Goal: Information Seeking & Learning: Find specific fact

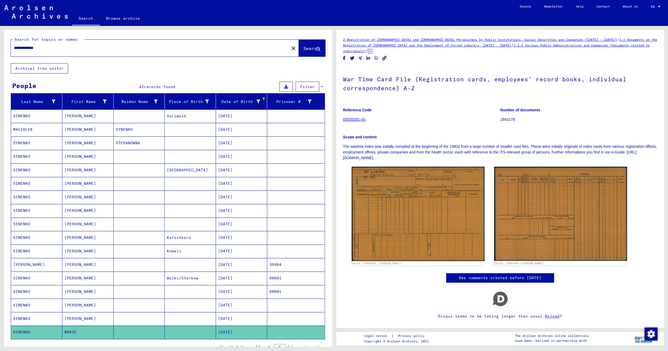
drag, startPoint x: 63, startPoint y: 48, endPoint x: 8, endPoint y: 51, distance: 54.9
click at [14, 51] on input "**********" at bounding box center [150, 48] width 272 height 6
paste input "text"
click at [304, 49] on span "Search" at bounding box center [312, 48] width 16 height 5
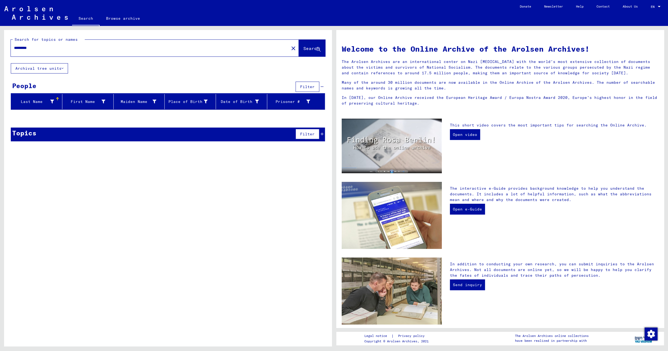
click at [26, 48] on input "*********" at bounding box center [148, 48] width 269 height 6
paste input "text"
type input "********"
click at [309, 49] on span "Search" at bounding box center [312, 48] width 16 height 5
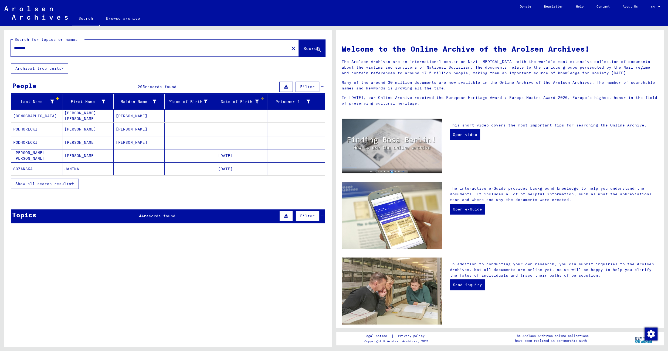
click at [233, 103] on div "Date of Birth" at bounding box center [238, 102] width 41 height 6
click at [73, 184] on icon "button" at bounding box center [72, 184] width 3 height 4
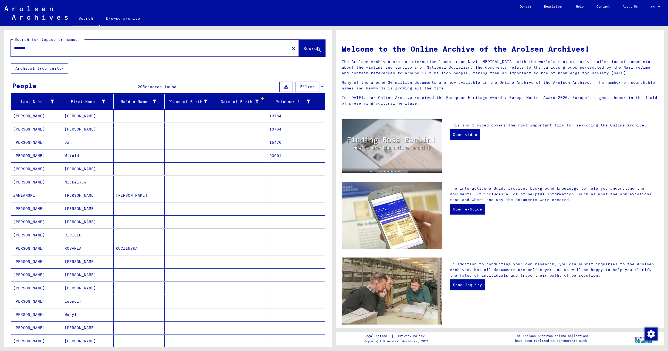
click at [191, 142] on mat-cell at bounding box center [190, 142] width 51 height 13
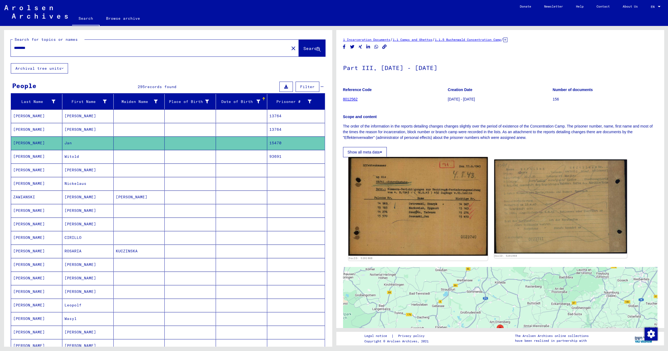
click at [404, 184] on img at bounding box center [418, 206] width 140 height 99
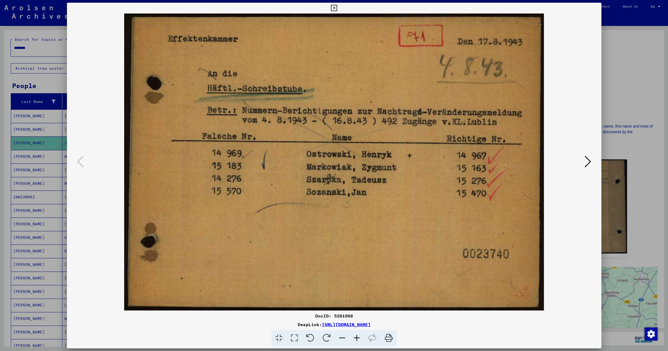
click at [337, 6] on icon at bounding box center [334, 8] width 6 height 6
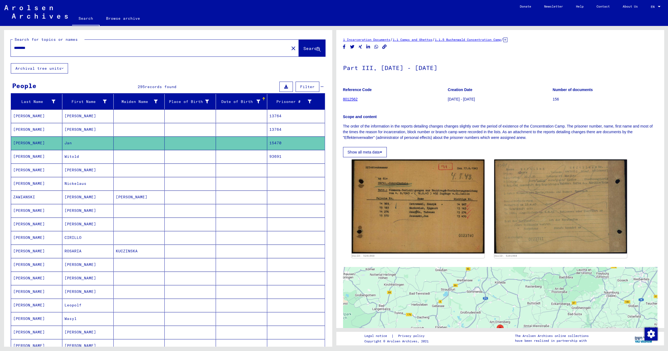
click at [192, 120] on mat-cell at bounding box center [190, 115] width 51 height 13
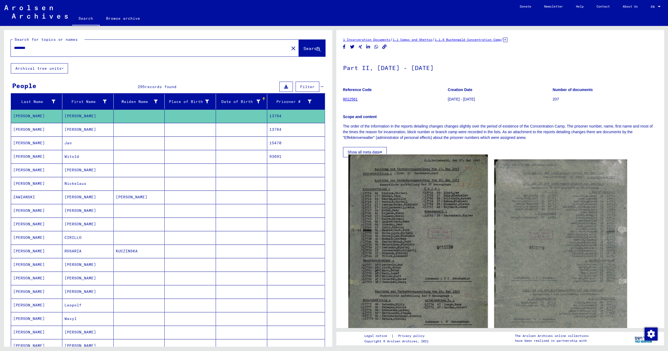
click at [386, 181] on img at bounding box center [418, 254] width 140 height 201
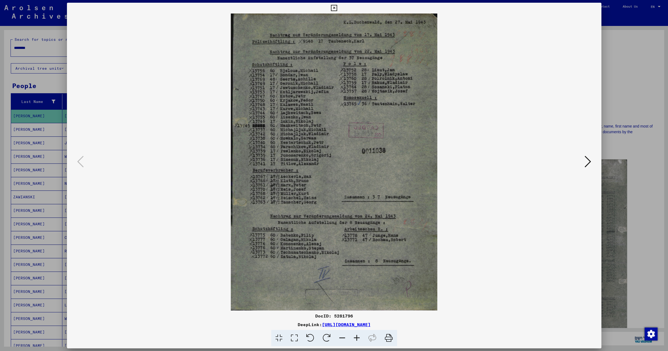
click at [337, 9] on icon at bounding box center [334, 8] width 6 height 6
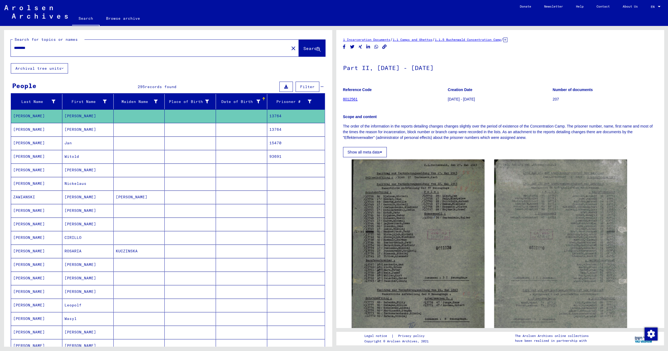
click at [200, 134] on mat-cell at bounding box center [190, 129] width 51 height 13
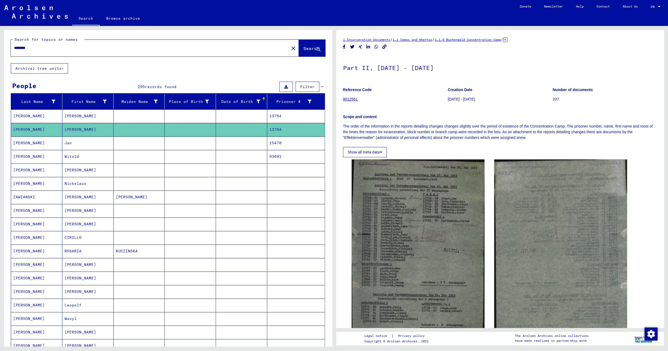
click at [188, 162] on mat-cell at bounding box center [190, 156] width 51 height 13
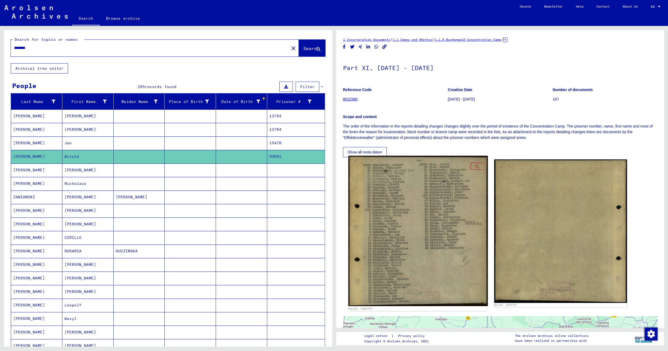
click at [398, 201] on img at bounding box center [418, 231] width 140 height 150
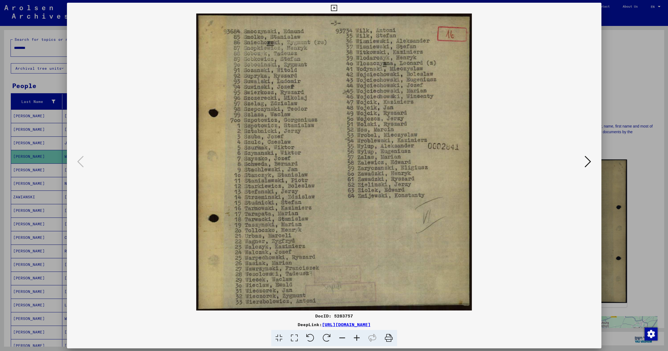
click at [337, 9] on icon at bounding box center [334, 8] width 6 height 6
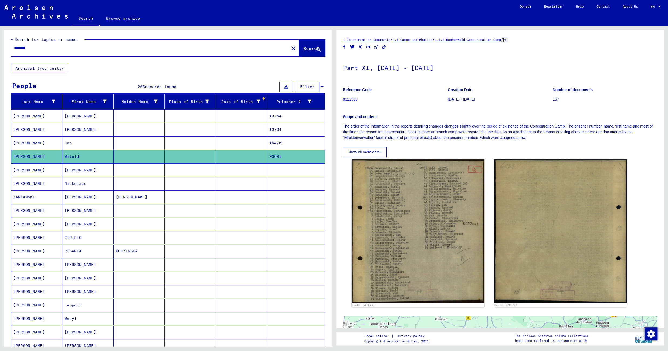
click at [188, 173] on mat-cell at bounding box center [190, 169] width 51 height 13
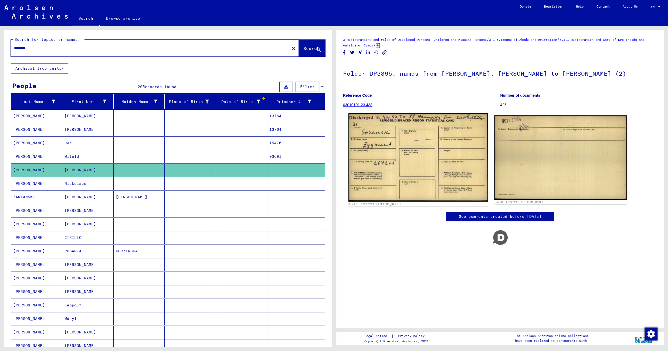
click at [401, 165] on img at bounding box center [418, 157] width 140 height 89
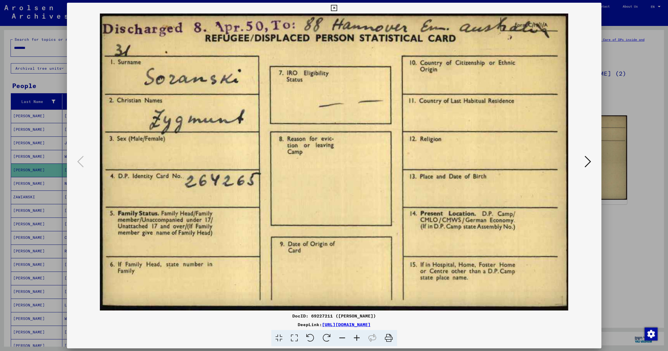
click at [337, 9] on icon at bounding box center [334, 8] width 6 height 6
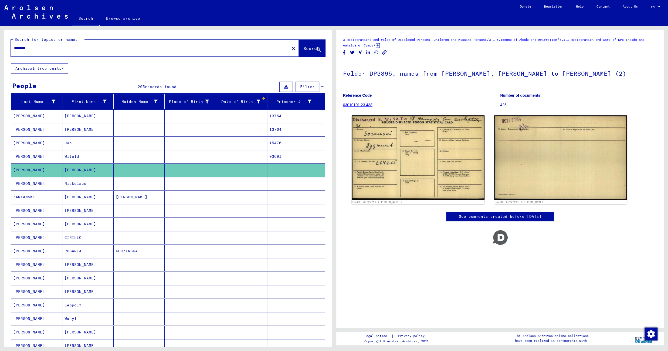
click at [185, 185] on mat-cell at bounding box center [190, 183] width 51 height 13
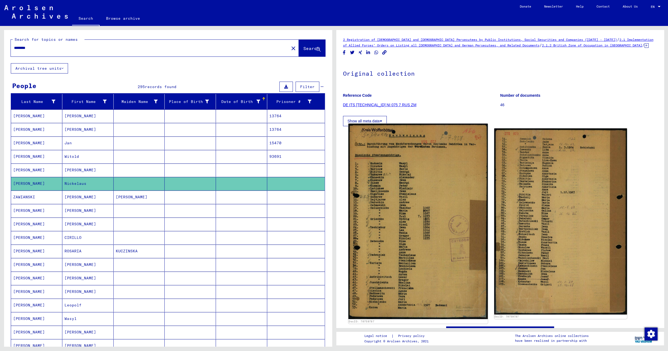
click at [386, 192] on img at bounding box center [418, 221] width 140 height 195
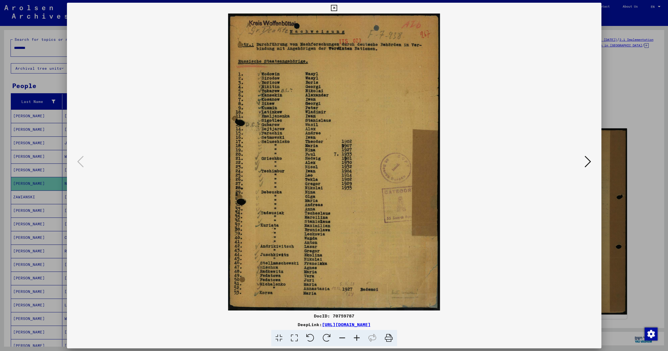
click at [337, 7] on icon at bounding box center [334, 8] width 6 height 6
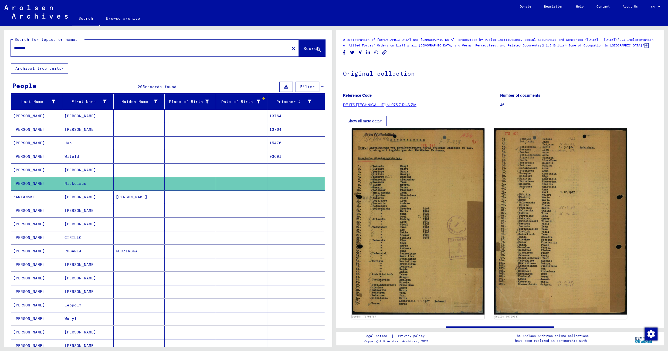
click at [197, 197] on mat-cell at bounding box center [190, 196] width 51 height 13
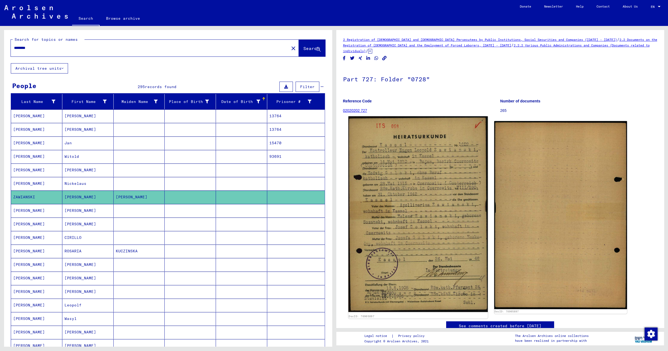
click at [389, 192] on img at bounding box center [418, 214] width 140 height 196
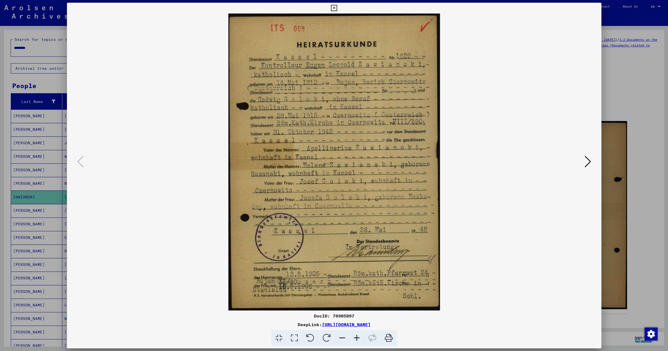
click at [337, 8] on icon at bounding box center [334, 8] width 6 height 6
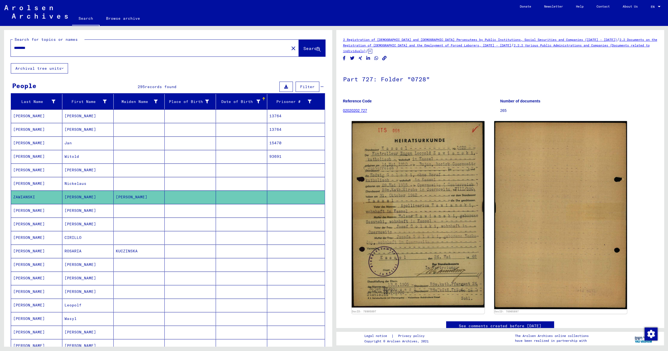
click at [193, 215] on mat-cell at bounding box center [190, 210] width 51 height 13
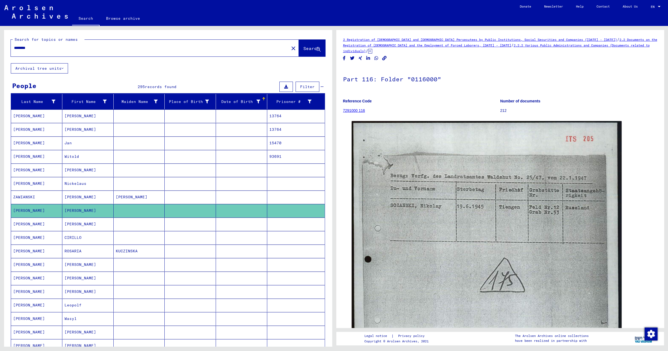
click at [179, 224] on mat-cell at bounding box center [190, 223] width 51 height 13
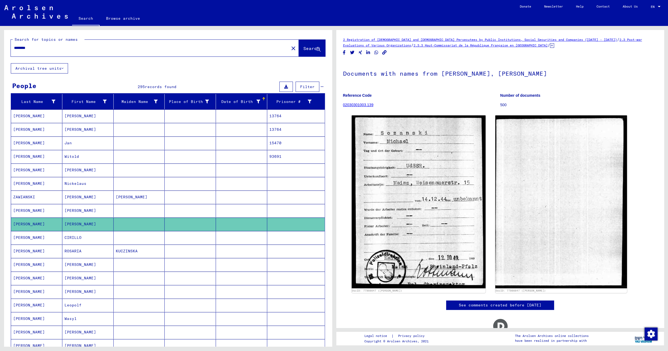
click at [175, 241] on mat-cell at bounding box center [190, 237] width 51 height 13
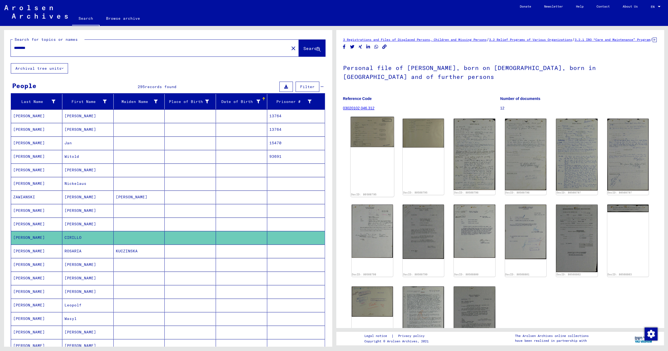
click at [362, 147] on img at bounding box center [372, 132] width 43 height 31
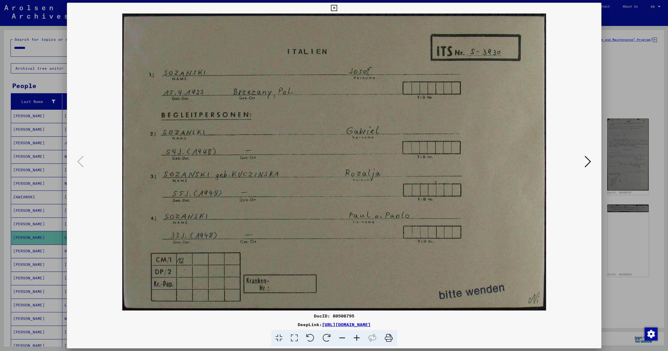
click at [586, 160] on icon at bounding box center [588, 161] width 6 height 13
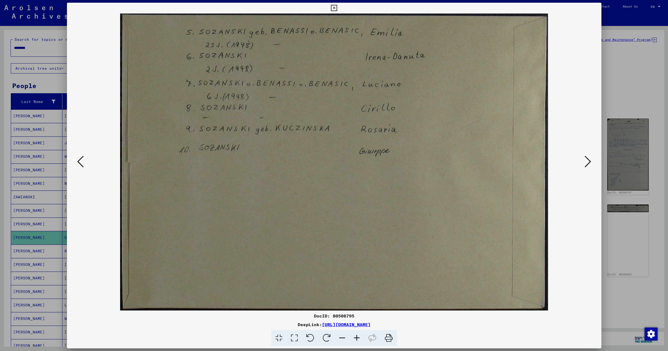
click at [337, 8] on icon at bounding box center [334, 8] width 6 height 6
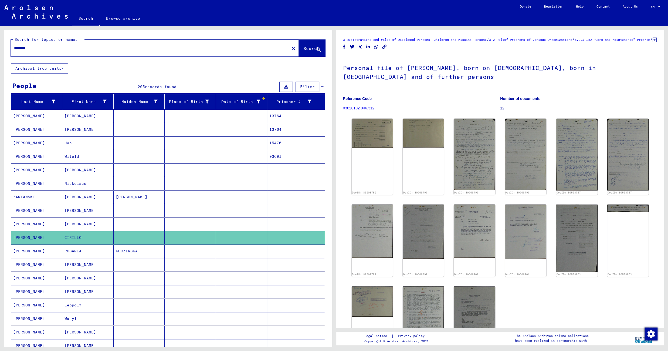
click at [241, 253] on mat-cell at bounding box center [241, 250] width 51 height 13
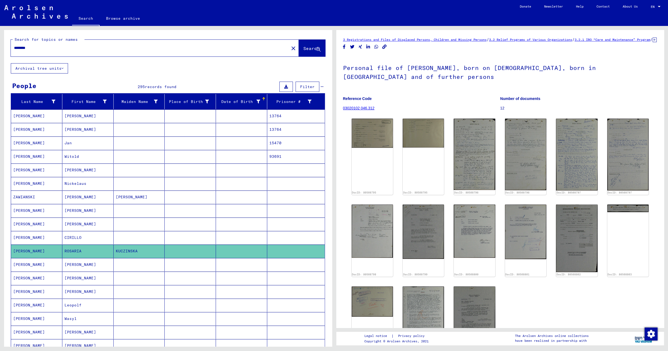
click at [229, 266] on mat-cell at bounding box center [241, 264] width 51 height 13
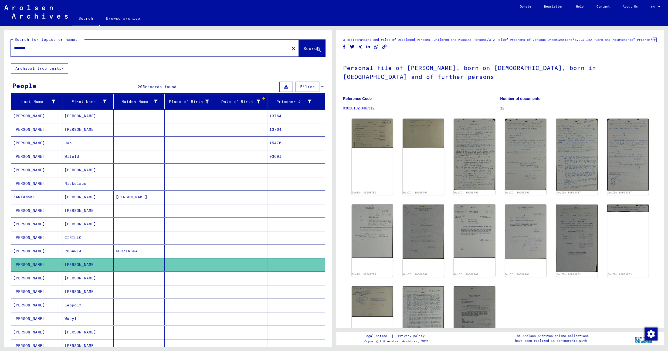
click at [228, 281] on mat-cell at bounding box center [241, 277] width 51 height 13
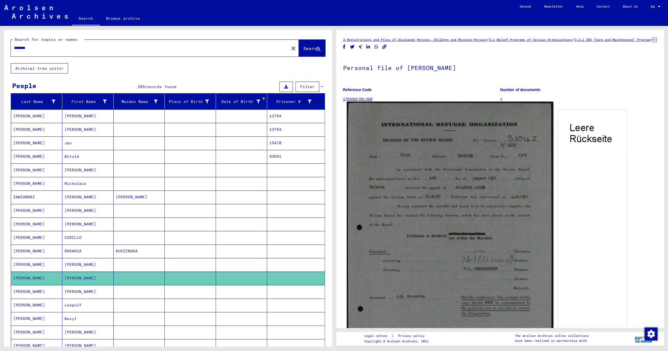
click at [427, 207] on img at bounding box center [450, 270] width 207 height 336
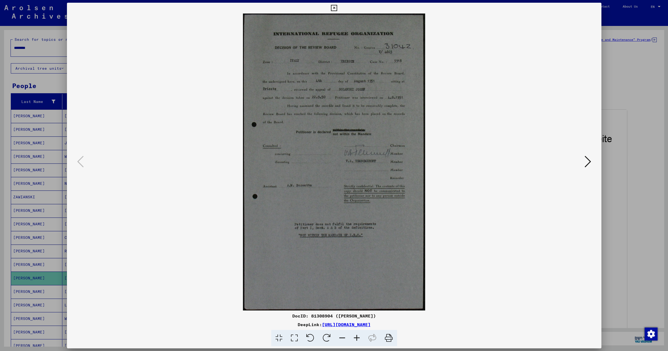
click at [355, 338] on icon at bounding box center [357, 338] width 15 height 16
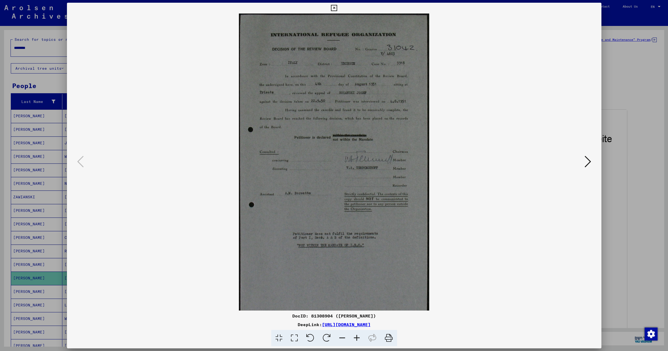
click at [355, 338] on icon at bounding box center [357, 338] width 15 height 16
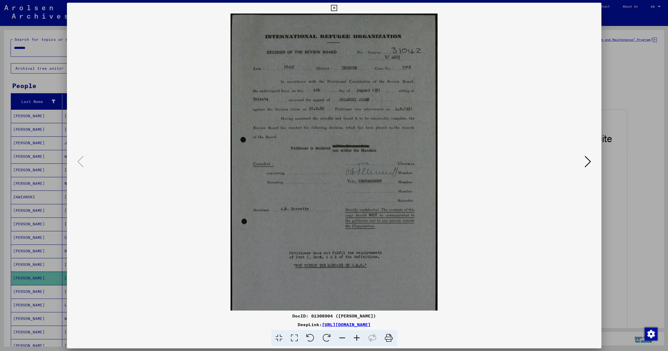
click at [355, 338] on icon at bounding box center [357, 338] width 15 height 16
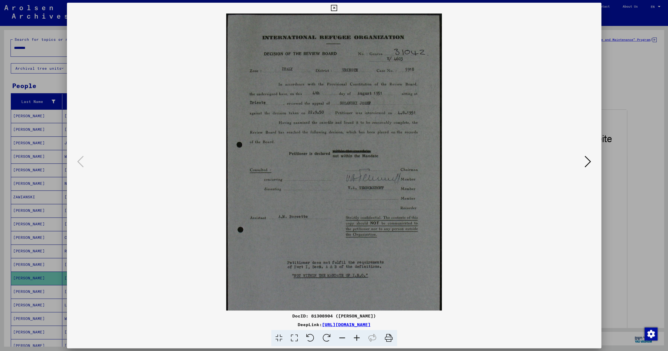
click at [355, 338] on icon at bounding box center [357, 338] width 15 height 16
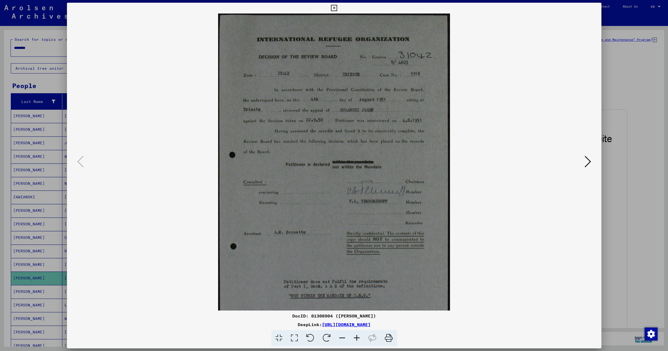
click at [355, 338] on icon at bounding box center [357, 338] width 15 height 16
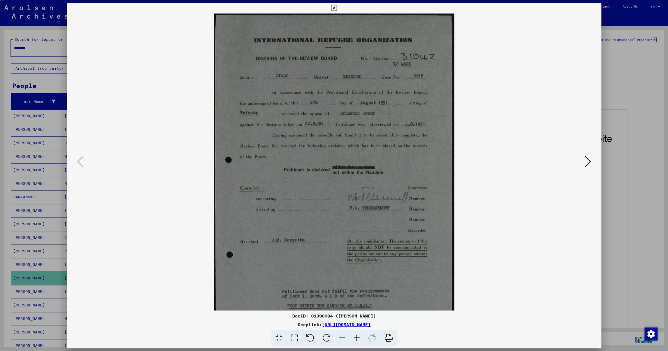
click at [355, 338] on icon at bounding box center [357, 338] width 15 height 16
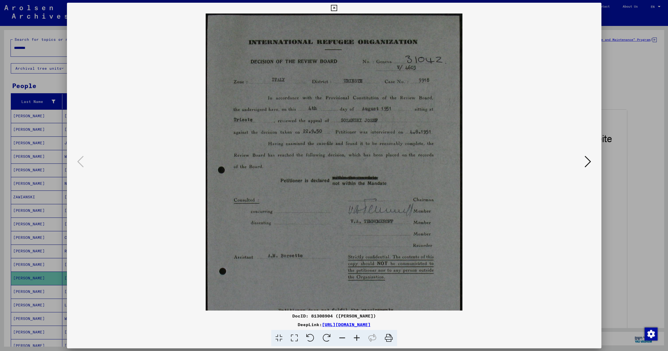
click at [355, 338] on icon at bounding box center [357, 338] width 15 height 16
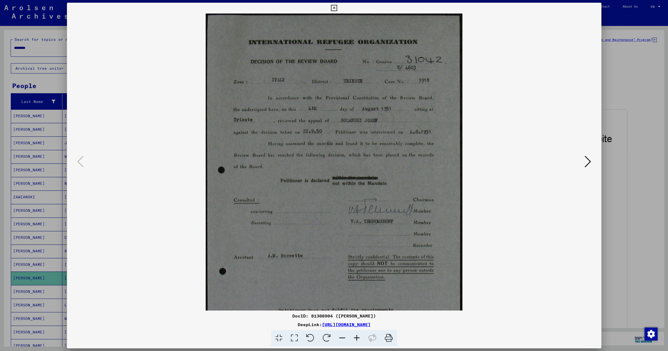
click at [337, 8] on icon at bounding box center [334, 8] width 6 height 6
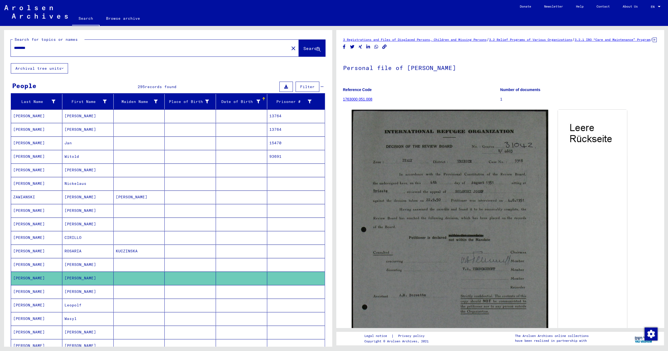
click at [208, 291] on mat-cell at bounding box center [190, 291] width 51 height 13
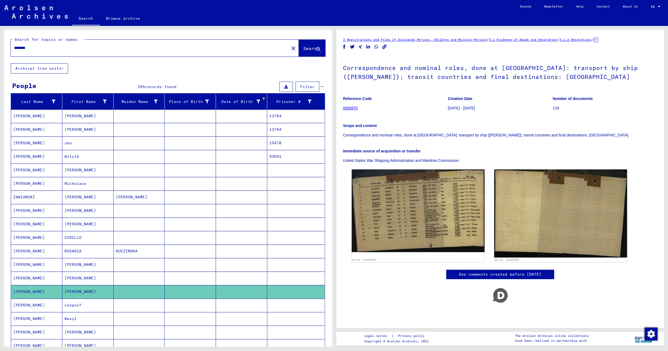
click at [205, 305] on mat-cell at bounding box center [190, 304] width 51 height 13
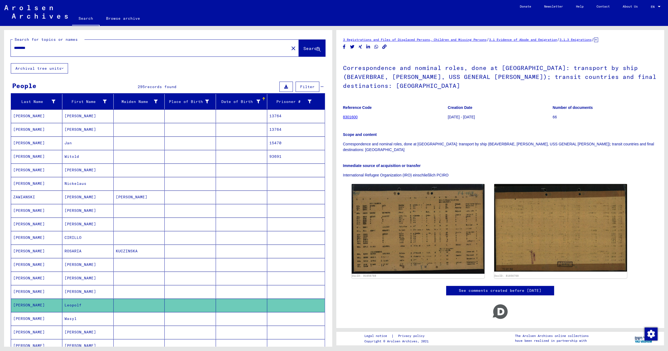
click at [196, 324] on mat-cell at bounding box center [190, 318] width 51 height 13
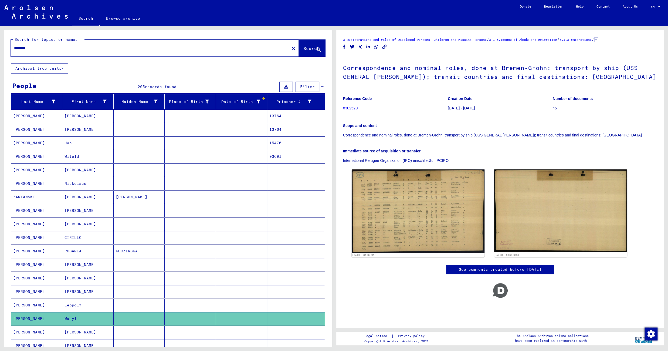
click at [196, 334] on mat-cell at bounding box center [190, 331] width 51 height 13
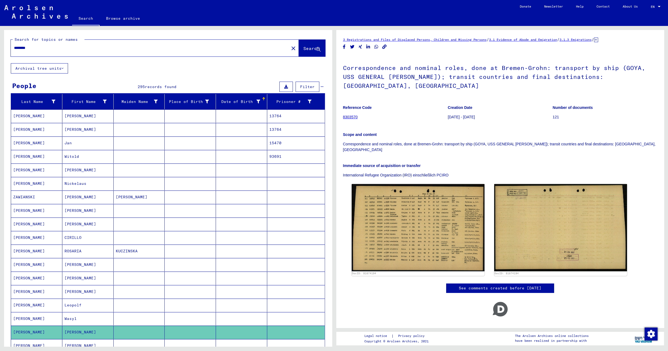
scroll to position [310, 0]
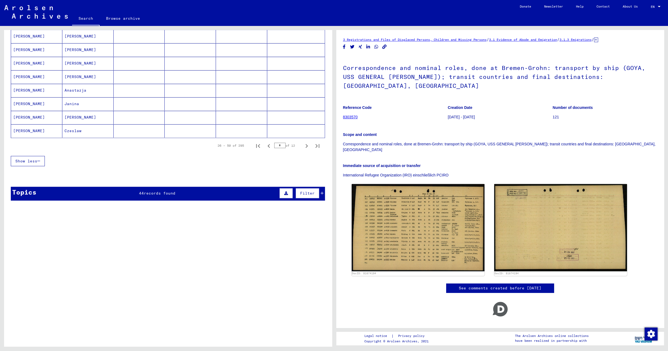
click at [216, 39] on mat-cell at bounding box center [241, 36] width 51 height 13
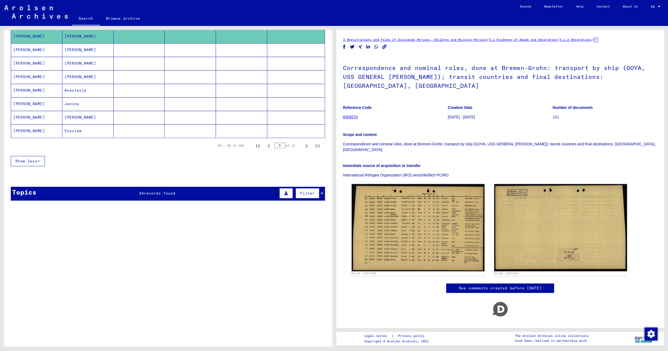
click at [192, 52] on mat-cell at bounding box center [190, 49] width 51 height 13
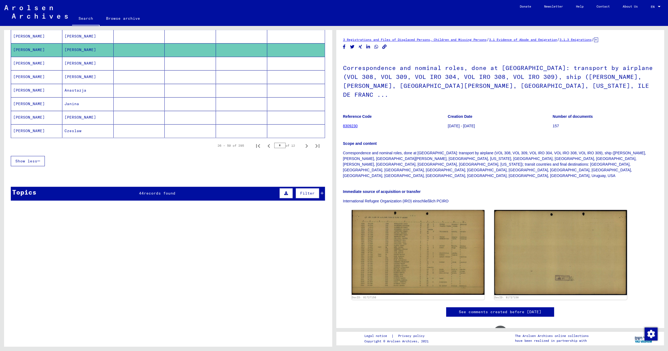
click at [188, 68] on mat-cell at bounding box center [190, 63] width 51 height 13
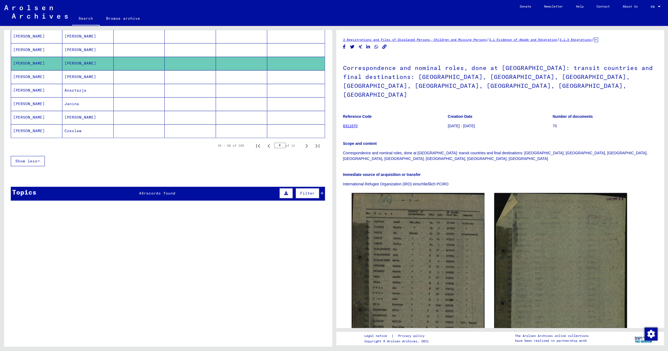
click at [186, 81] on mat-cell at bounding box center [190, 76] width 51 height 13
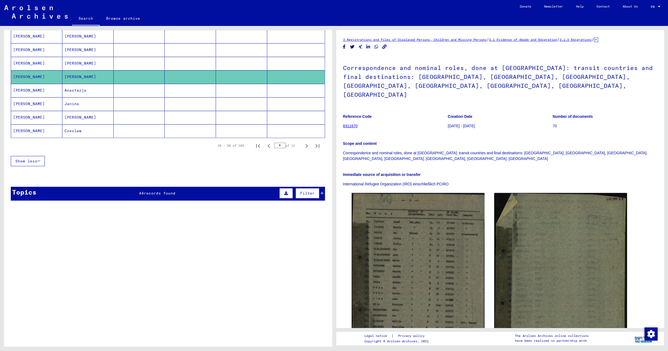
click at [181, 64] on mat-cell at bounding box center [190, 63] width 51 height 13
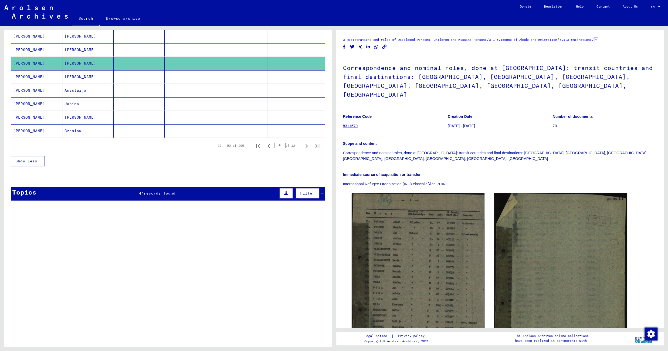
click at [178, 92] on mat-cell at bounding box center [190, 90] width 51 height 13
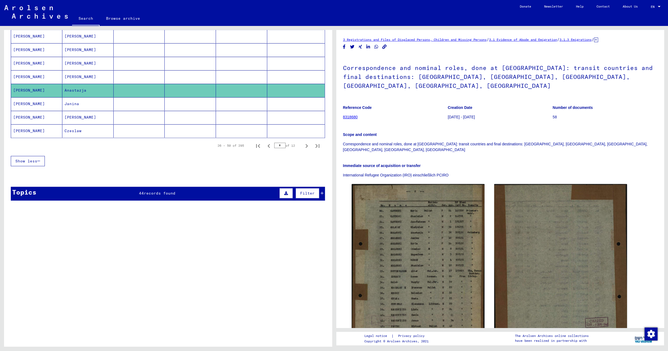
click at [167, 108] on mat-cell at bounding box center [190, 103] width 51 height 13
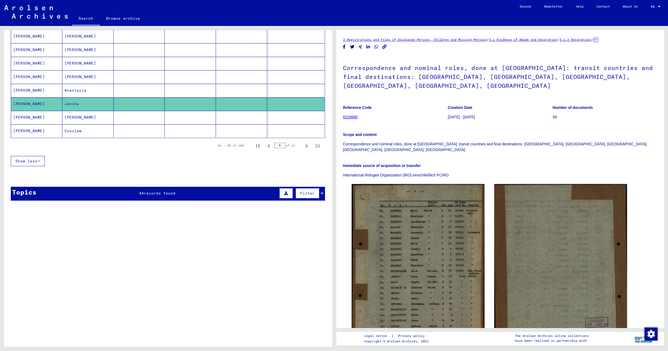
click at [170, 121] on mat-cell at bounding box center [190, 117] width 51 height 13
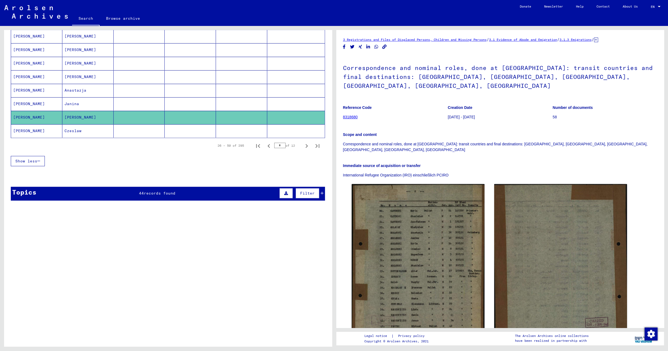
click at [172, 136] on mat-cell at bounding box center [190, 130] width 51 height 13
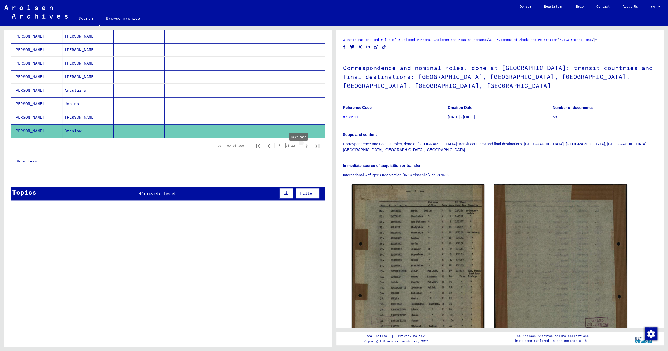
click at [303, 150] on icon "Next page" at bounding box center [307, 146] width 8 height 8
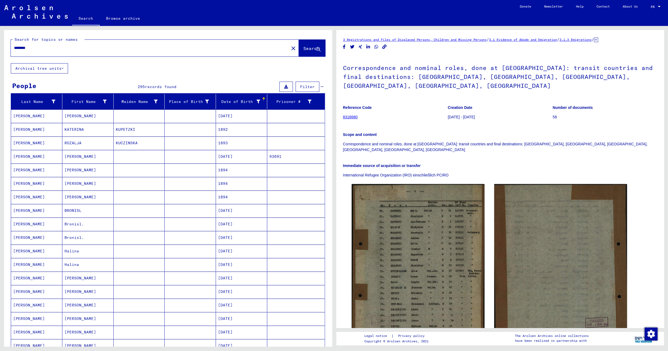
click at [182, 118] on mat-cell at bounding box center [190, 115] width 51 height 13
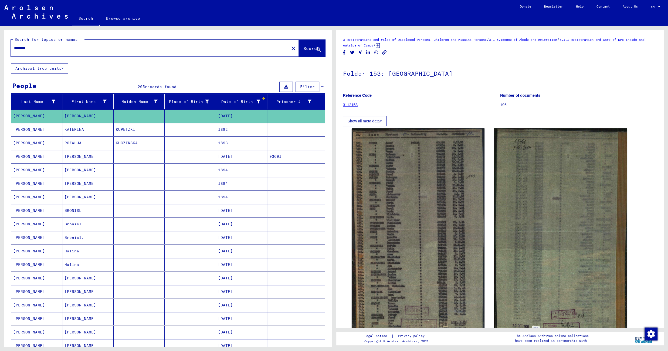
click at [172, 132] on mat-cell at bounding box center [190, 129] width 51 height 13
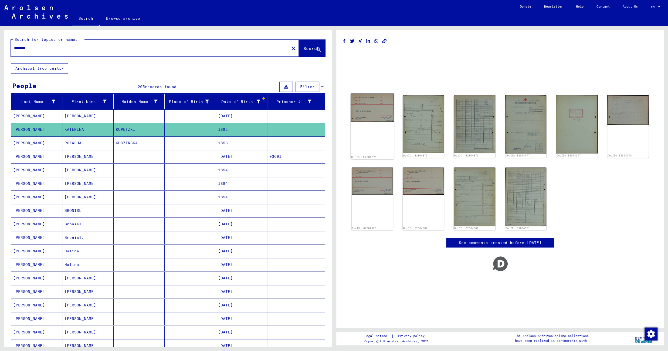
click at [381, 105] on img at bounding box center [372, 107] width 43 height 28
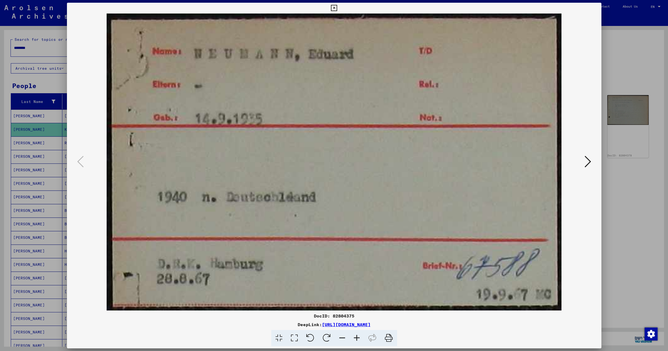
click at [585, 160] on button at bounding box center [588, 161] width 10 height 15
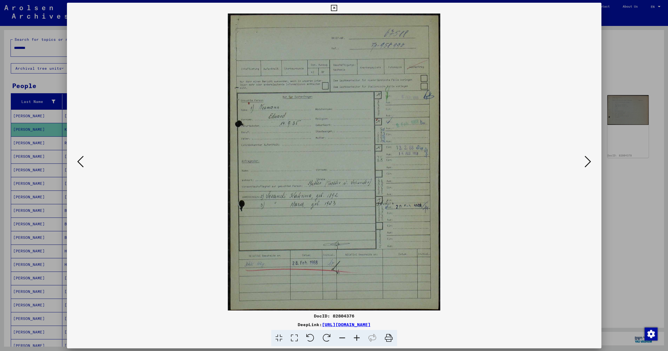
click at [587, 160] on icon at bounding box center [588, 161] width 6 height 13
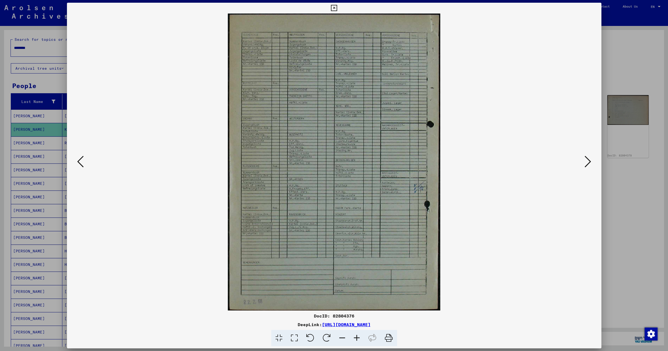
click at [337, 8] on icon at bounding box center [334, 8] width 6 height 6
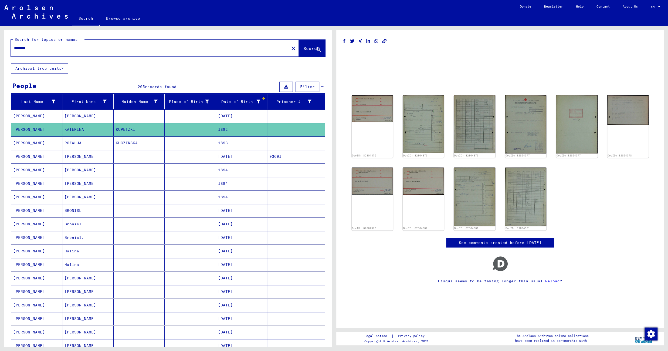
click at [243, 142] on mat-cell "1893" at bounding box center [241, 142] width 51 height 13
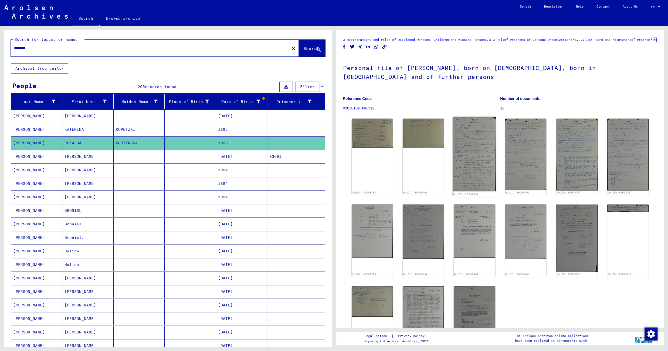
click at [458, 159] on img at bounding box center [474, 154] width 43 height 75
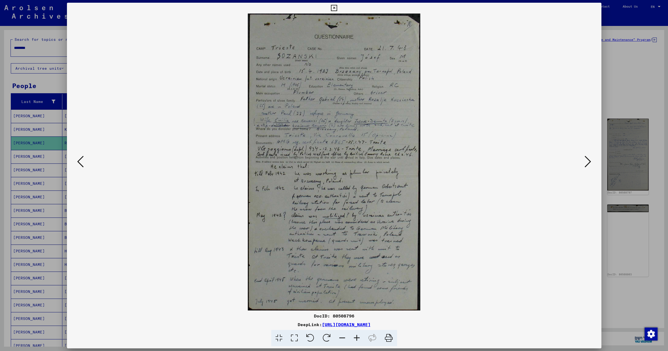
click at [357, 337] on icon at bounding box center [357, 338] width 15 height 16
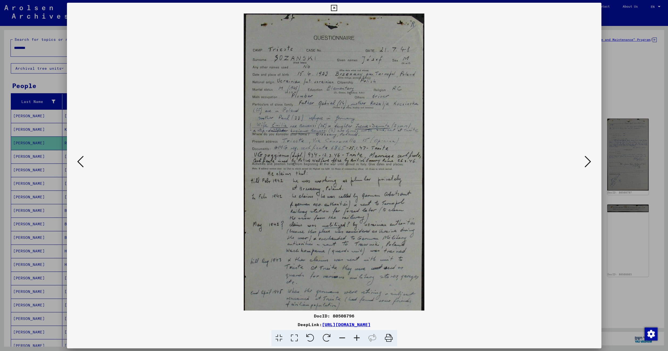
click at [357, 337] on icon at bounding box center [357, 338] width 15 height 16
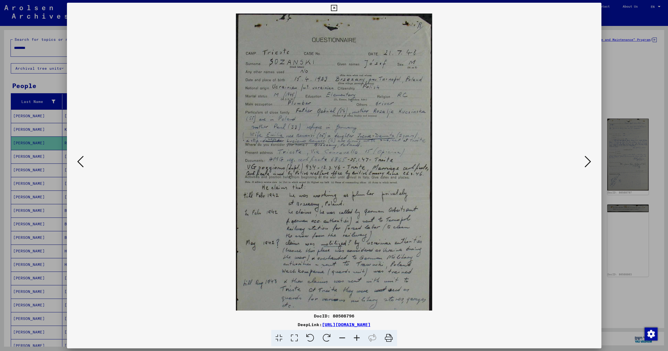
click at [357, 337] on icon at bounding box center [357, 338] width 15 height 16
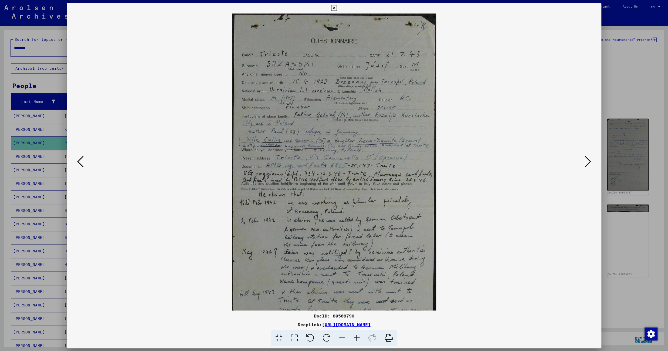
click at [357, 337] on icon at bounding box center [357, 338] width 15 height 16
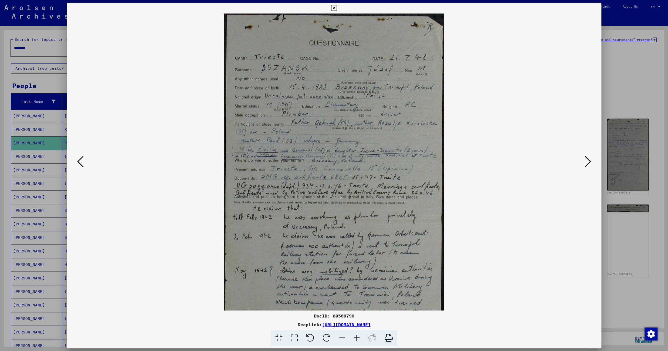
click at [357, 337] on icon at bounding box center [357, 338] width 15 height 16
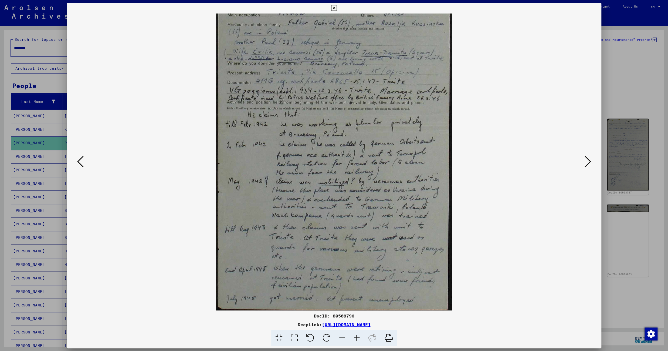
scroll to position [108, 0]
drag, startPoint x: 347, startPoint y: 281, endPoint x: 339, endPoint y: 153, distance: 127.7
click at [339, 153] on img at bounding box center [334, 107] width 236 height 405
click at [337, 8] on icon at bounding box center [334, 8] width 6 height 6
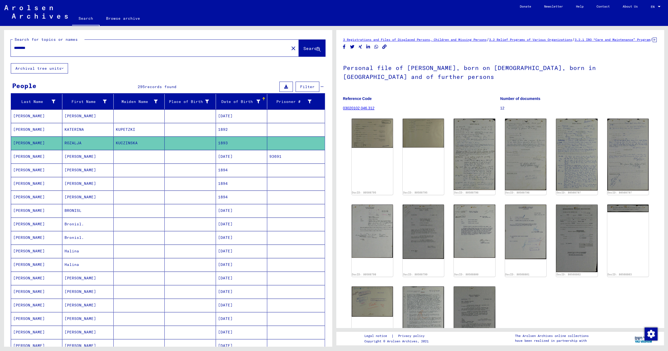
click at [169, 160] on mat-cell at bounding box center [190, 156] width 51 height 13
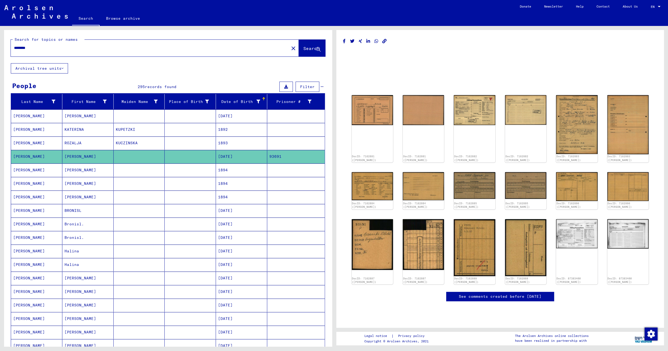
click at [228, 161] on mat-cell "[DATE]" at bounding box center [241, 156] width 51 height 13
click at [476, 109] on img at bounding box center [474, 108] width 43 height 31
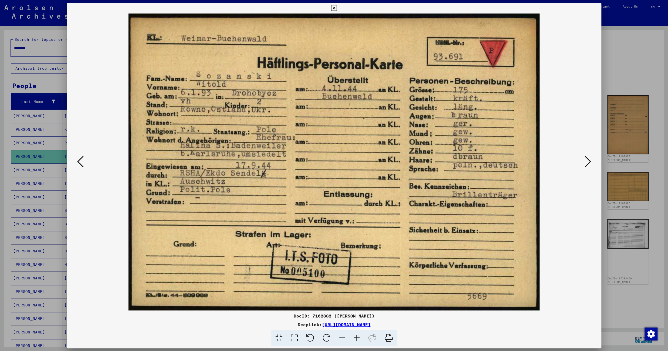
click at [337, 9] on icon at bounding box center [334, 8] width 6 height 6
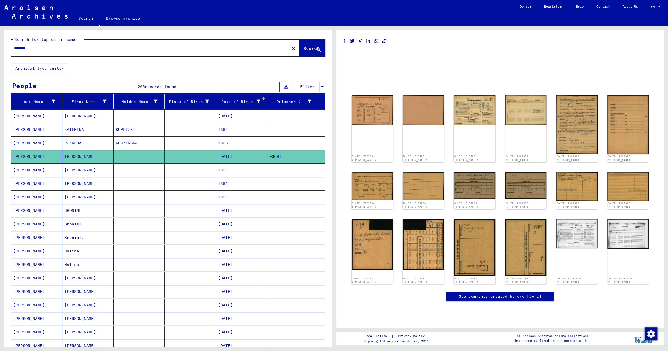
click at [189, 171] on mat-cell at bounding box center [190, 169] width 51 height 13
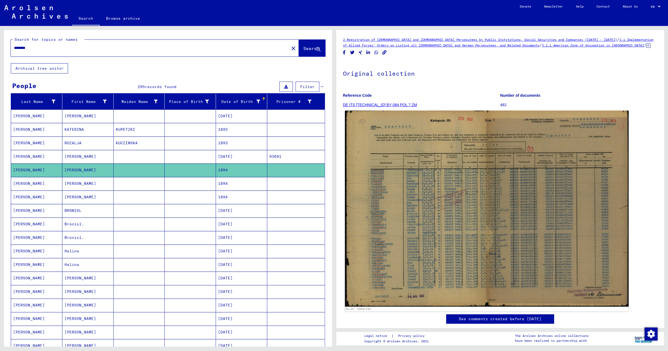
click at [393, 139] on img at bounding box center [487, 209] width 284 height 196
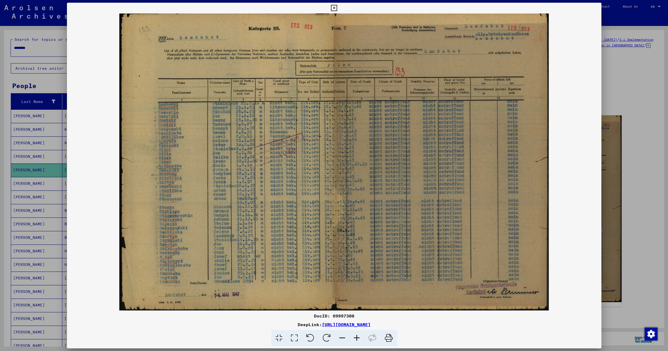
click at [337, 7] on icon at bounding box center [334, 8] width 6 height 6
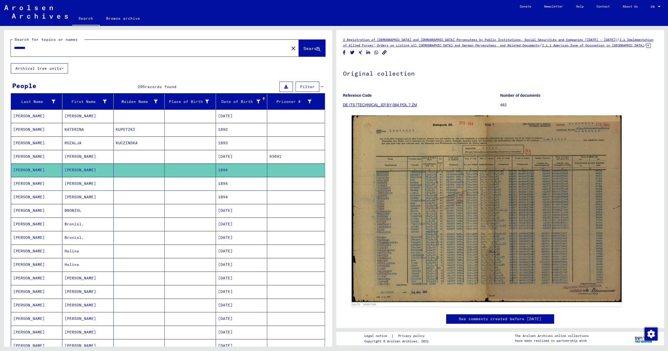
click at [189, 187] on mat-cell at bounding box center [190, 183] width 51 height 13
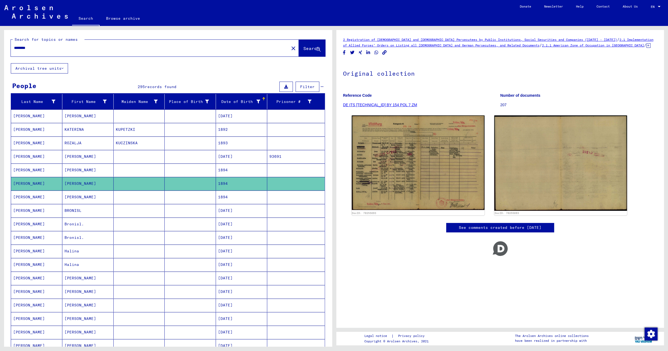
click at [178, 200] on mat-cell at bounding box center [190, 196] width 51 height 13
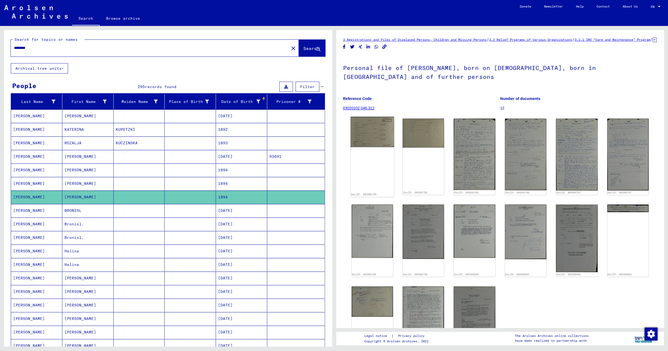
click at [378, 132] on img at bounding box center [372, 132] width 43 height 31
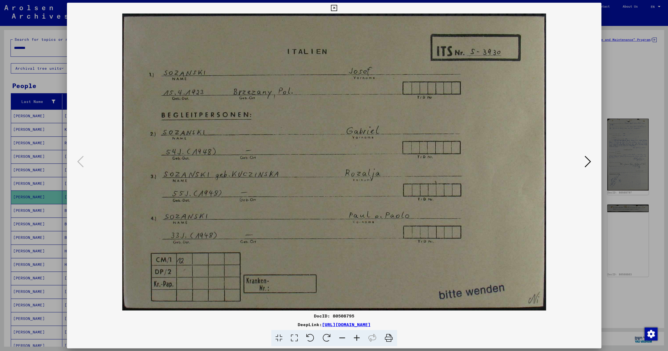
click at [337, 8] on icon at bounding box center [334, 8] width 6 height 6
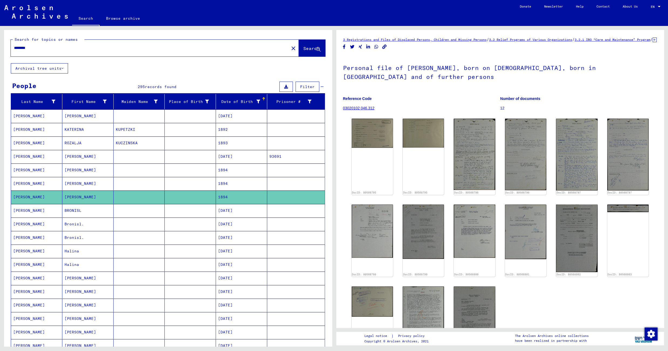
click at [183, 213] on mat-cell at bounding box center [190, 210] width 51 height 13
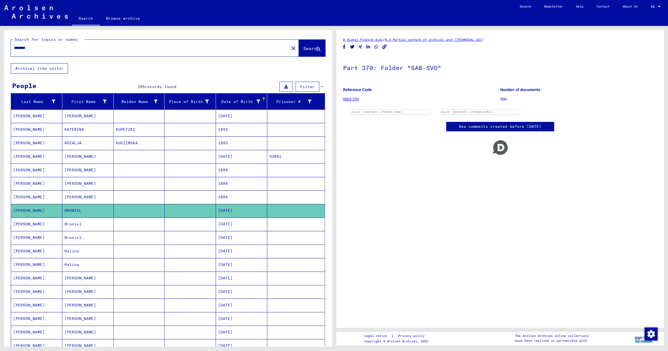
click at [178, 231] on mat-cell at bounding box center [190, 223] width 51 height 13
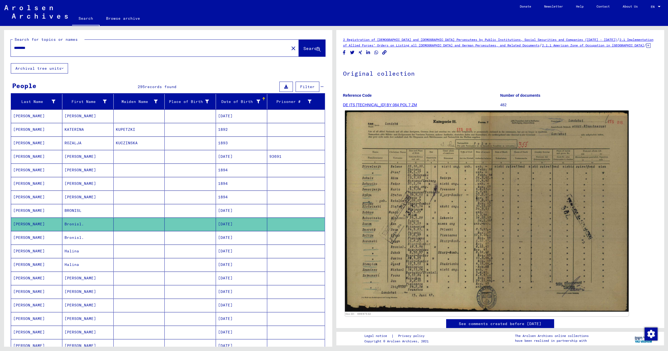
click at [406, 163] on img at bounding box center [487, 210] width 284 height 201
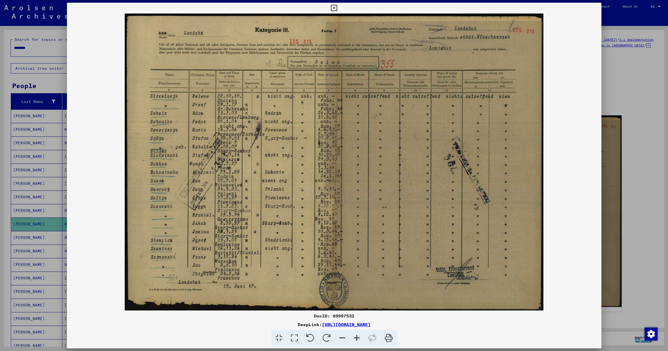
click at [337, 7] on icon at bounding box center [334, 8] width 6 height 6
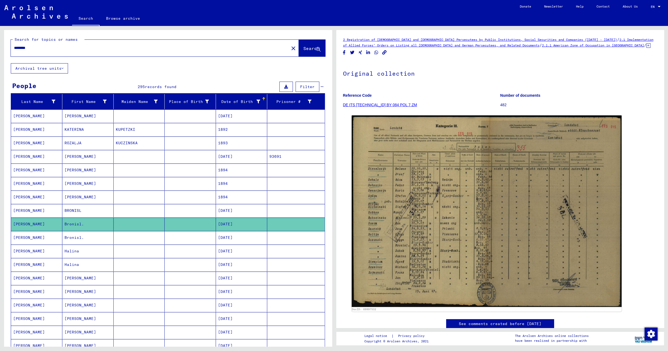
click at [165, 241] on mat-cell at bounding box center [190, 237] width 51 height 13
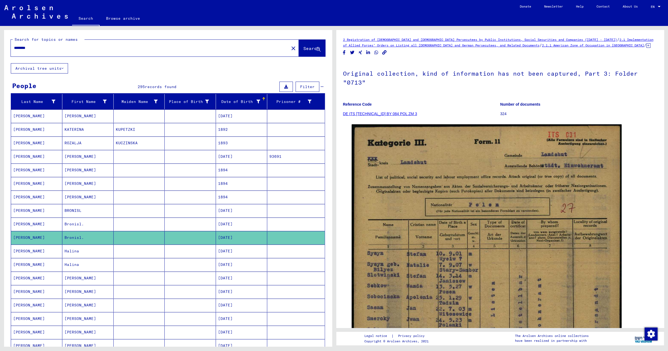
click at [170, 257] on mat-cell at bounding box center [190, 250] width 51 height 13
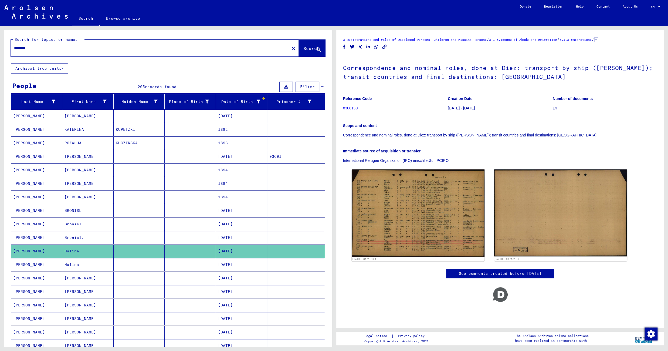
click at [165, 268] on mat-cell at bounding box center [190, 264] width 51 height 13
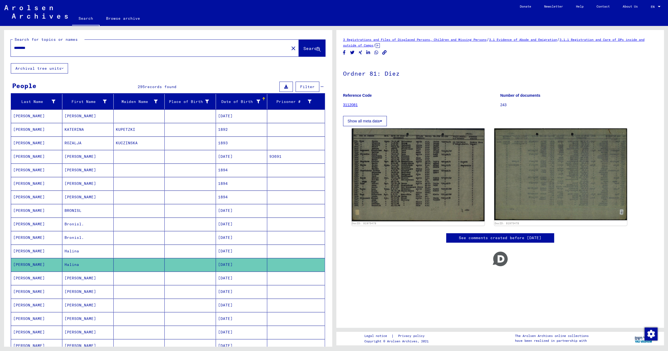
click at [165, 284] on mat-cell at bounding box center [190, 277] width 51 height 13
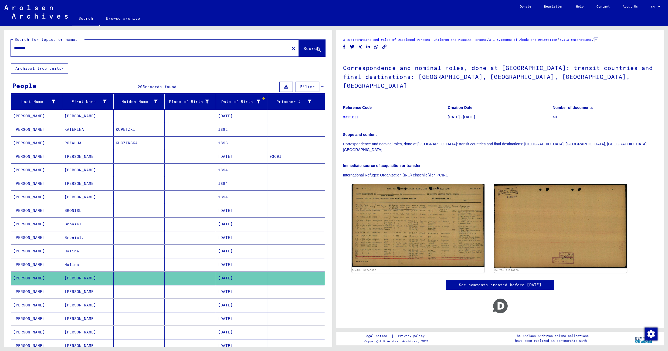
click at [165, 297] on mat-cell at bounding box center [190, 291] width 51 height 13
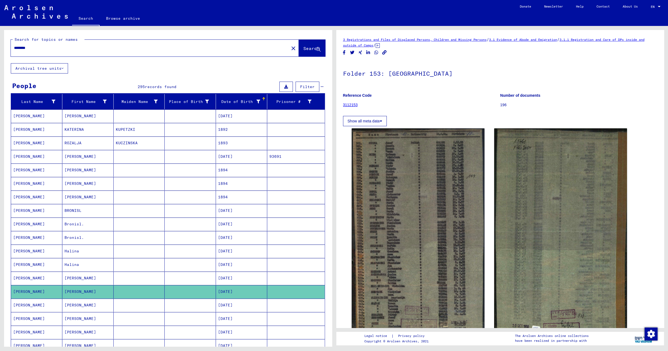
click at [180, 279] on mat-cell at bounding box center [190, 277] width 51 height 13
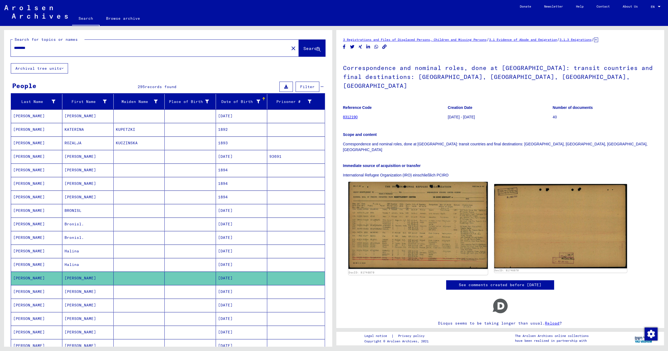
click at [393, 189] on img at bounding box center [418, 225] width 140 height 87
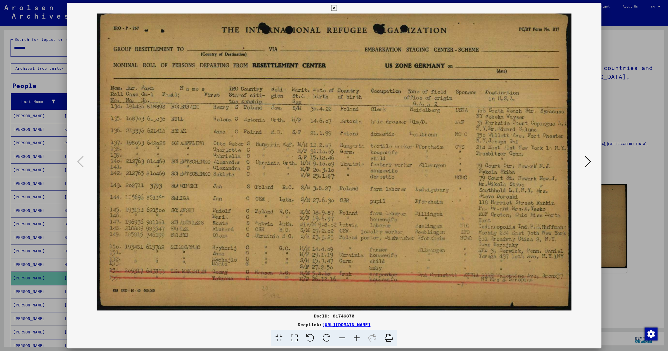
click at [337, 7] on icon at bounding box center [334, 8] width 6 height 6
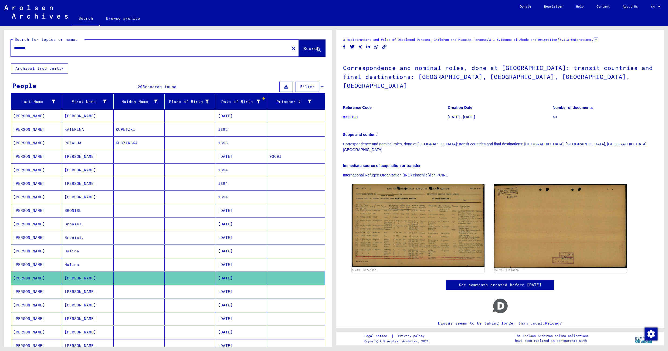
click at [159, 294] on mat-cell at bounding box center [139, 291] width 51 height 13
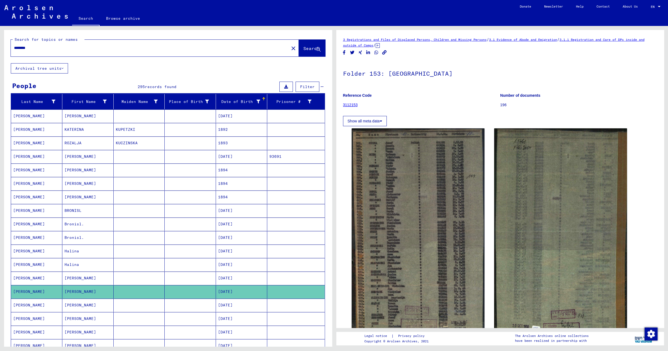
click at [158, 310] on mat-cell at bounding box center [139, 304] width 51 height 13
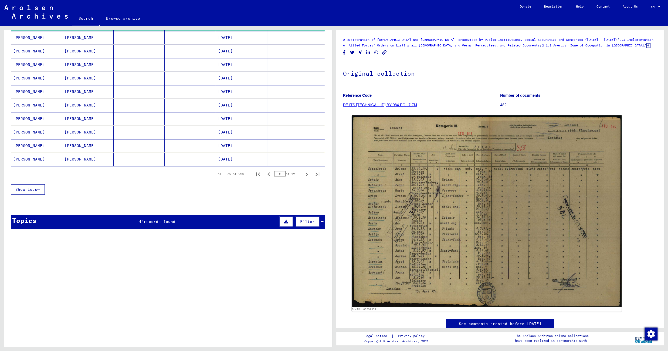
scroll to position [280, 0]
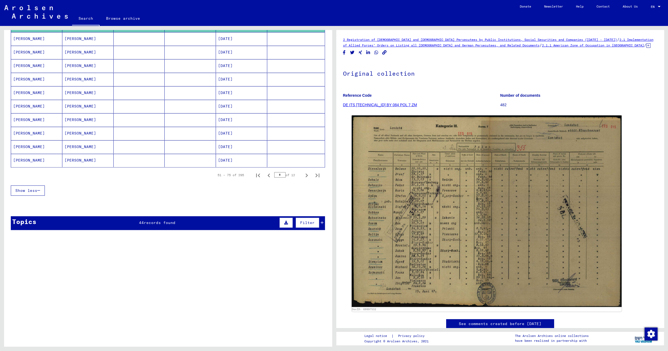
click at [156, 38] on mat-cell at bounding box center [139, 38] width 51 height 13
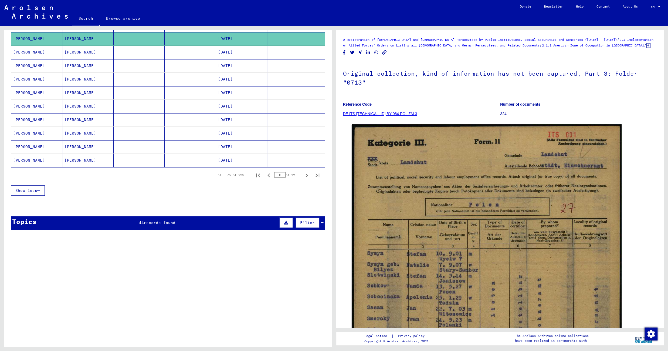
click at [197, 56] on mat-cell at bounding box center [190, 52] width 51 height 13
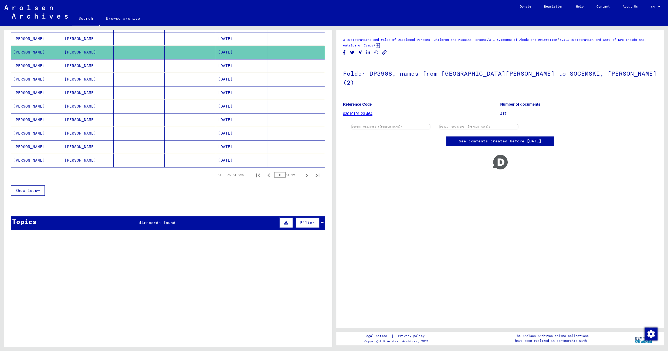
click at [191, 69] on mat-cell at bounding box center [190, 65] width 51 height 13
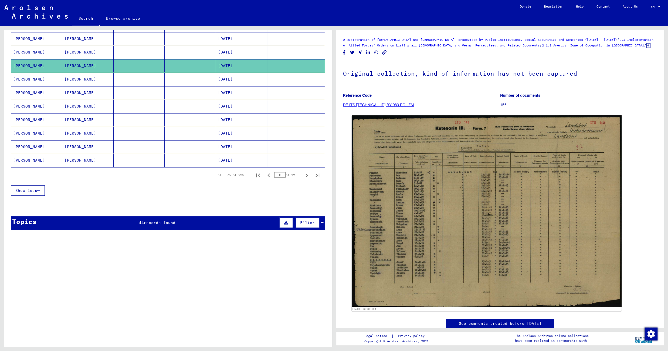
click at [219, 84] on mat-cell "[DATE]" at bounding box center [241, 79] width 51 height 13
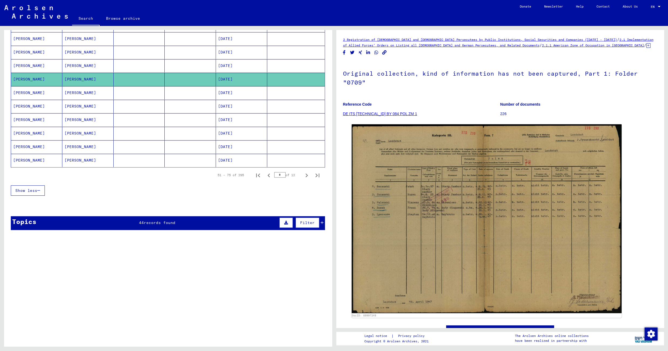
click at [193, 97] on mat-cell at bounding box center [190, 92] width 51 height 13
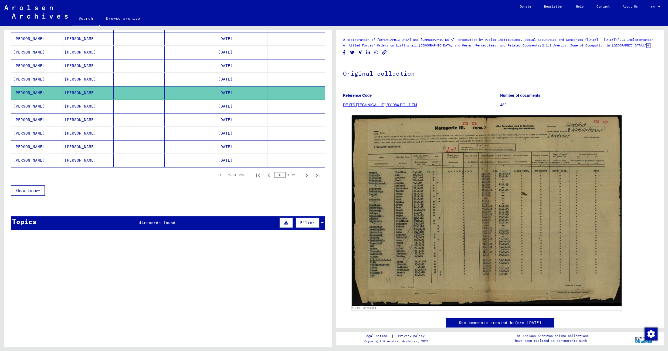
click at [188, 113] on mat-cell at bounding box center [190, 106] width 51 height 13
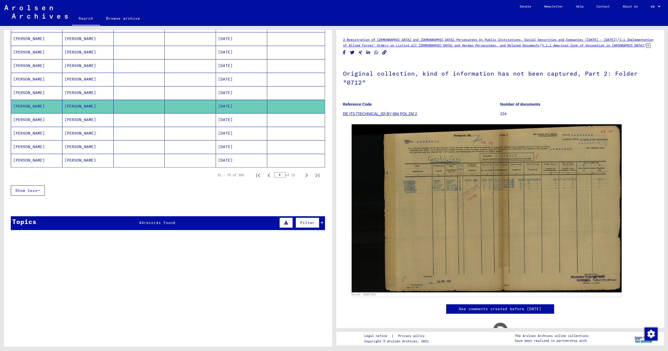
click at [187, 124] on mat-cell at bounding box center [190, 119] width 51 height 13
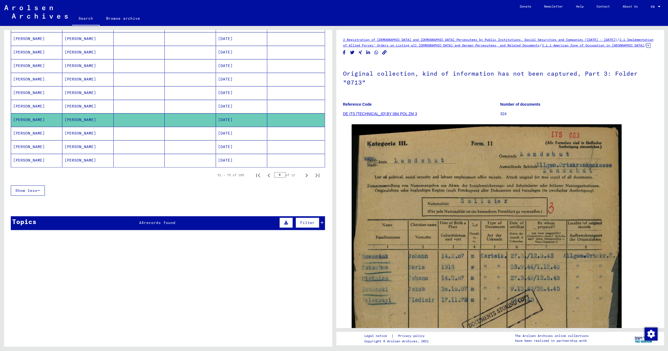
click at [184, 138] on mat-cell at bounding box center [190, 133] width 51 height 13
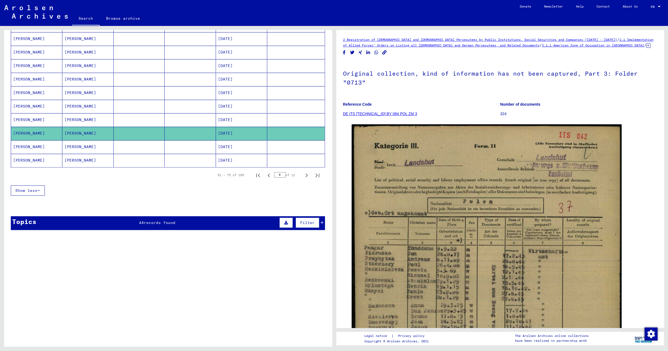
click at [183, 150] on mat-cell at bounding box center [190, 146] width 51 height 13
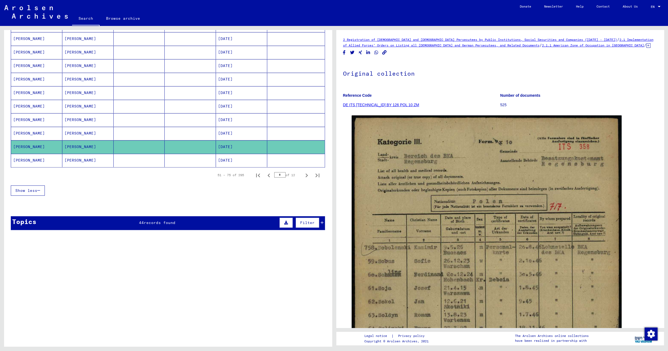
click at [182, 166] on mat-cell at bounding box center [190, 160] width 51 height 13
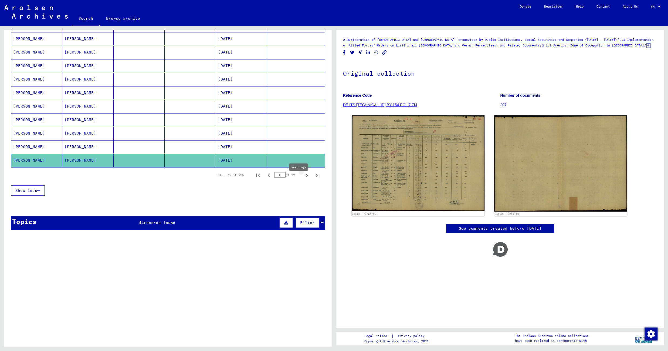
click at [303, 179] on icon "Next page" at bounding box center [307, 176] width 8 height 8
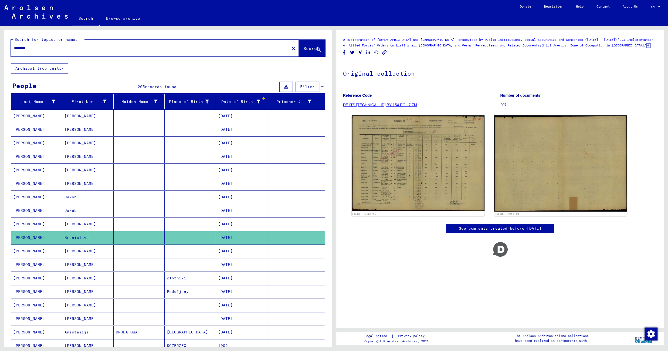
click at [186, 251] on mat-cell at bounding box center [190, 250] width 51 height 13
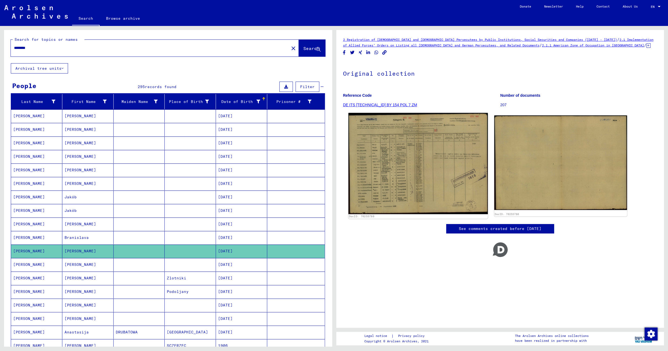
click at [374, 166] on img at bounding box center [418, 163] width 140 height 101
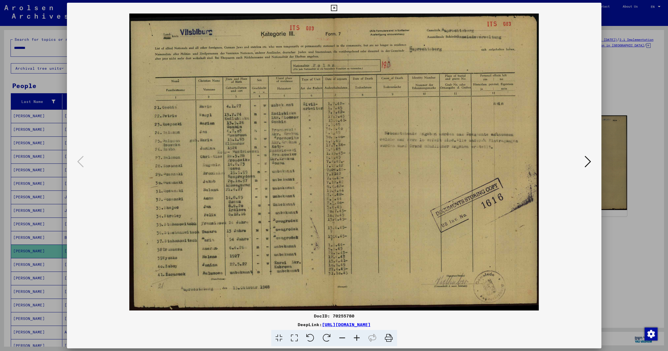
click at [337, 9] on icon at bounding box center [334, 8] width 6 height 6
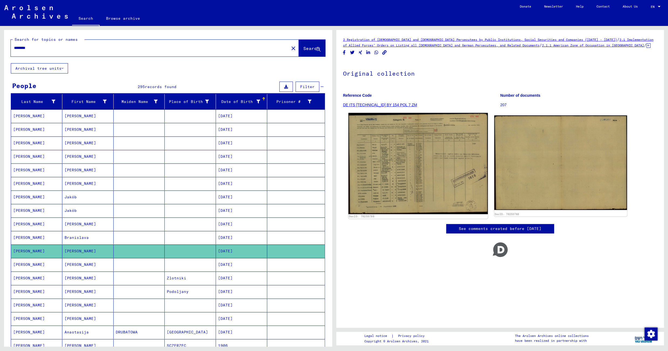
click at [417, 176] on img at bounding box center [418, 163] width 140 height 101
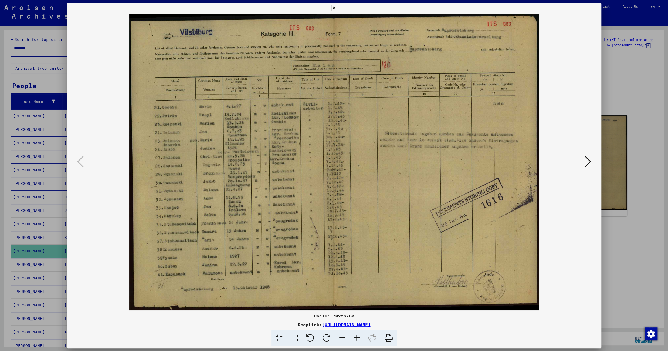
click at [357, 336] on icon at bounding box center [357, 338] width 15 height 16
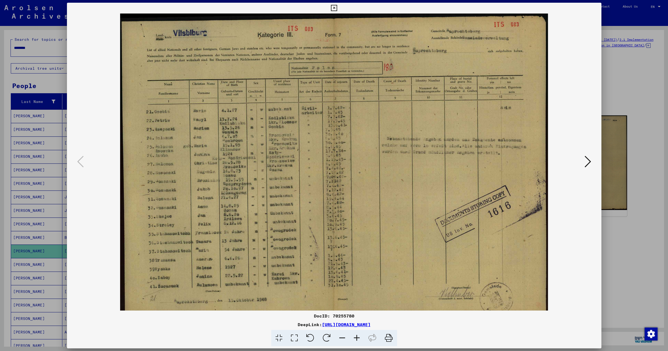
click at [357, 336] on icon at bounding box center [357, 338] width 15 height 16
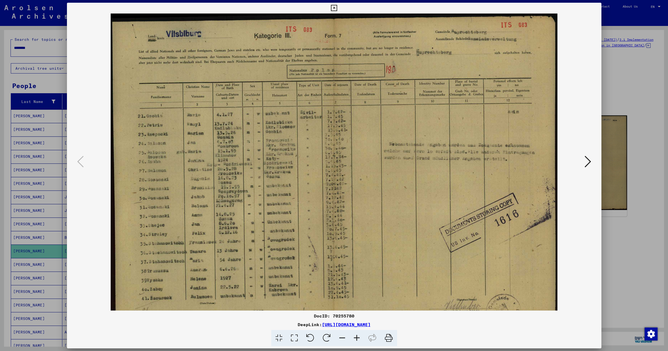
click at [357, 336] on icon at bounding box center [357, 338] width 15 height 16
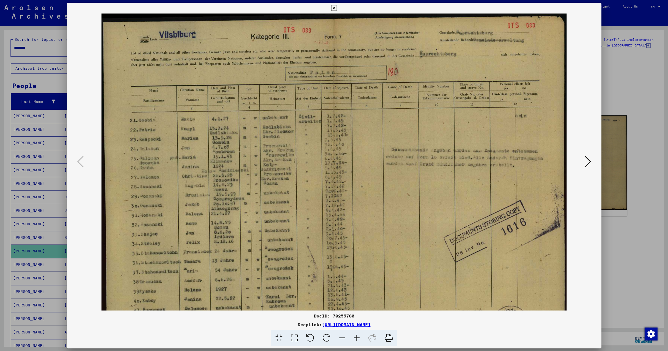
click at [357, 336] on icon at bounding box center [357, 338] width 15 height 16
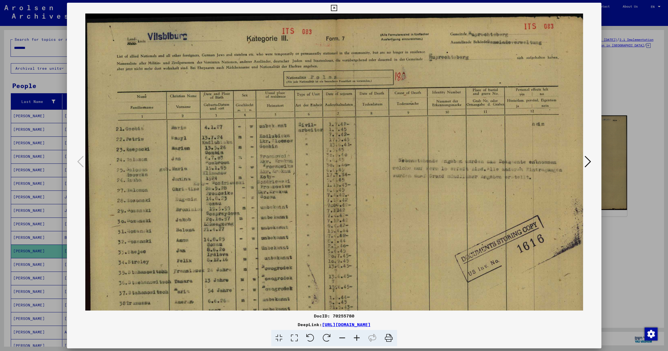
click at [357, 336] on icon at bounding box center [357, 338] width 15 height 16
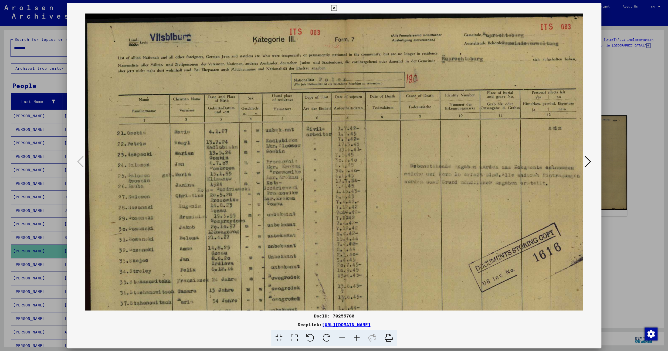
click at [357, 336] on icon at bounding box center [357, 338] width 15 height 16
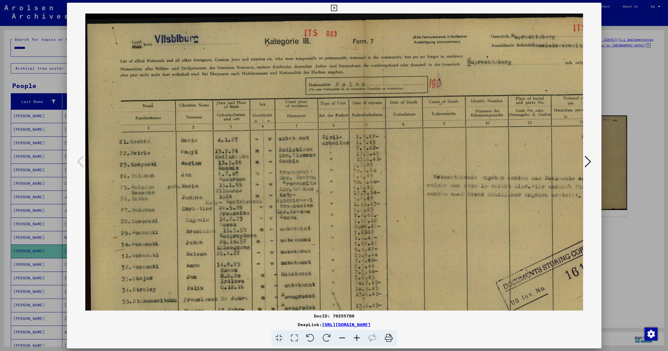
click at [357, 336] on icon at bounding box center [357, 338] width 15 height 16
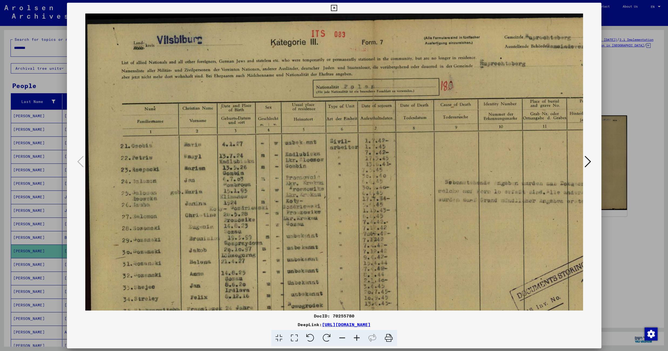
click at [337, 7] on icon at bounding box center [334, 8] width 6 height 6
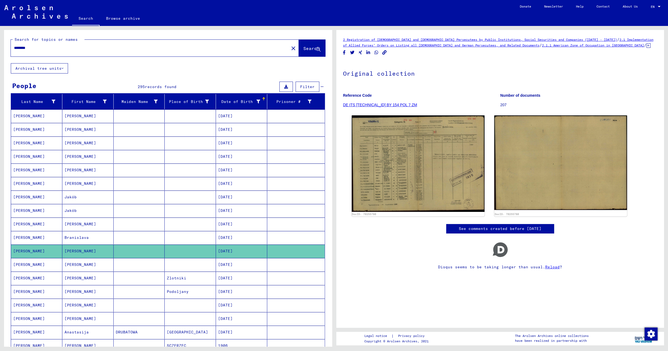
click at [216, 296] on mat-cell "[DATE]" at bounding box center [241, 291] width 51 height 13
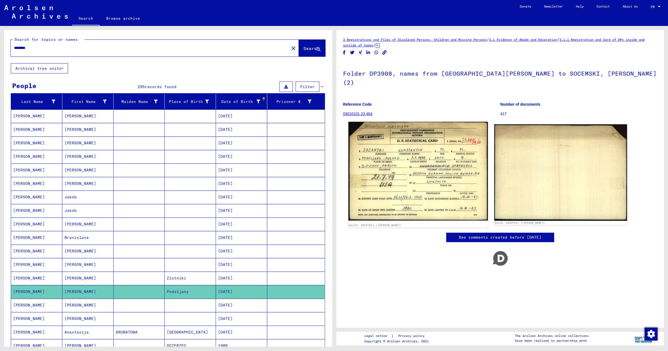
click at [426, 157] on img at bounding box center [418, 171] width 140 height 99
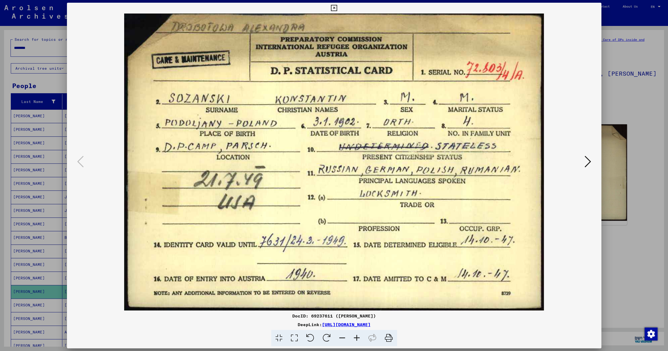
click at [337, 7] on icon at bounding box center [334, 8] width 6 height 6
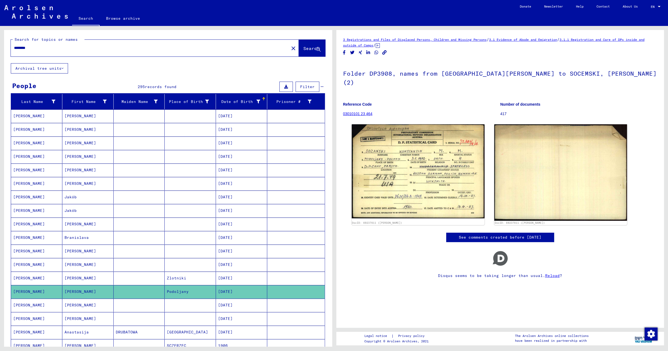
click at [184, 310] on mat-cell at bounding box center [190, 304] width 51 height 13
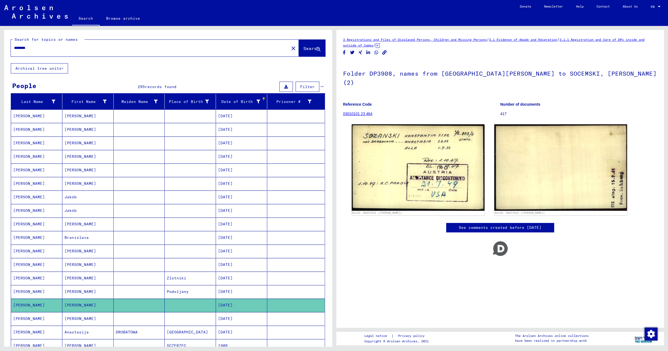
click at [184, 323] on mat-cell at bounding box center [190, 318] width 51 height 13
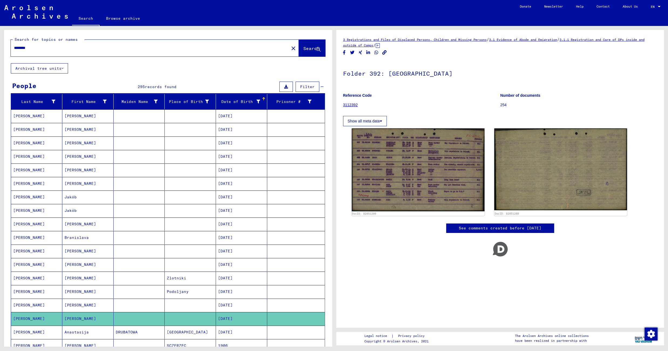
click at [178, 336] on mat-cell "[GEOGRAPHIC_DATA]" at bounding box center [190, 331] width 51 height 13
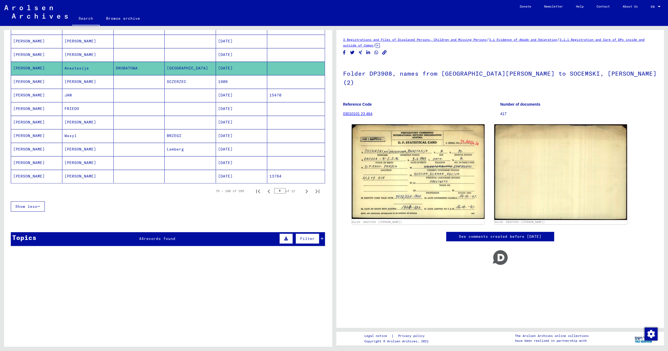
scroll to position [310, 0]
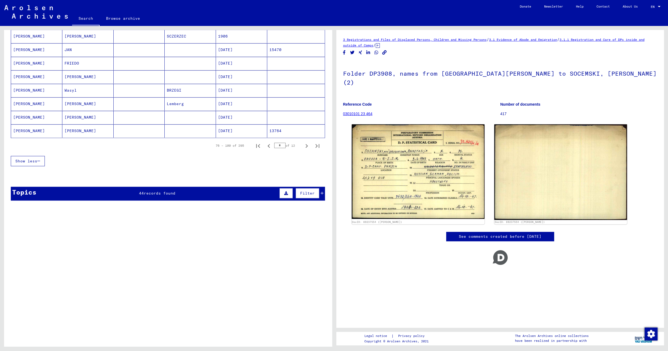
click at [199, 41] on mat-cell "SCZERZEC" at bounding box center [190, 36] width 51 height 13
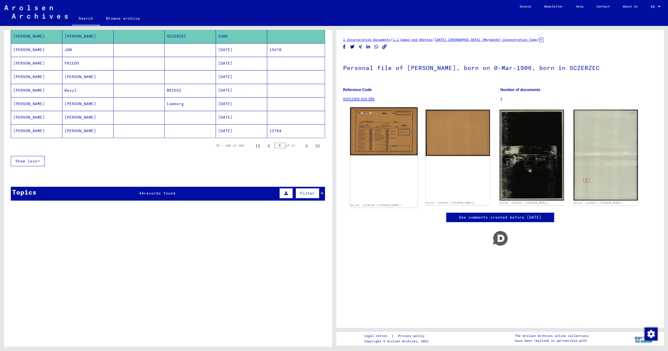
click at [382, 128] on img at bounding box center [384, 131] width 68 height 48
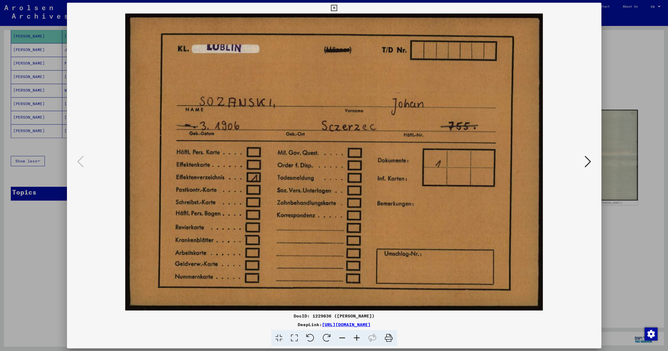
click at [585, 161] on button at bounding box center [588, 161] width 10 height 15
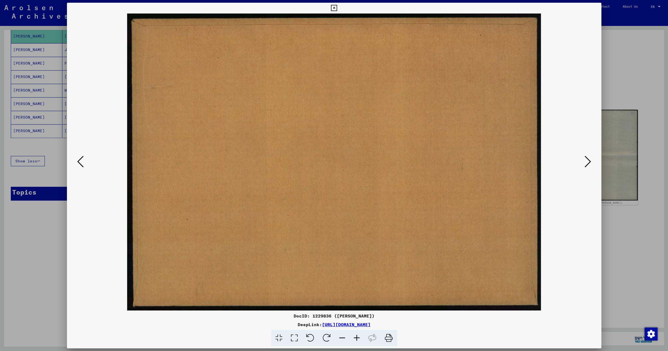
click at [585, 161] on button at bounding box center [588, 161] width 10 height 15
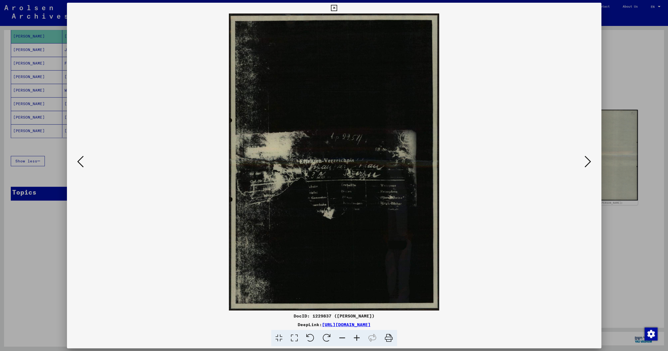
click at [586, 161] on icon at bounding box center [588, 161] width 6 height 13
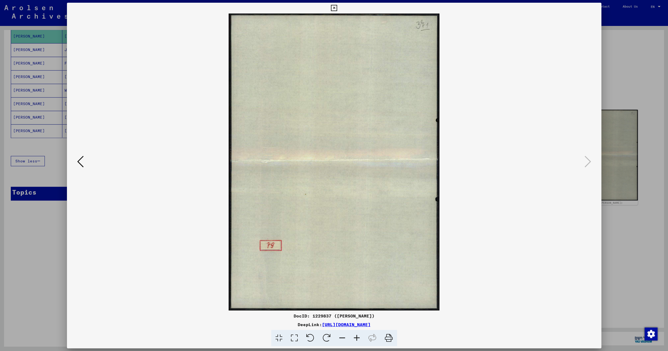
click at [337, 7] on icon at bounding box center [334, 8] width 6 height 6
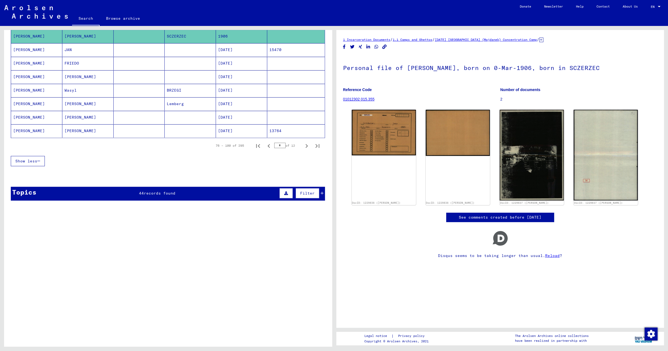
click at [178, 52] on mat-cell at bounding box center [190, 49] width 51 height 13
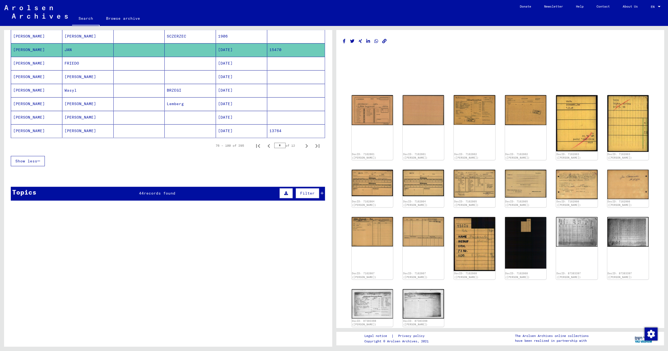
click at [307, 107] on mat-cell at bounding box center [296, 103] width 58 height 13
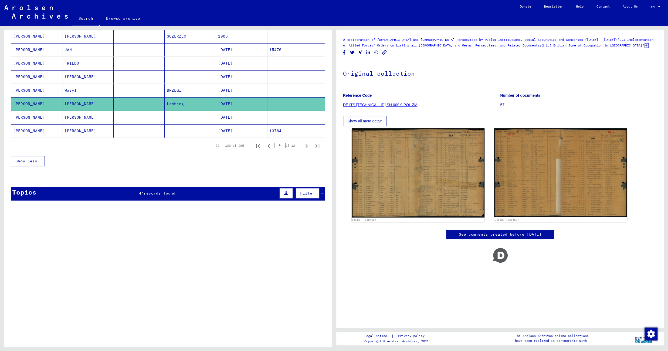
click at [216, 52] on mat-cell "[DATE]" at bounding box center [241, 49] width 51 height 13
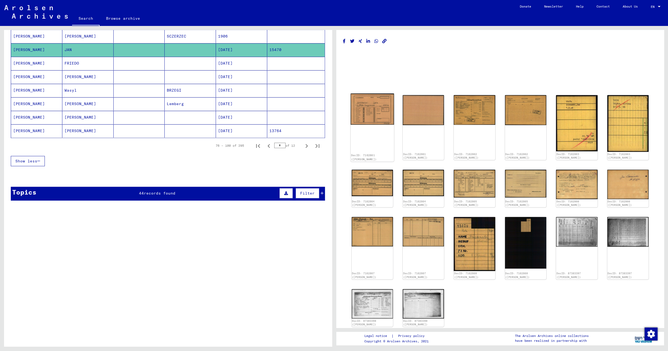
click at [376, 114] on img at bounding box center [372, 108] width 43 height 31
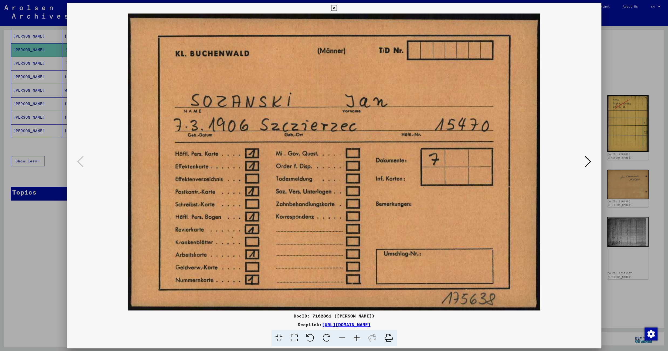
click at [337, 9] on icon at bounding box center [334, 8] width 6 height 6
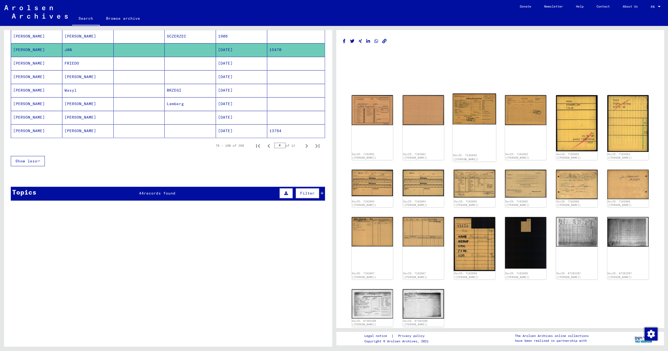
click at [464, 106] on img at bounding box center [474, 108] width 43 height 31
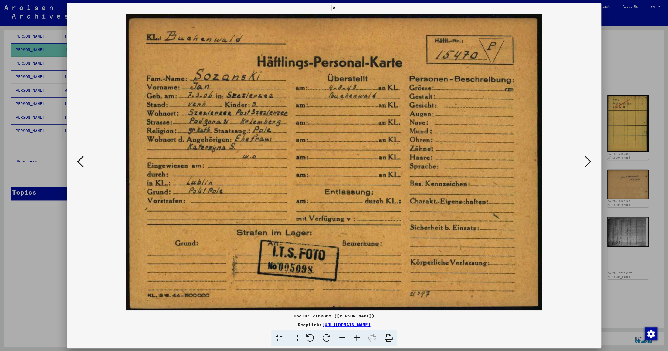
click at [591, 161] on icon at bounding box center [588, 161] width 6 height 13
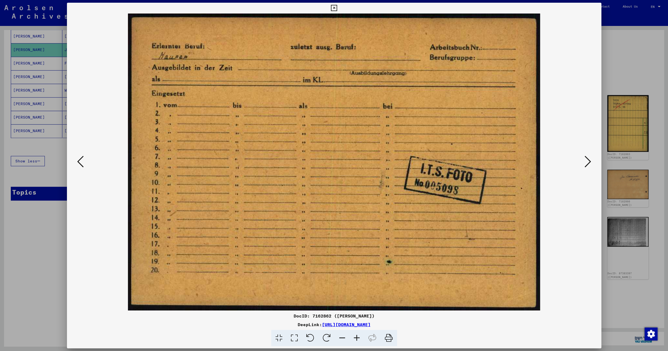
click at [591, 161] on icon at bounding box center [588, 161] width 6 height 13
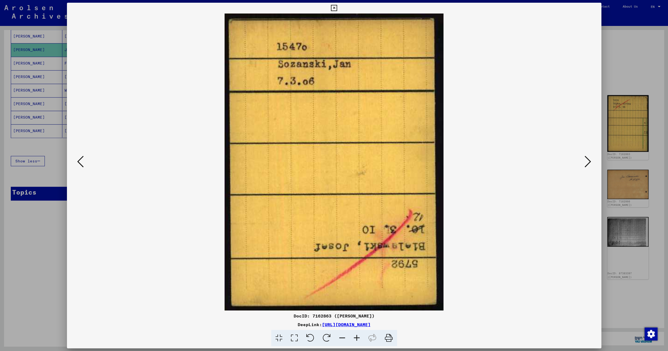
click at [588, 161] on icon at bounding box center [588, 161] width 6 height 13
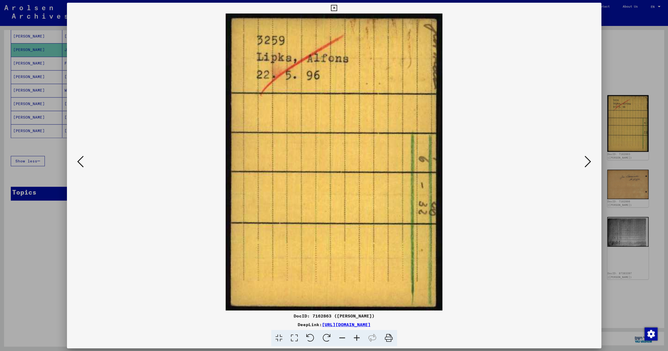
click at [588, 160] on icon at bounding box center [588, 161] width 6 height 13
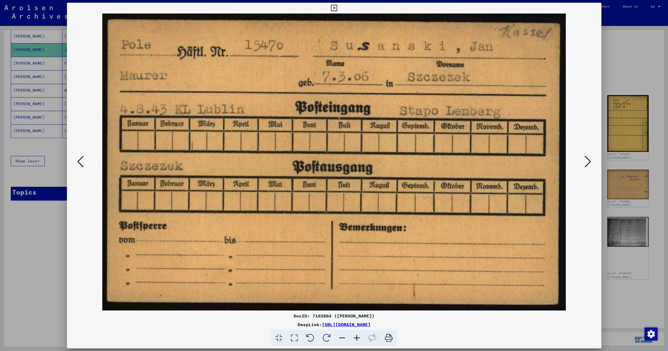
click at [337, 6] on icon at bounding box center [334, 8] width 6 height 6
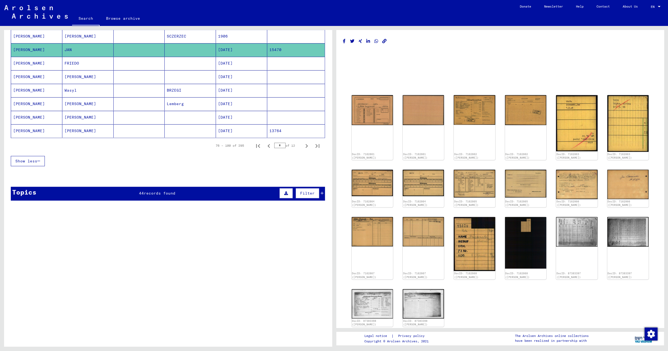
click at [155, 68] on mat-cell at bounding box center [139, 63] width 51 height 13
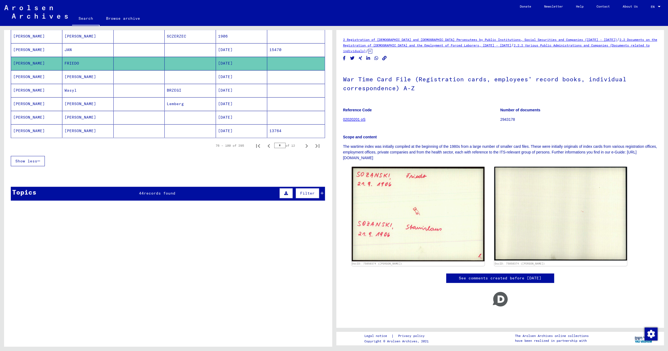
click at [154, 80] on mat-cell at bounding box center [139, 76] width 51 height 13
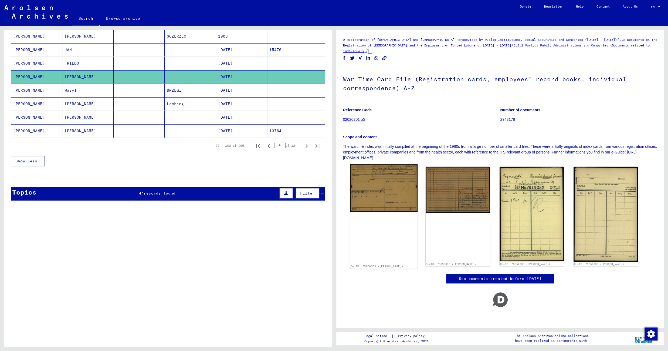
click at [377, 176] on img at bounding box center [384, 188] width 68 height 48
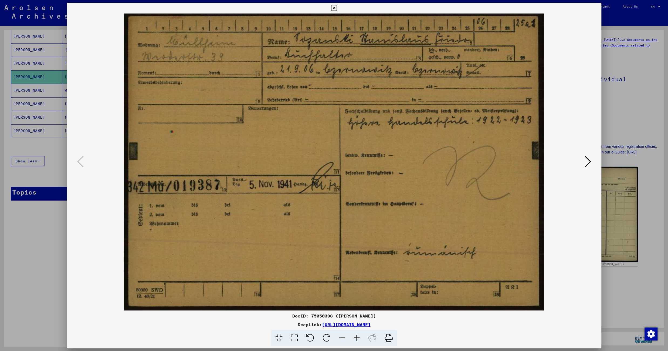
click at [589, 161] on icon at bounding box center [588, 161] width 6 height 13
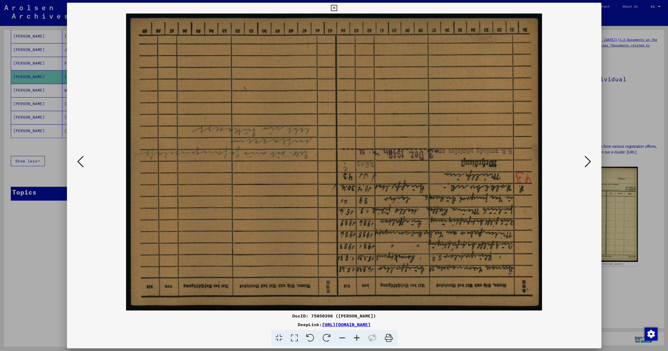
click at [337, 11] on icon at bounding box center [334, 8] width 6 height 6
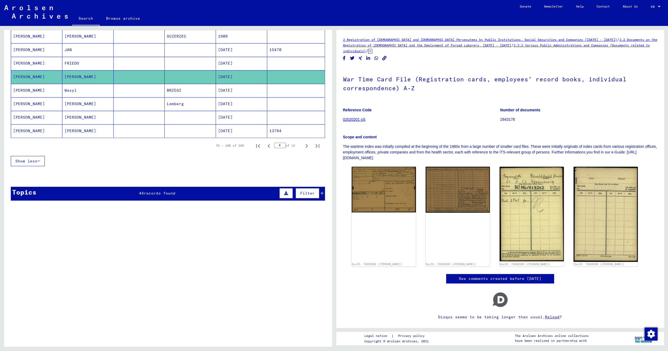
click at [177, 92] on mat-cell "BRZEGI" at bounding box center [190, 90] width 51 height 13
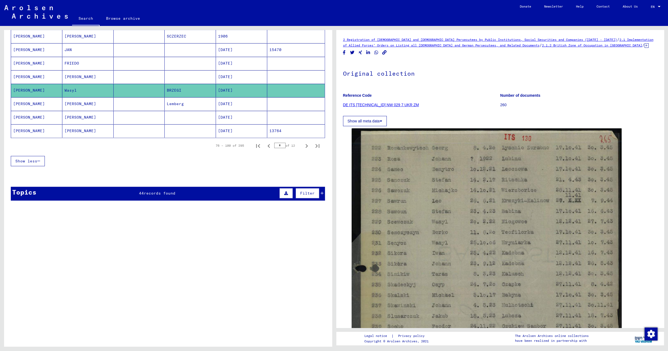
scroll to position [230, 0]
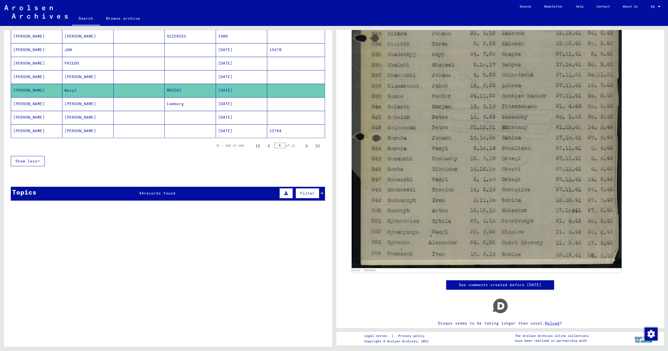
click at [194, 105] on mat-cell "Lemberg" at bounding box center [190, 103] width 51 height 13
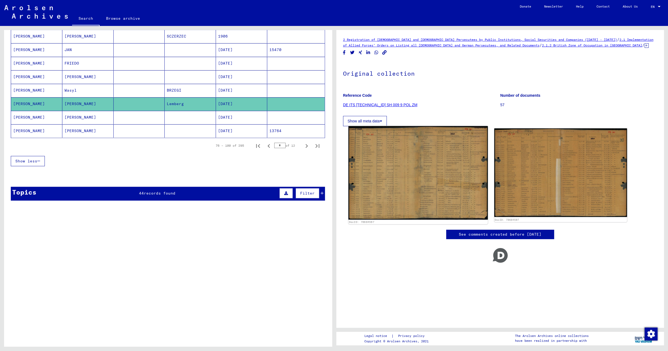
click at [417, 168] on img at bounding box center [418, 172] width 140 height 93
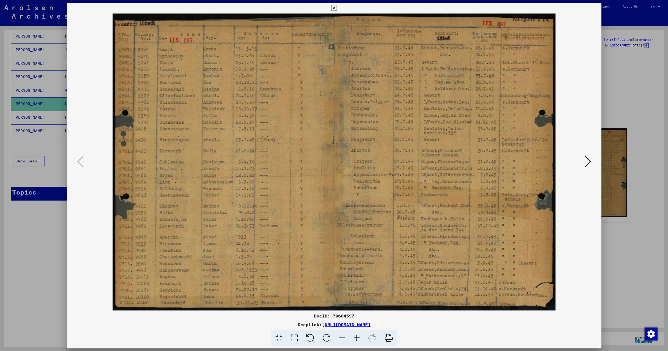
click at [587, 159] on icon at bounding box center [588, 161] width 6 height 13
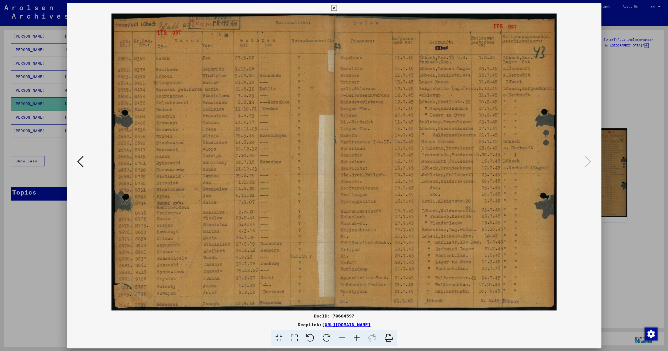
click at [337, 7] on icon at bounding box center [334, 8] width 6 height 6
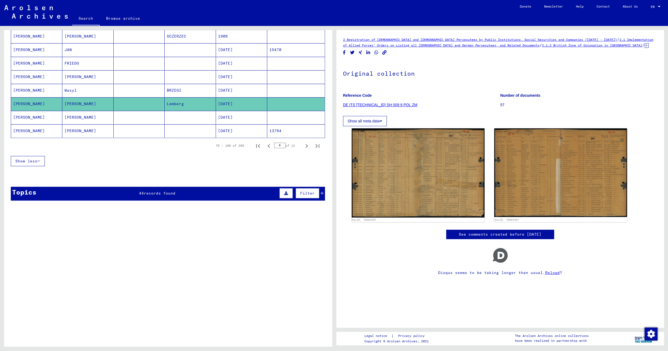
click at [172, 136] on mat-cell at bounding box center [190, 130] width 51 height 13
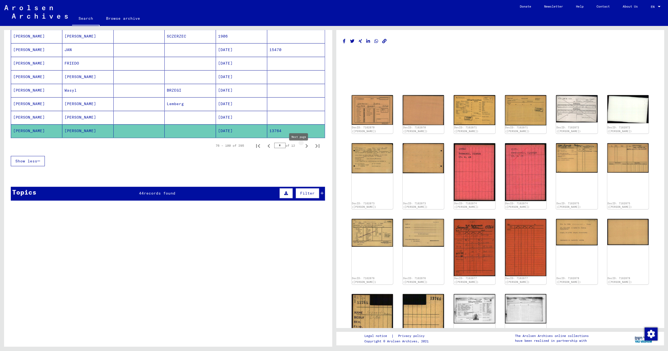
click at [303, 148] on icon "Next page" at bounding box center [307, 146] width 8 height 8
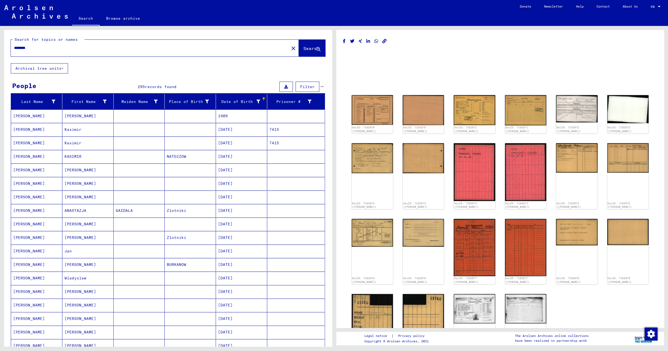
click at [187, 117] on mat-cell at bounding box center [190, 115] width 51 height 13
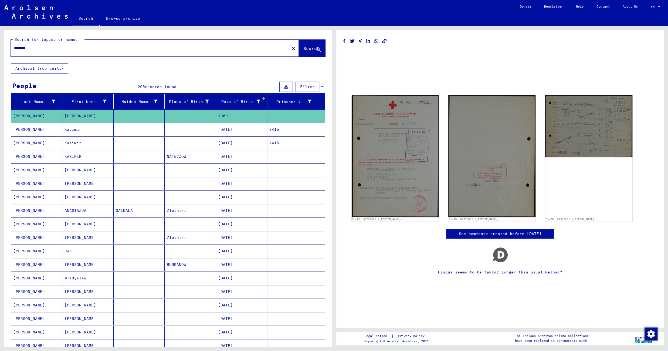
click at [185, 130] on mat-cell at bounding box center [190, 129] width 51 height 13
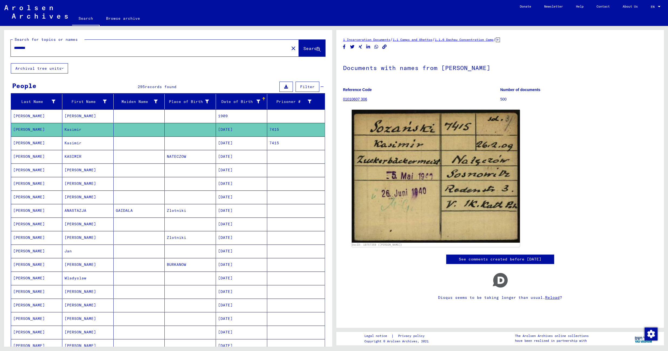
click at [192, 142] on mat-cell at bounding box center [190, 142] width 51 height 13
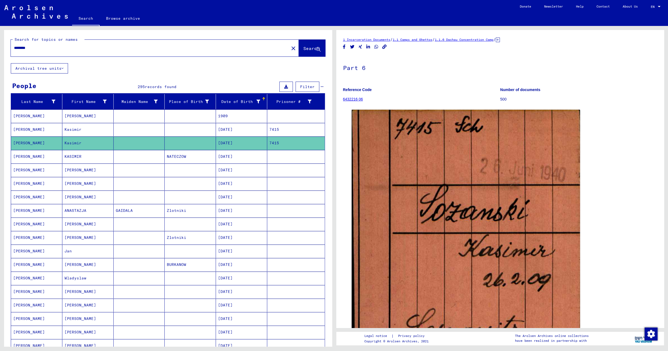
click at [192, 160] on mat-cell "NATECZOW" at bounding box center [190, 156] width 51 height 13
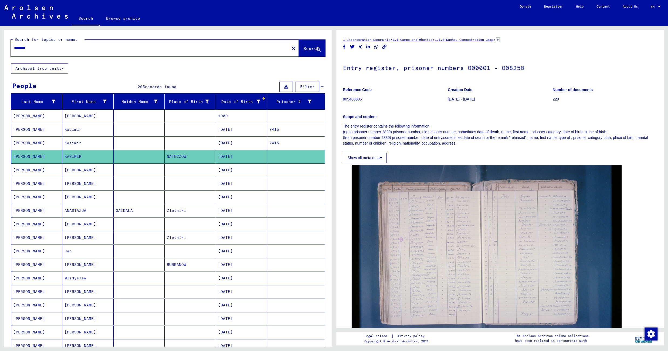
click at [194, 170] on mat-cell at bounding box center [190, 169] width 51 height 13
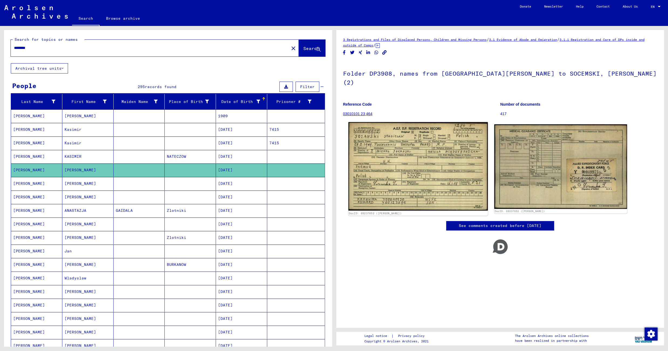
click at [407, 142] on img at bounding box center [418, 166] width 140 height 89
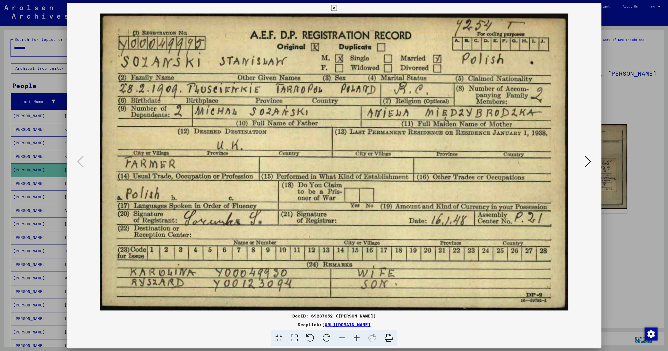
click at [337, 7] on icon at bounding box center [334, 8] width 6 height 6
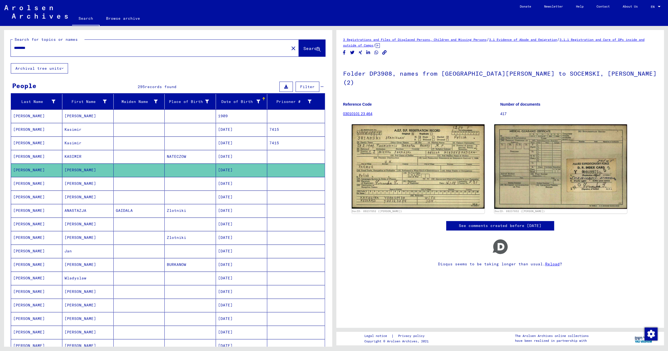
click at [197, 196] on mat-cell at bounding box center [190, 196] width 51 height 13
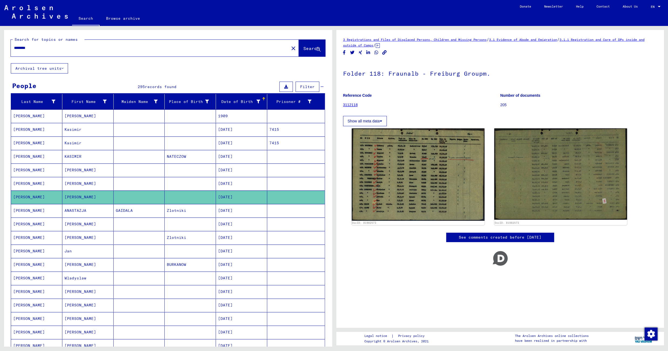
click at [199, 212] on mat-cell "Zlotniki" at bounding box center [190, 210] width 51 height 13
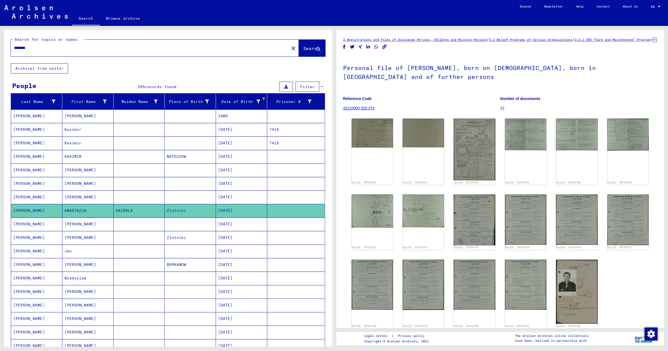
click at [193, 226] on mat-cell at bounding box center [190, 223] width 51 height 13
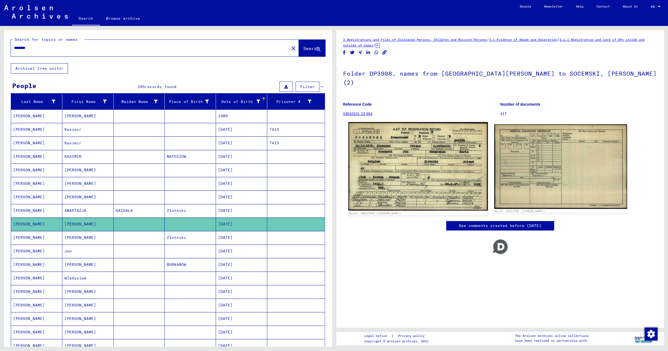
click at [401, 157] on img at bounding box center [418, 166] width 140 height 89
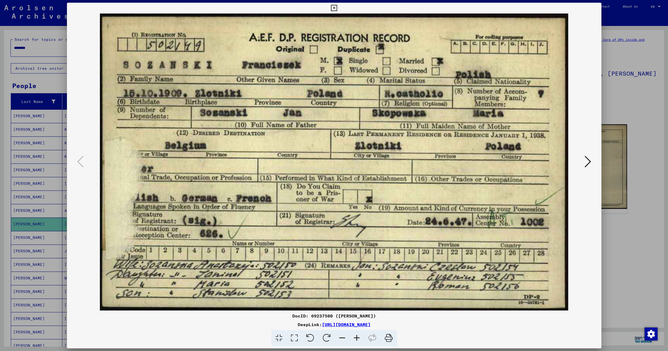
click at [337, 8] on icon at bounding box center [334, 8] width 6 height 6
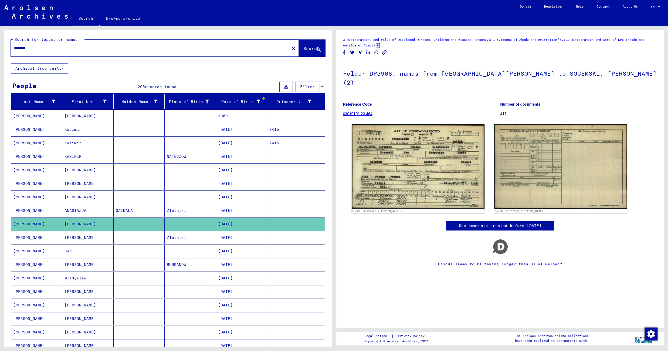
click at [185, 237] on mat-cell "Zlotniki" at bounding box center [190, 237] width 51 height 13
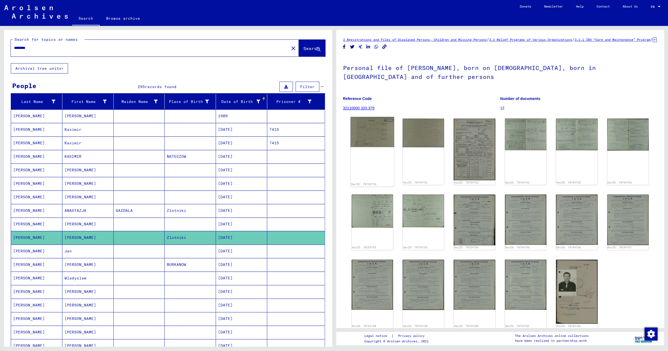
click at [380, 138] on img at bounding box center [372, 132] width 43 height 30
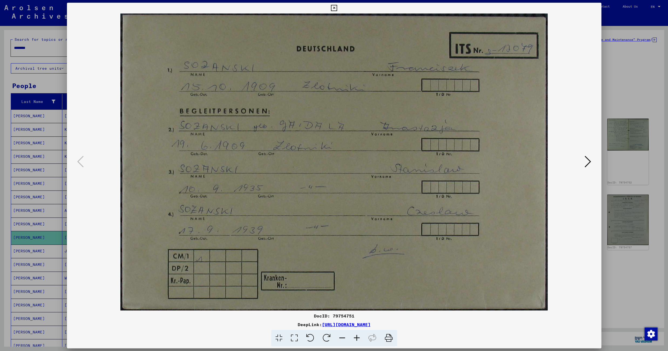
click at [337, 6] on icon at bounding box center [334, 8] width 6 height 6
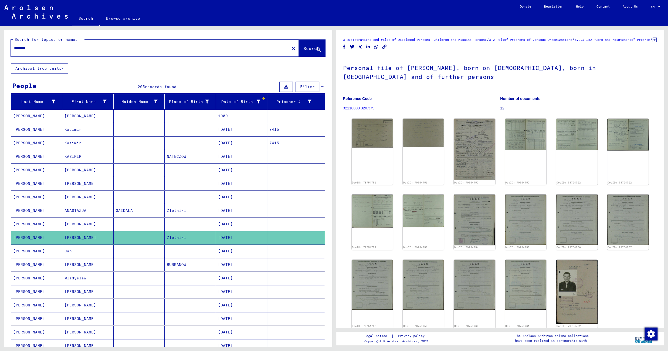
click at [182, 254] on mat-cell at bounding box center [190, 250] width 51 height 13
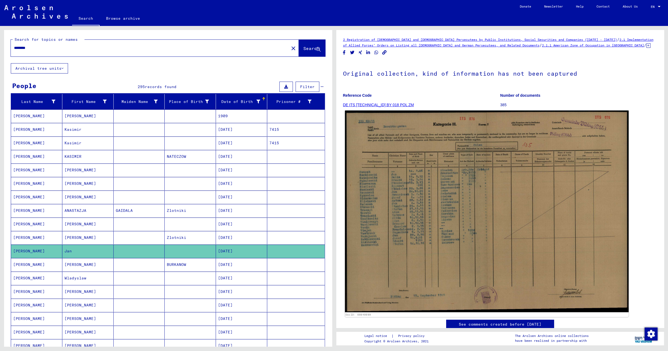
click at [404, 174] on img at bounding box center [487, 211] width 284 height 202
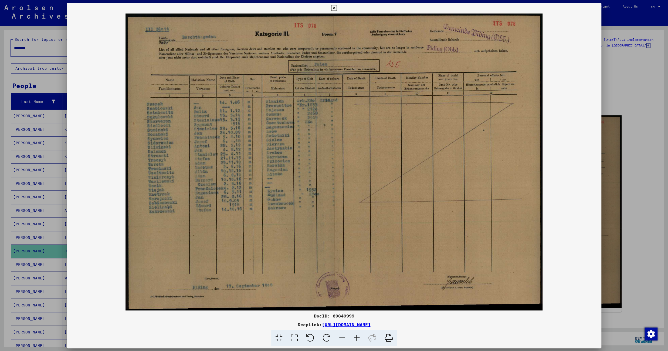
click at [358, 338] on icon at bounding box center [357, 338] width 15 height 16
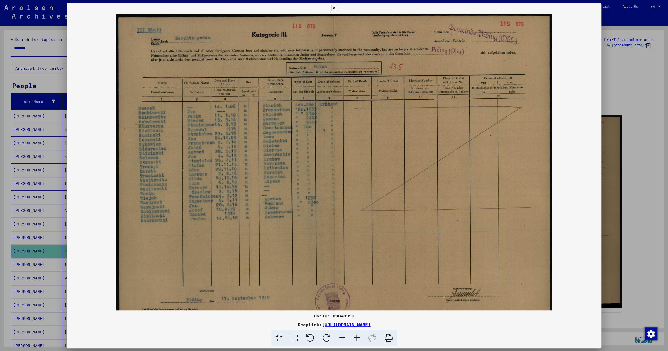
click at [358, 338] on icon at bounding box center [357, 338] width 15 height 16
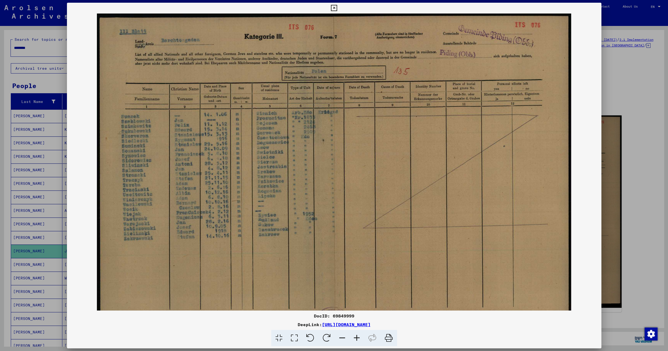
click at [358, 338] on icon at bounding box center [357, 338] width 15 height 16
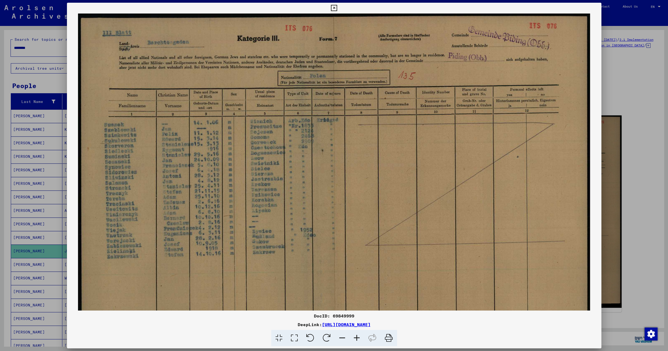
click at [358, 338] on icon at bounding box center [357, 338] width 15 height 16
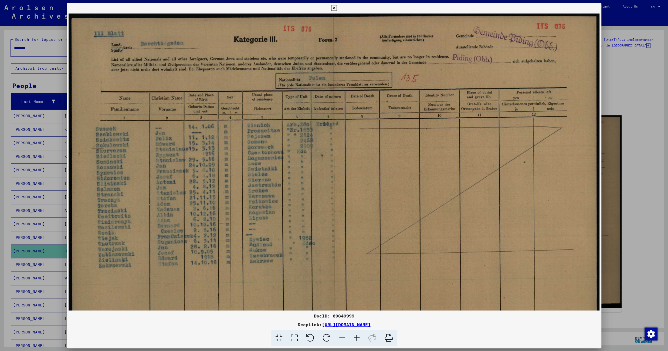
click at [358, 338] on icon at bounding box center [357, 338] width 15 height 16
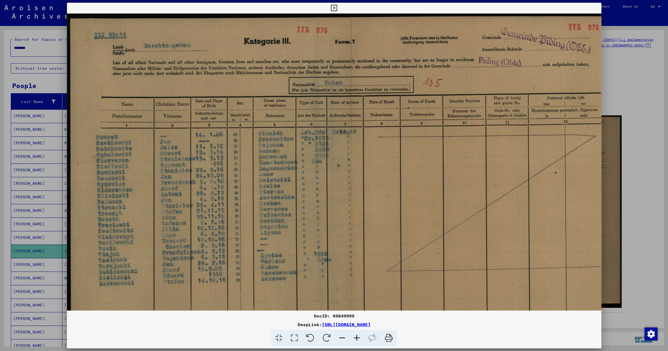
click at [358, 338] on icon at bounding box center [357, 338] width 15 height 16
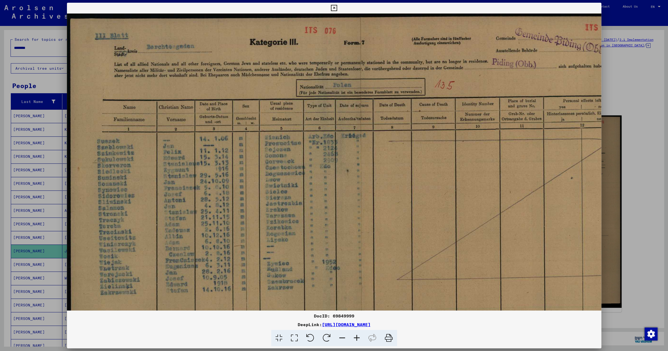
click at [358, 338] on icon at bounding box center [357, 338] width 15 height 16
click at [337, 7] on icon at bounding box center [334, 8] width 6 height 6
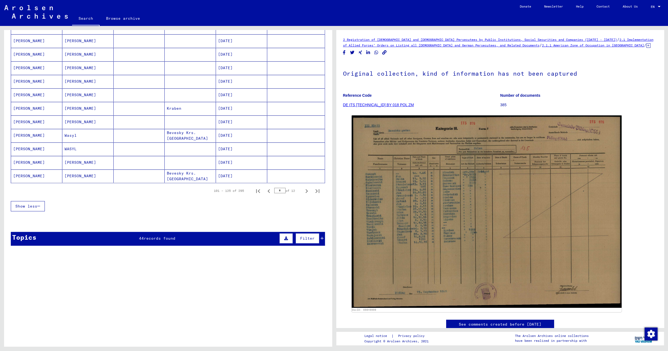
scroll to position [310, 0]
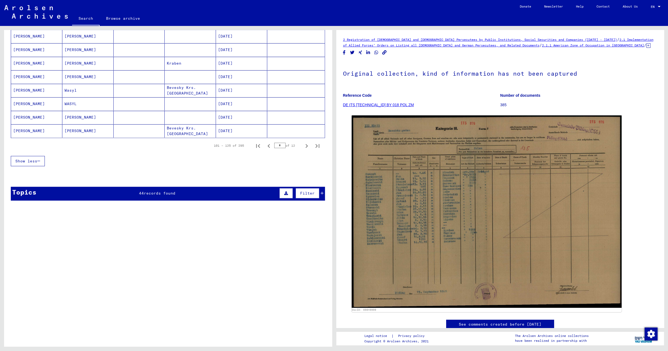
click at [202, 39] on mat-cell at bounding box center [190, 36] width 51 height 13
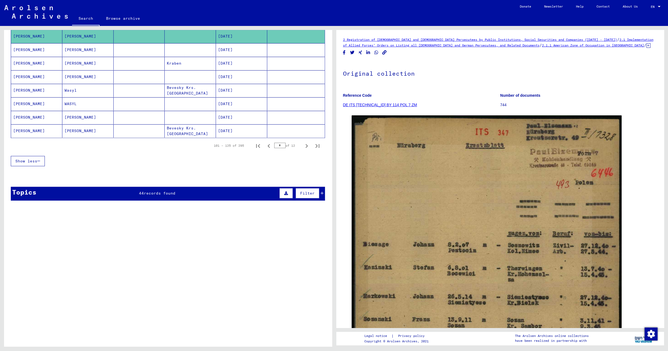
click at [198, 54] on mat-cell at bounding box center [190, 49] width 51 height 13
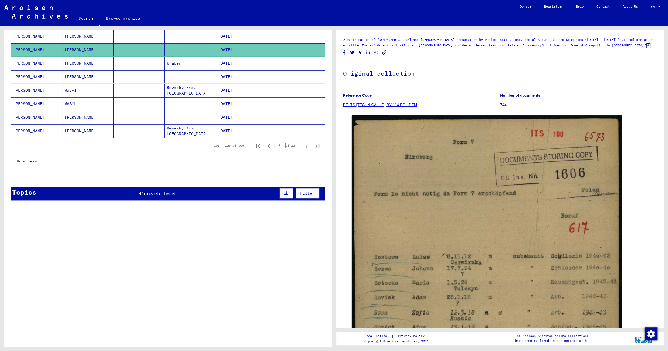
click at [191, 69] on mat-cell "Kraben" at bounding box center [190, 63] width 51 height 13
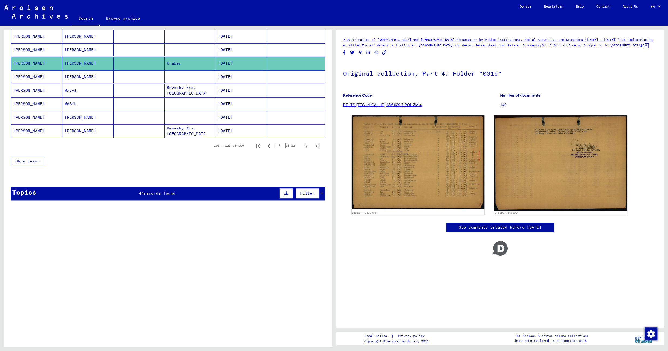
click at [199, 78] on mat-cell at bounding box center [190, 76] width 51 height 13
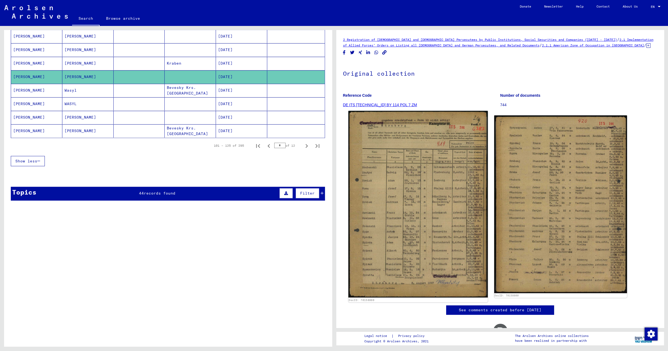
click at [402, 150] on img at bounding box center [418, 204] width 140 height 187
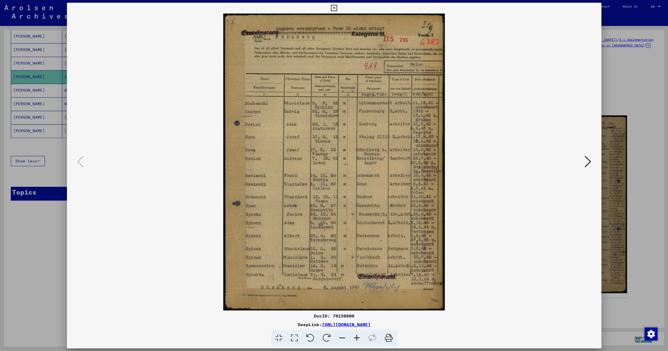
click at [337, 5] on icon at bounding box center [334, 8] width 6 height 6
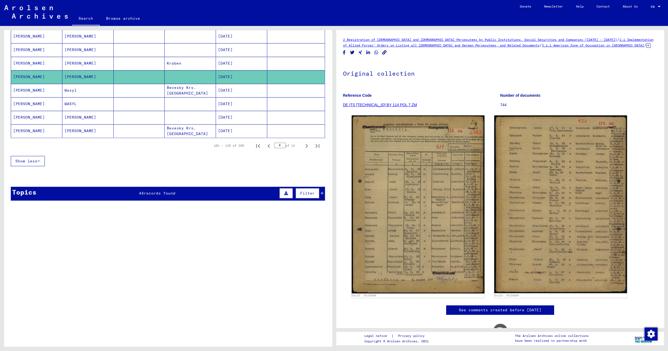
click at [250, 93] on mat-cell "[DATE]" at bounding box center [241, 90] width 51 height 13
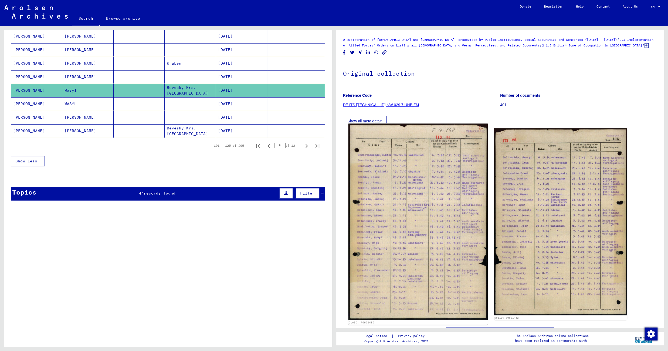
click at [376, 161] on img at bounding box center [418, 221] width 140 height 196
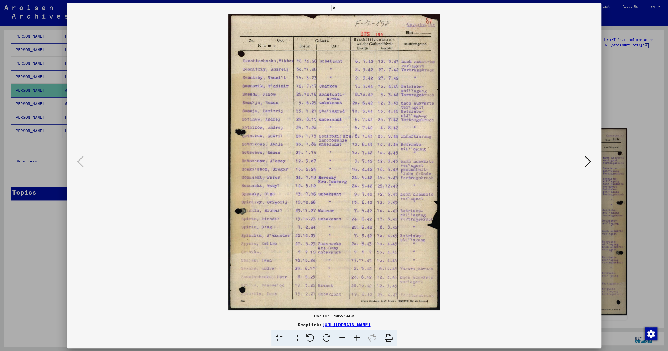
click at [337, 8] on icon at bounding box center [334, 8] width 6 height 6
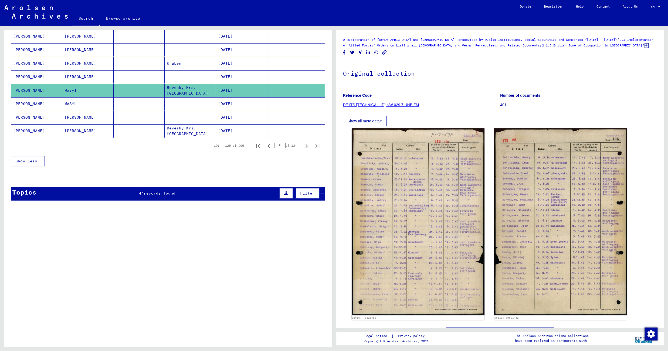
click at [171, 107] on mat-cell at bounding box center [190, 103] width 51 height 13
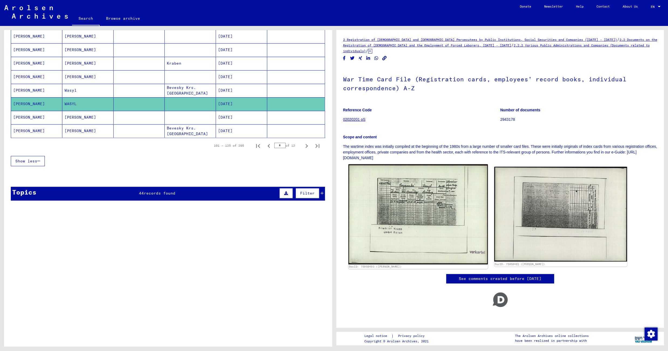
click at [388, 176] on img at bounding box center [418, 214] width 140 height 100
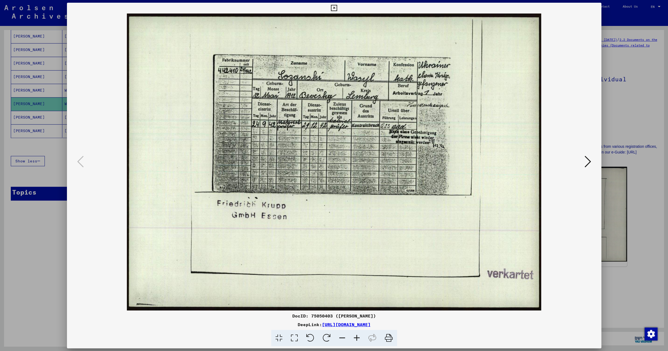
click at [337, 10] on icon at bounding box center [334, 8] width 6 height 6
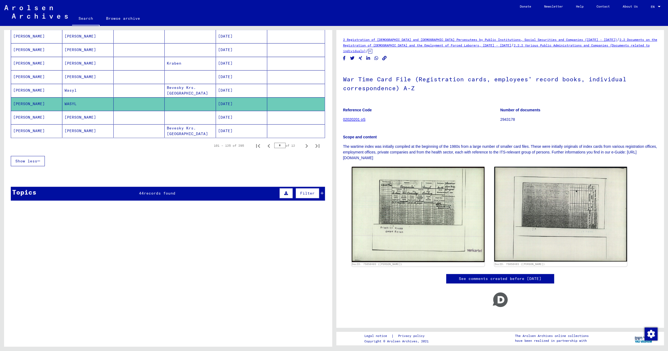
click at [226, 122] on mat-cell "[DATE]" at bounding box center [241, 117] width 51 height 13
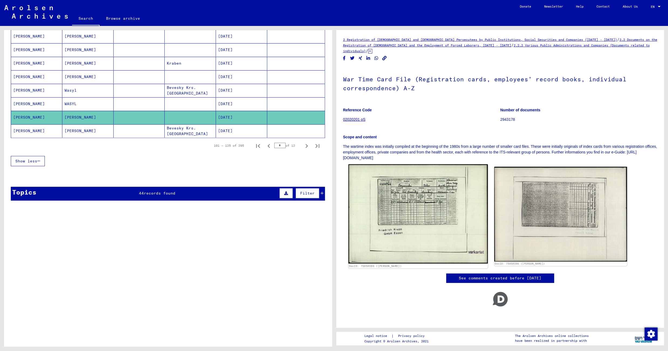
click at [383, 185] on img at bounding box center [418, 213] width 140 height 99
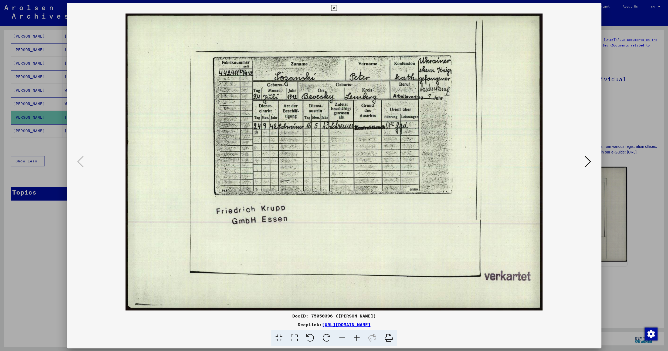
click at [337, 9] on icon at bounding box center [334, 8] width 6 height 6
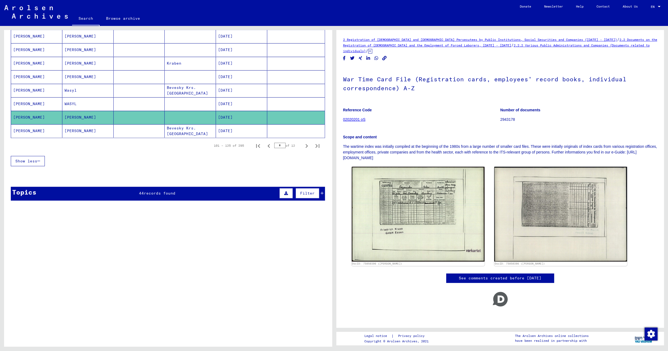
click at [204, 137] on mat-cell "Bevesky Krs. [GEOGRAPHIC_DATA]" at bounding box center [190, 130] width 51 height 13
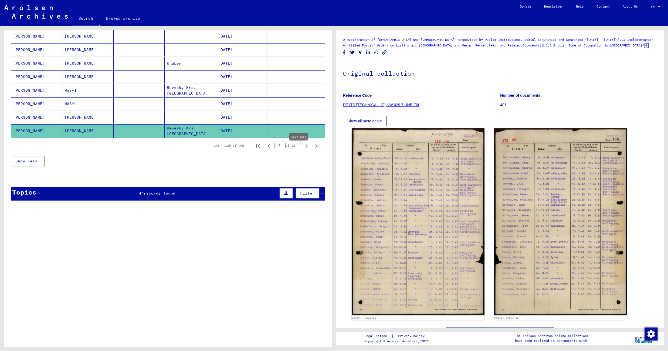
click at [303, 149] on icon "Next page" at bounding box center [307, 146] width 8 height 8
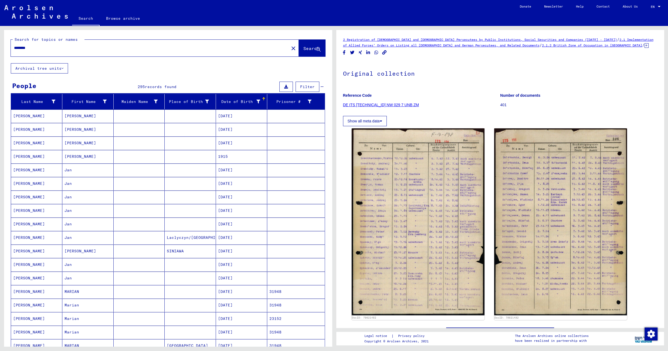
click at [143, 173] on mat-cell at bounding box center [139, 169] width 51 height 13
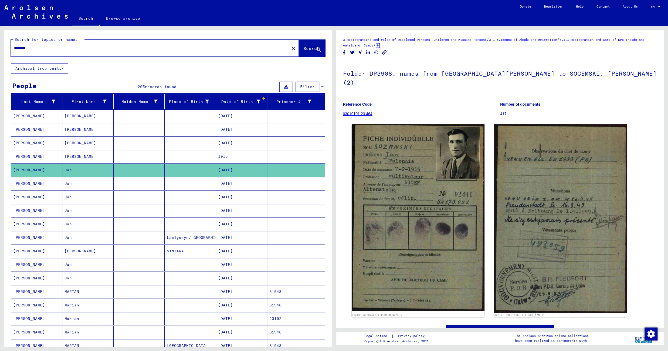
click at [182, 187] on mat-cell at bounding box center [190, 183] width 51 height 13
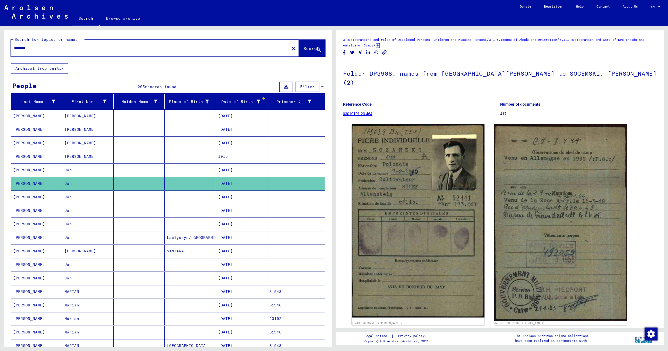
click at [246, 169] on mat-cell "[DATE]" at bounding box center [241, 169] width 51 height 13
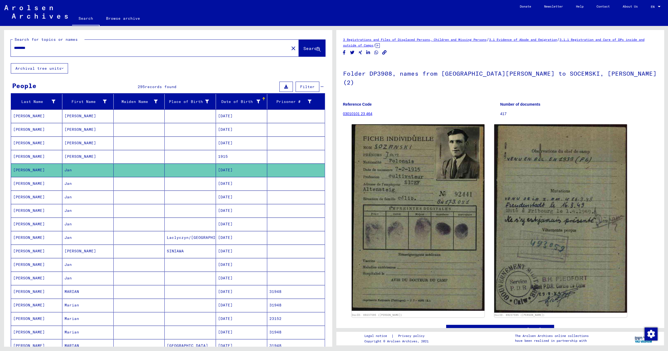
click at [242, 184] on mat-cell "[DATE]" at bounding box center [241, 183] width 51 height 13
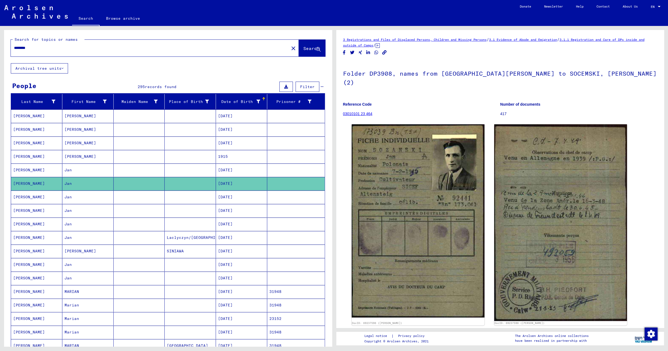
click at [236, 169] on mat-cell "[DATE]" at bounding box center [241, 169] width 51 height 13
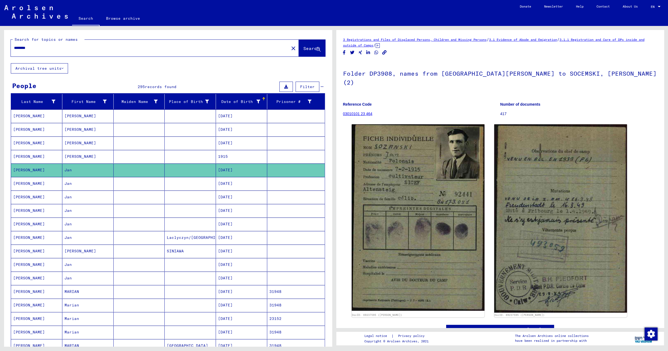
click at [234, 183] on mat-cell "[DATE]" at bounding box center [241, 183] width 51 height 13
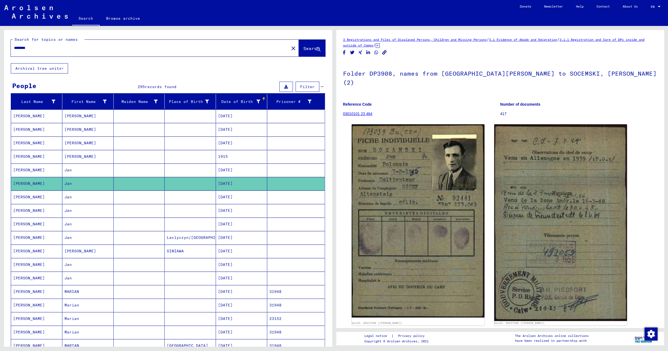
click at [196, 197] on mat-cell at bounding box center [190, 196] width 51 height 13
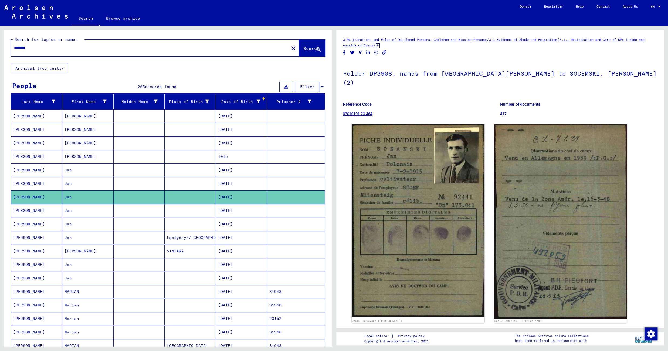
click at [194, 210] on mat-cell at bounding box center [190, 210] width 51 height 13
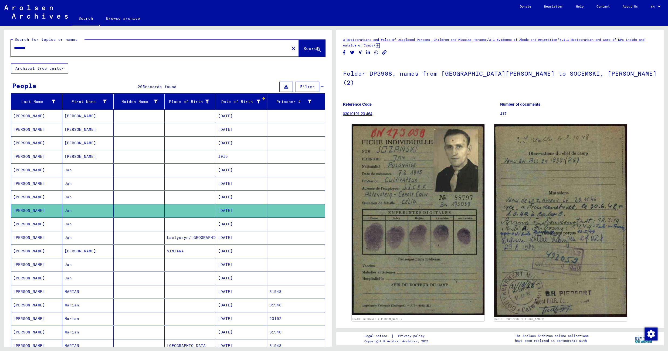
click at [195, 173] on mat-cell at bounding box center [190, 169] width 51 height 13
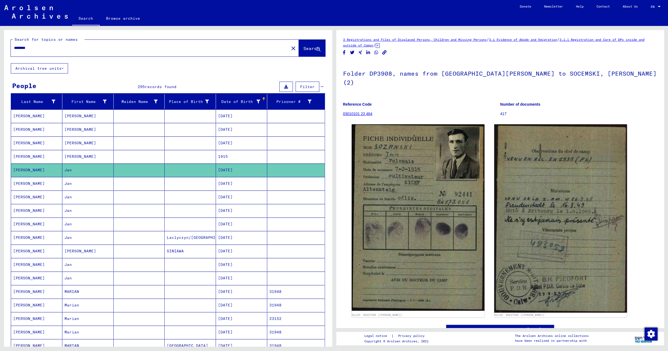
click at [193, 210] on mat-cell at bounding box center [190, 210] width 51 height 13
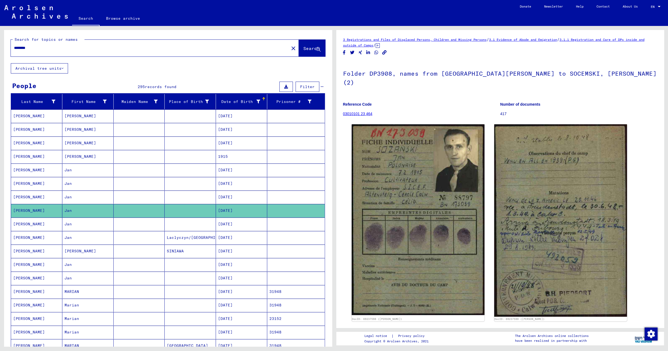
click at [191, 174] on mat-cell at bounding box center [190, 169] width 51 height 13
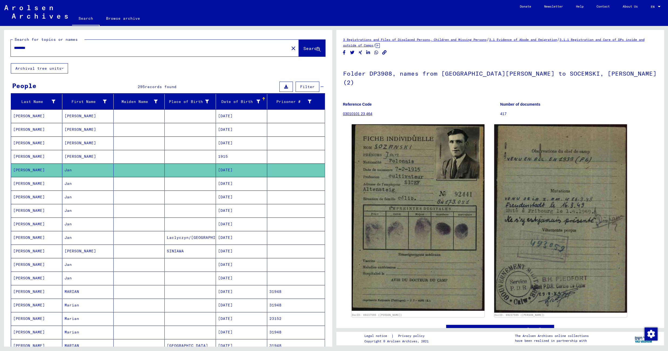
click at [188, 210] on mat-cell at bounding box center [190, 210] width 51 height 13
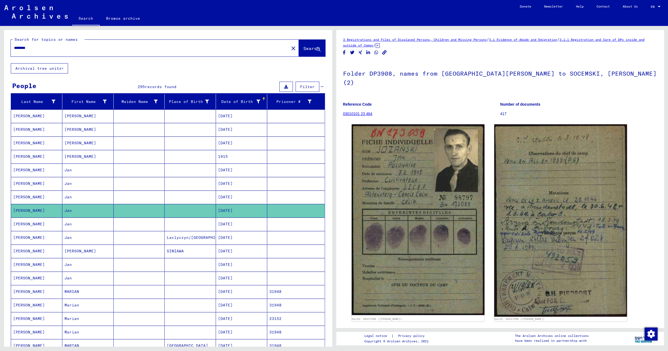
click at [187, 198] on mat-cell at bounding box center [190, 196] width 51 height 13
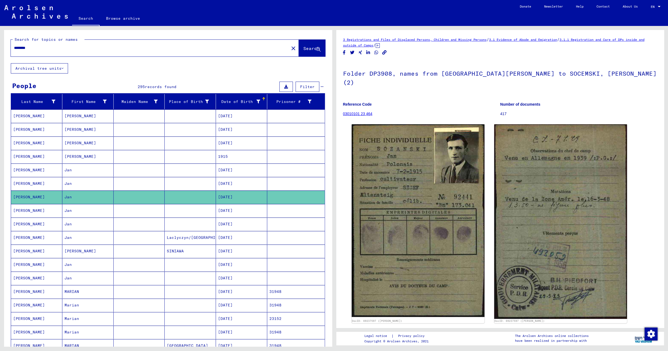
click at [188, 209] on mat-cell at bounding box center [190, 210] width 51 height 13
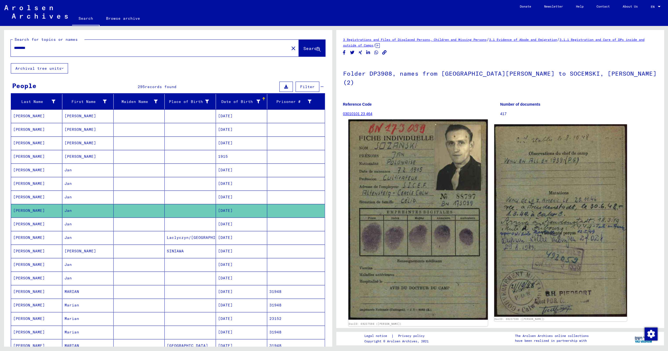
click at [374, 175] on img at bounding box center [418, 219] width 140 height 200
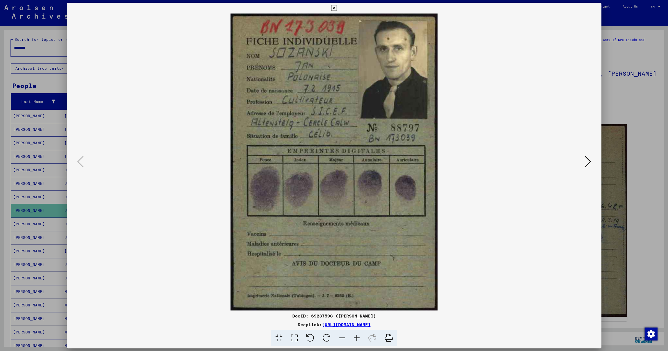
click at [588, 162] on icon at bounding box center [588, 161] width 6 height 13
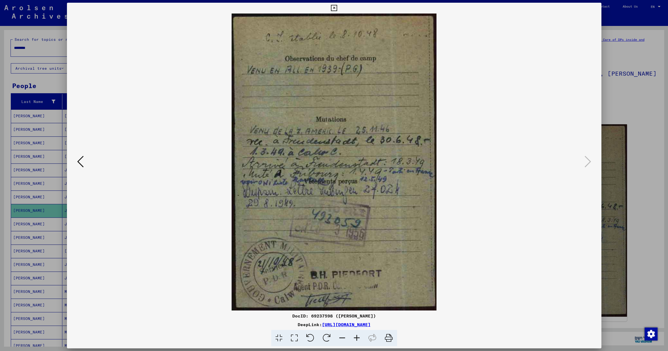
click at [337, 9] on icon at bounding box center [334, 8] width 6 height 6
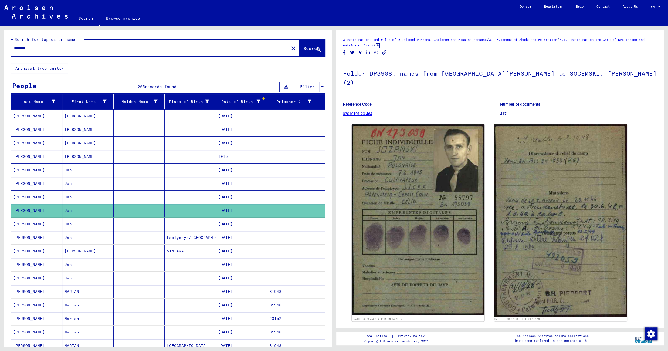
click at [199, 229] on mat-cell at bounding box center [190, 223] width 51 height 13
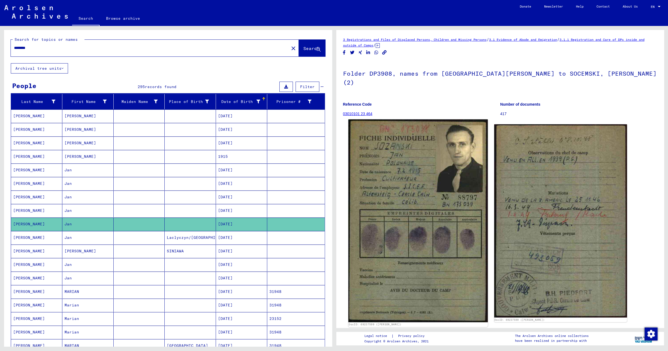
click at [388, 151] on img at bounding box center [418, 220] width 140 height 203
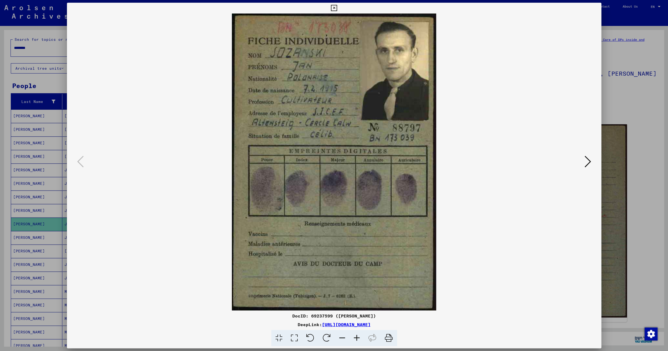
click at [337, 9] on icon at bounding box center [334, 8] width 6 height 6
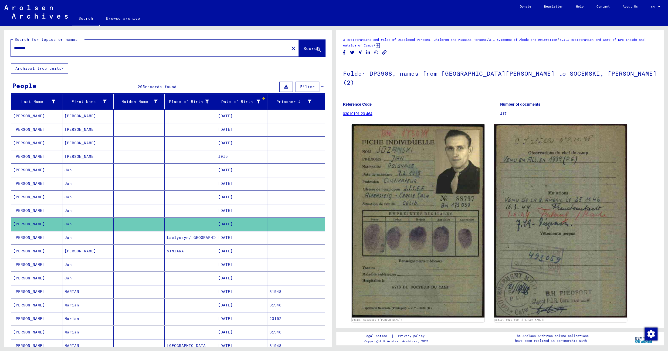
click at [194, 240] on mat-cell "Laclyczyn/[GEOGRAPHIC_DATA]" at bounding box center [190, 237] width 51 height 13
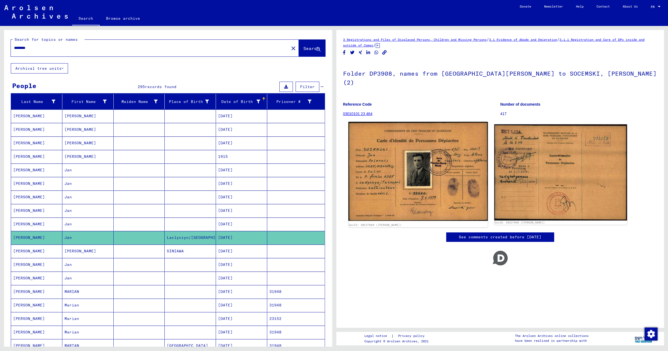
click at [371, 162] on img at bounding box center [418, 171] width 140 height 99
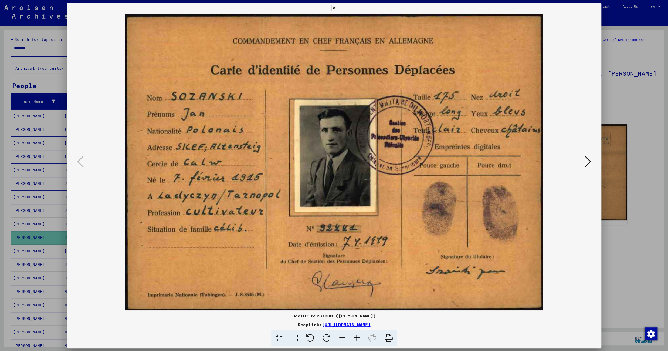
click at [590, 160] on icon at bounding box center [588, 161] width 6 height 13
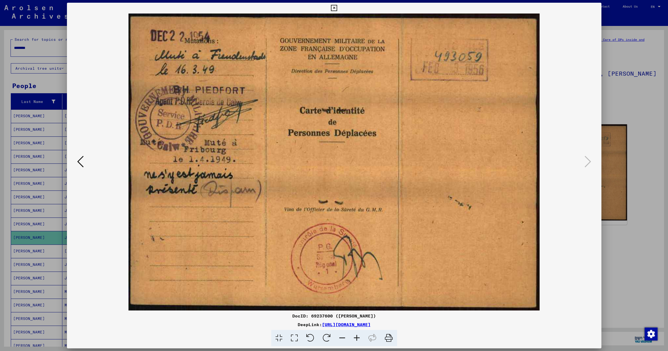
click at [337, 6] on icon at bounding box center [334, 8] width 6 height 6
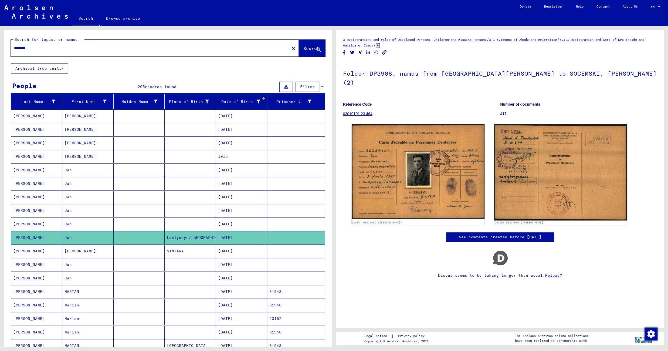
click at [189, 256] on mat-cell "SINIAWA" at bounding box center [190, 250] width 51 height 13
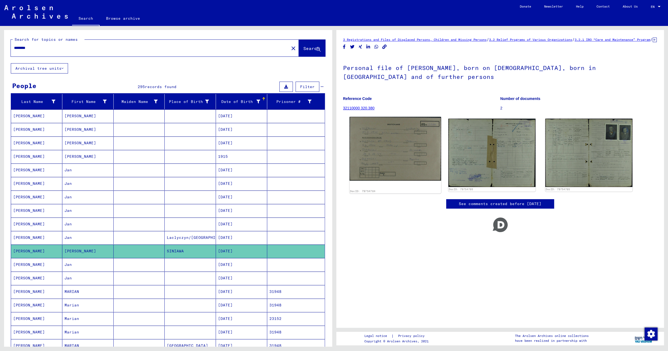
click at [425, 151] on img at bounding box center [396, 149] width 92 height 64
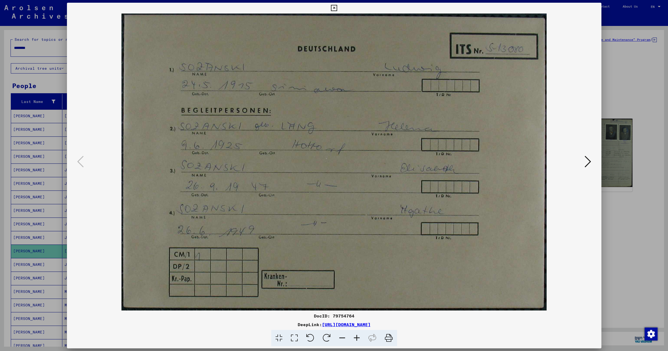
click at [590, 163] on icon at bounding box center [588, 161] width 6 height 13
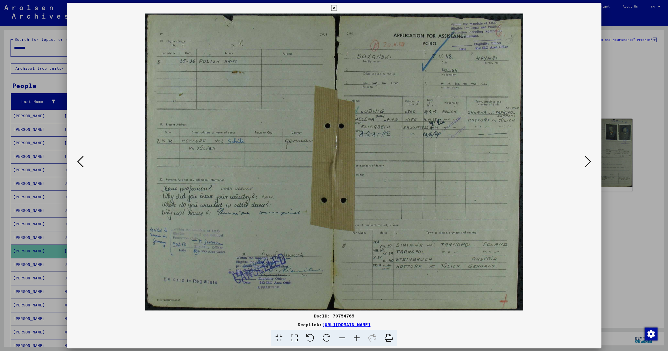
click at [590, 163] on icon at bounding box center [588, 161] width 6 height 13
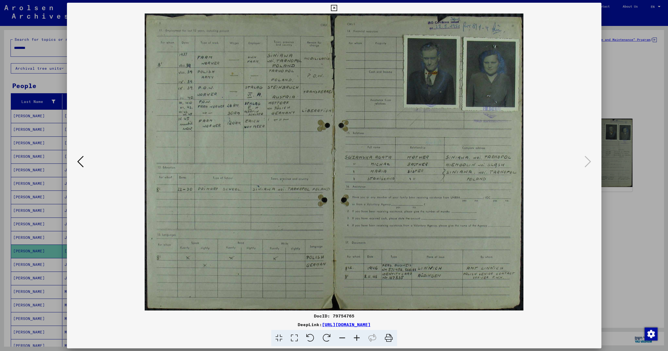
click at [337, 8] on icon at bounding box center [334, 8] width 6 height 6
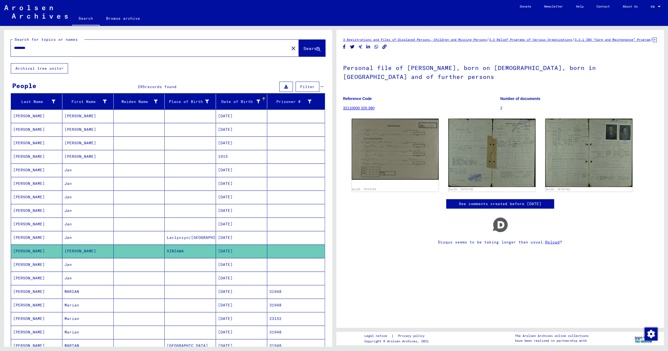
click at [175, 265] on mat-cell at bounding box center [190, 264] width 51 height 13
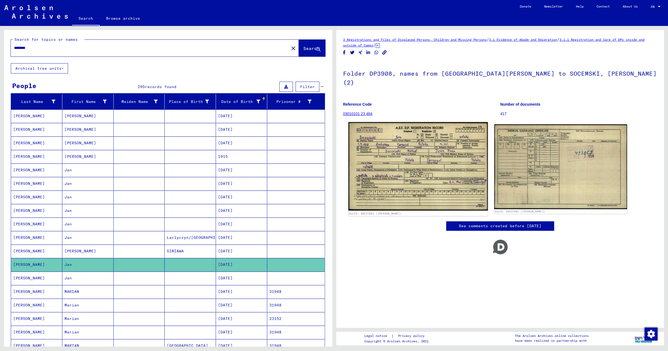
click at [393, 167] on img at bounding box center [418, 166] width 140 height 89
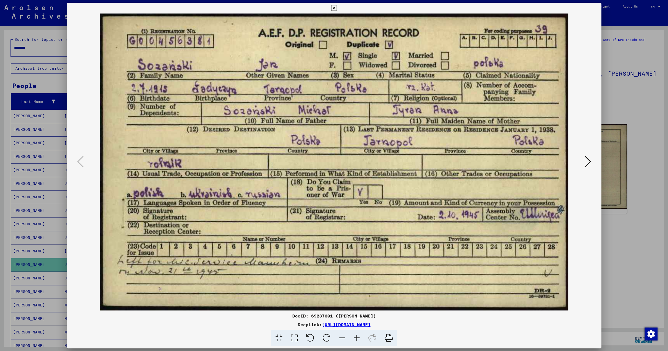
click at [587, 161] on icon at bounding box center [588, 161] width 6 height 13
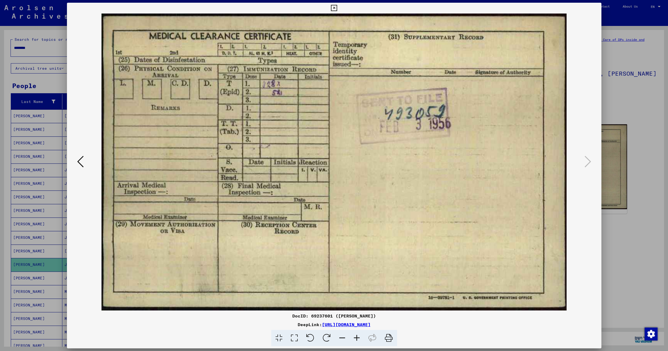
click at [78, 162] on icon at bounding box center [80, 161] width 6 height 13
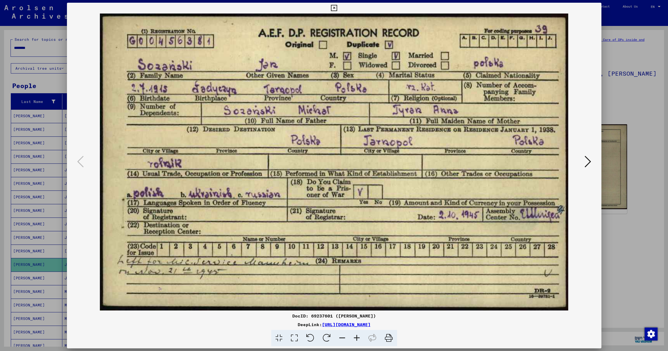
click at [590, 160] on icon at bounding box center [588, 161] width 6 height 13
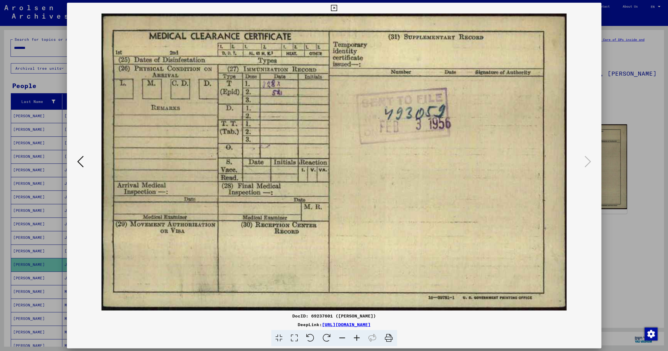
click at [337, 9] on icon at bounding box center [334, 8] width 6 height 6
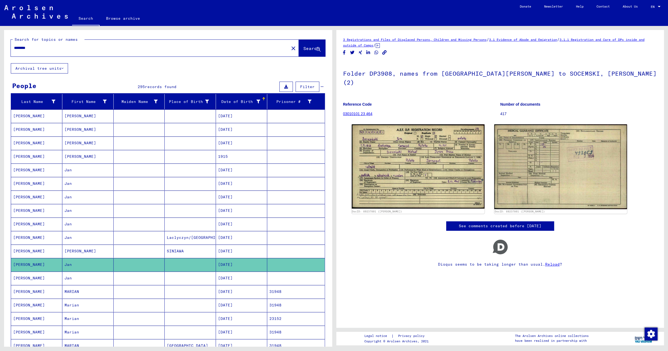
click at [172, 281] on mat-cell at bounding box center [190, 277] width 51 height 13
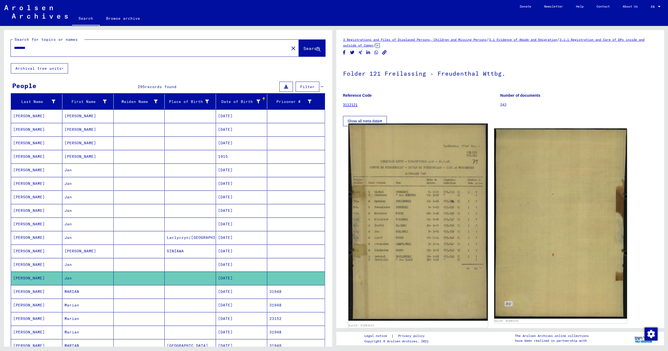
click at [437, 186] on img at bounding box center [418, 221] width 140 height 197
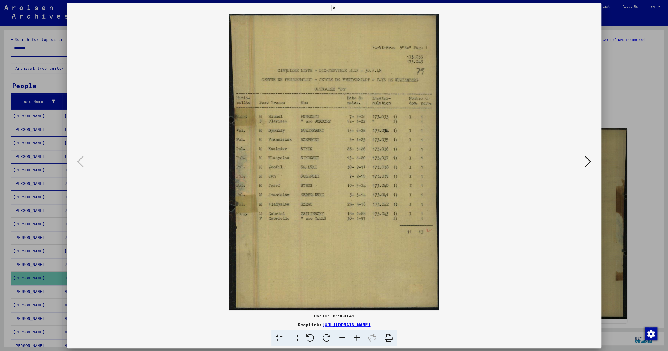
click at [356, 336] on icon at bounding box center [357, 338] width 15 height 16
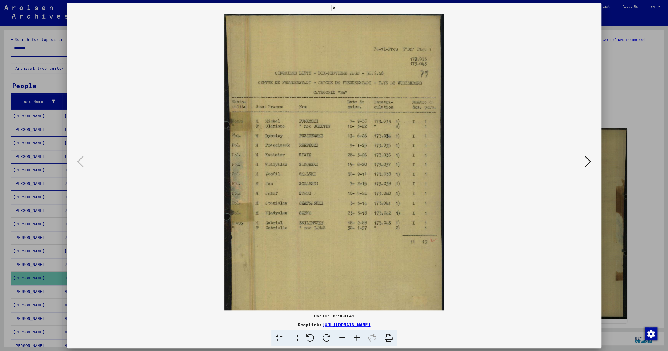
click at [356, 336] on icon at bounding box center [357, 338] width 15 height 16
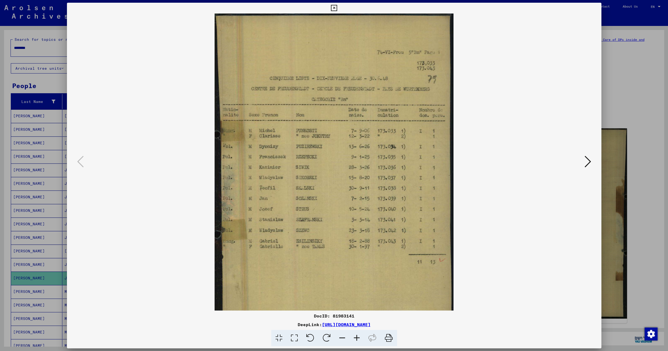
click at [356, 336] on icon at bounding box center [357, 338] width 15 height 16
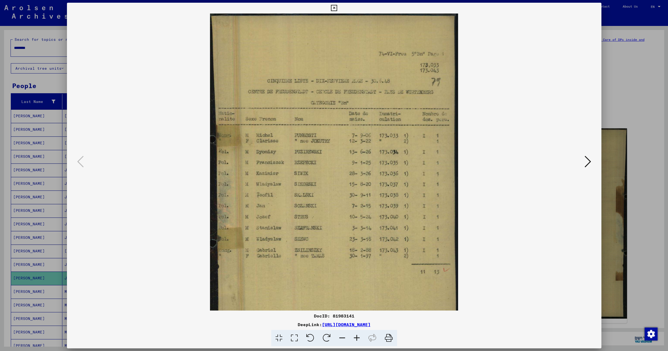
click at [356, 336] on icon at bounding box center [357, 338] width 15 height 16
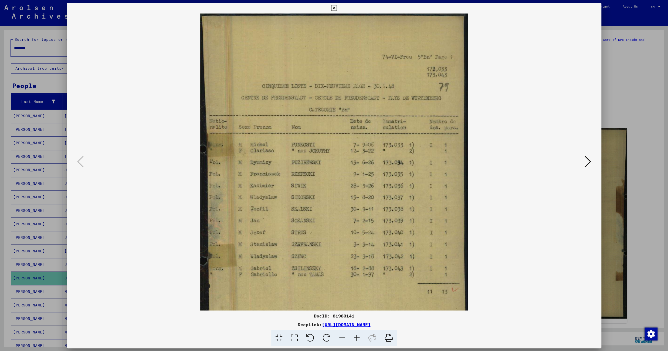
click at [356, 336] on icon at bounding box center [357, 338] width 15 height 16
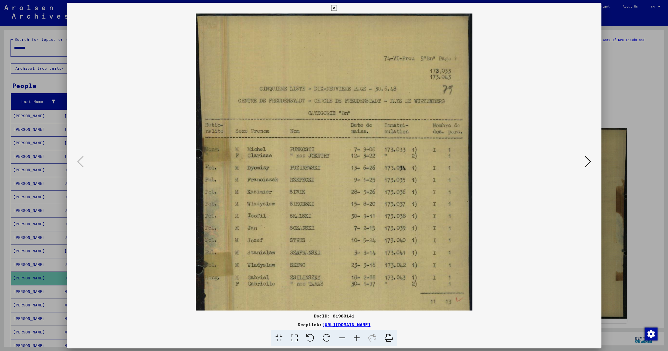
click at [356, 336] on icon at bounding box center [357, 338] width 15 height 16
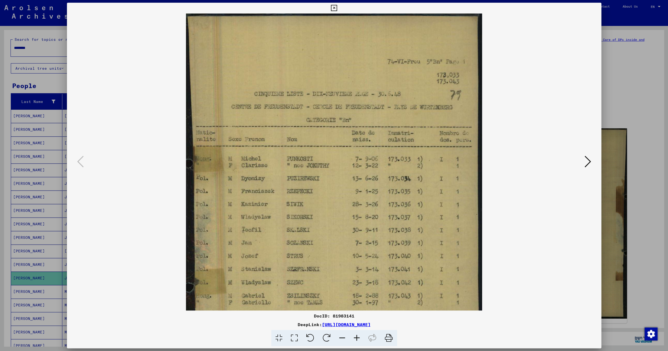
click at [356, 336] on icon at bounding box center [357, 338] width 15 height 16
click at [337, 9] on icon at bounding box center [334, 8] width 6 height 6
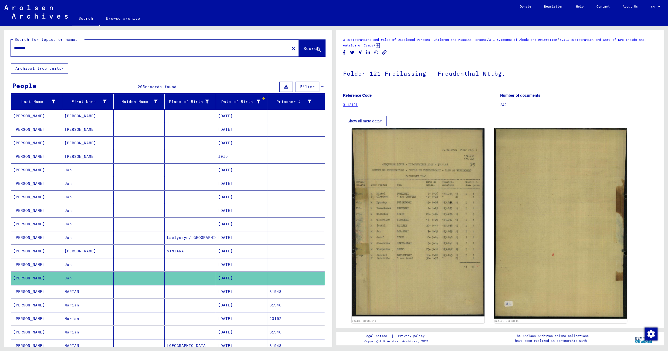
click at [176, 294] on mat-cell at bounding box center [190, 291] width 51 height 13
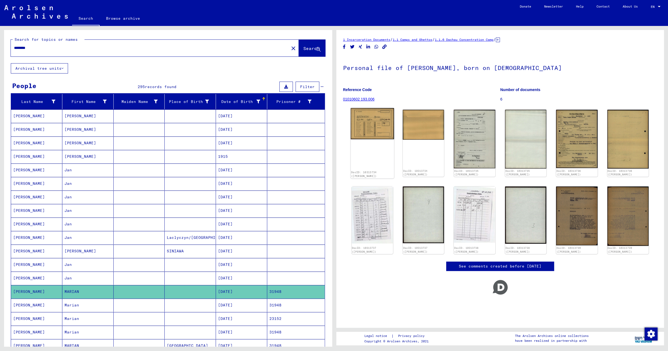
click at [364, 121] on img at bounding box center [372, 123] width 43 height 31
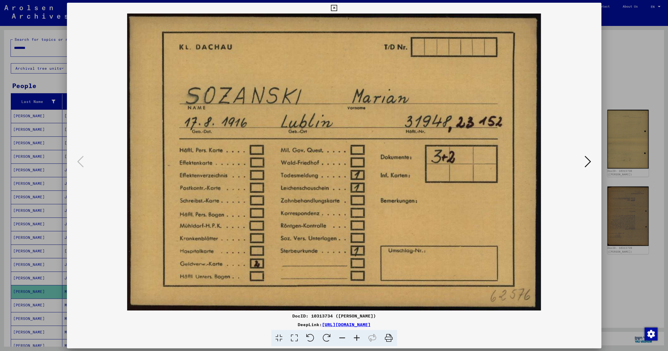
click at [589, 161] on icon at bounding box center [588, 161] width 6 height 13
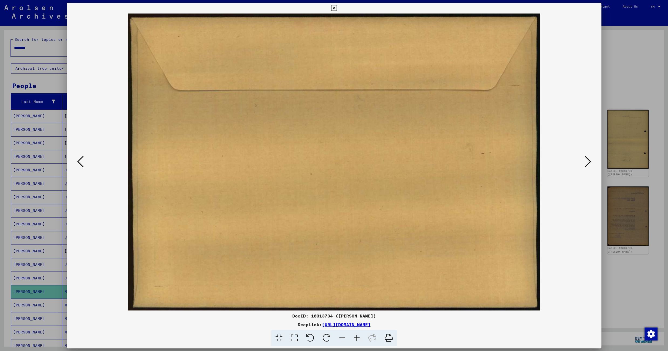
click at [589, 161] on icon at bounding box center [588, 161] width 6 height 13
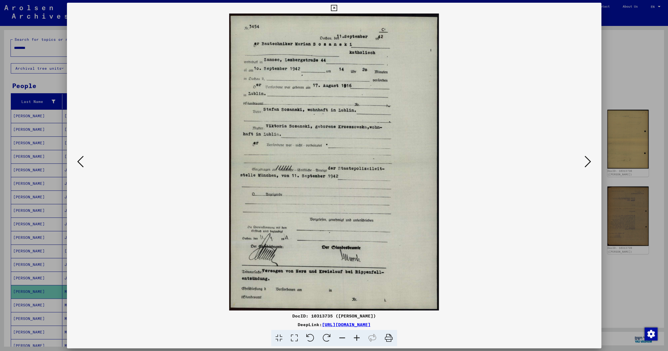
click at [589, 161] on icon at bounding box center [588, 161] width 6 height 13
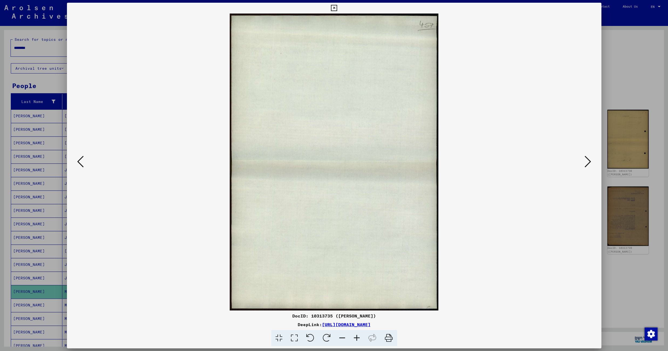
click at [589, 161] on icon at bounding box center [588, 161] width 6 height 13
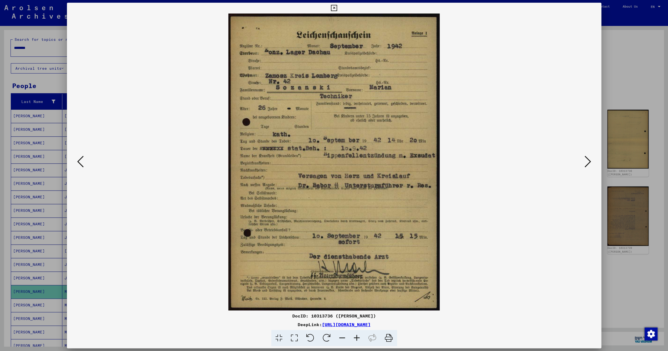
click at [589, 161] on icon at bounding box center [588, 161] width 6 height 13
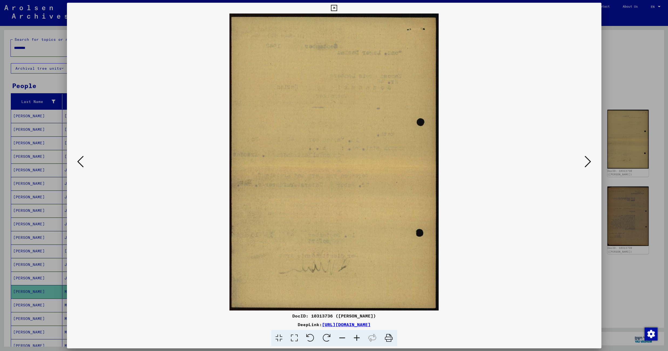
click at [589, 161] on icon at bounding box center [588, 161] width 6 height 13
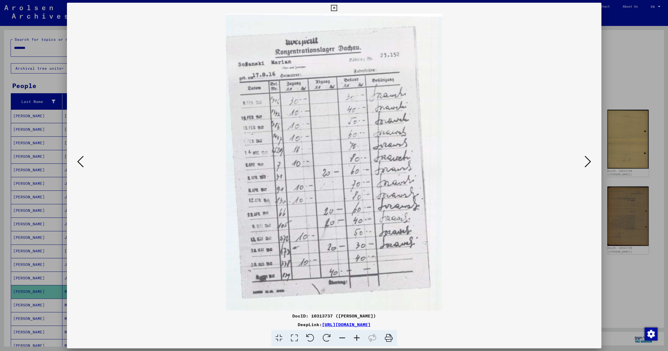
click at [589, 161] on icon at bounding box center [588, 161] width 6 height 13
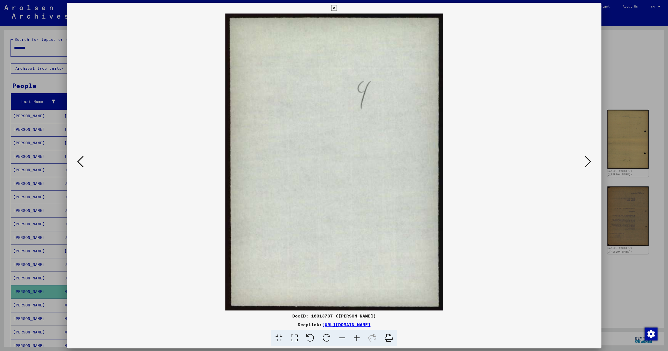
click at [589, 161] on icon at bounding box center [588, 161] width 6 height 13
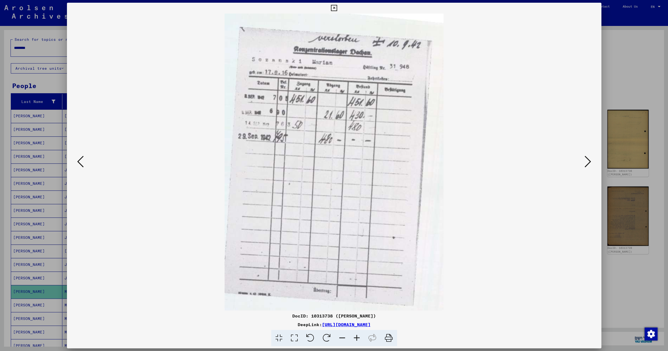
click at [589, 161] on icon at bounding box center [588, 161] width 6 height 13
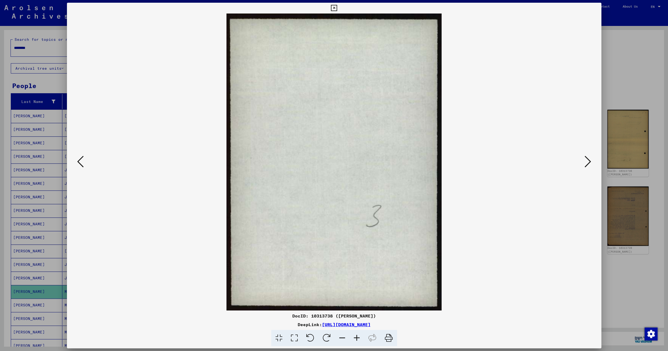
click at [589, 161] on icon at bounding box center [588, 161] width 6 height 13
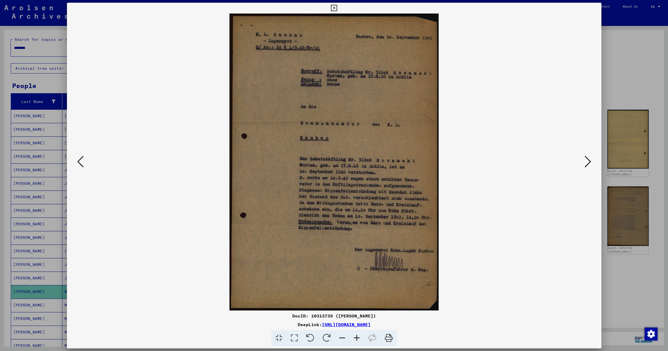
click at [355, 340] on icon at bounding box center [357, 338] width 15 height 16
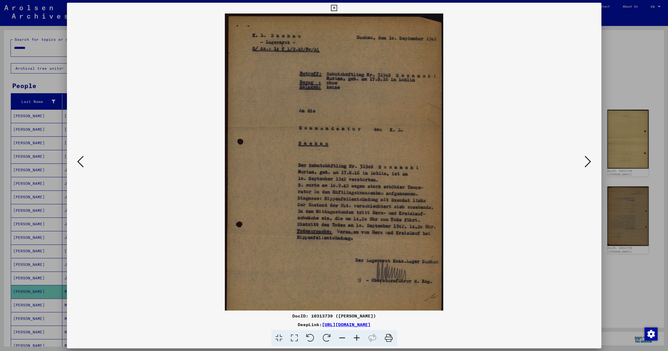
click at [355, 340] on icon at bounding box center [357, 338] width 15 height 16
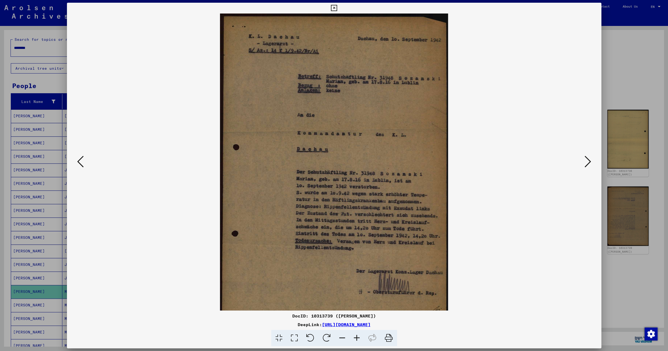
click at [355, 340] on icon at bounding box center [357, 338] width 15 height 16
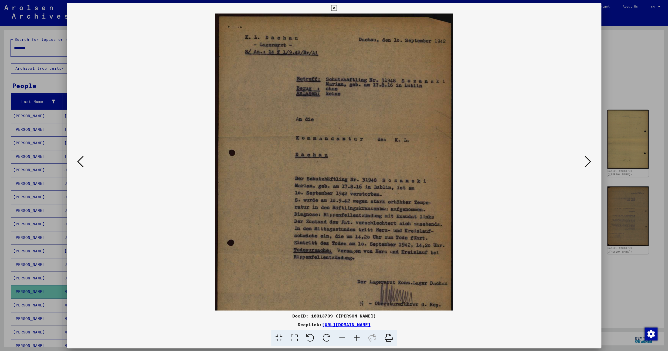
click at [355, 340] on icon at bounding box center [357, 338] width 15 height 16
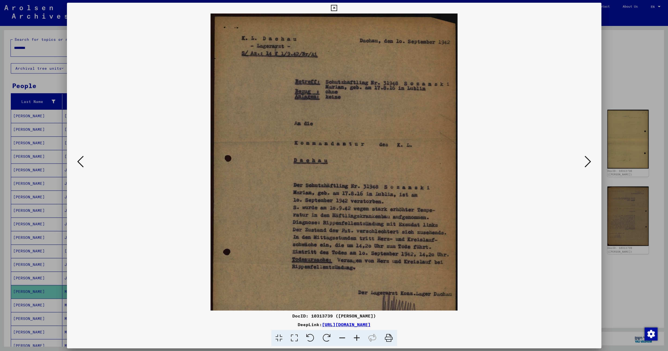
click at [355, 340] on icon at bounding box center [357, 338] width 15 height 16
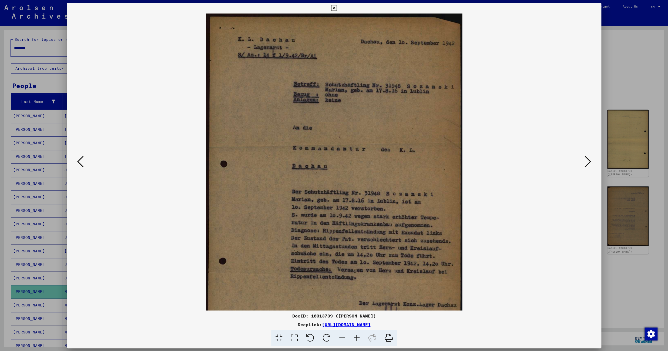
click at [355, 340] on icon at bounding box center [357, 338] width 15 height 16
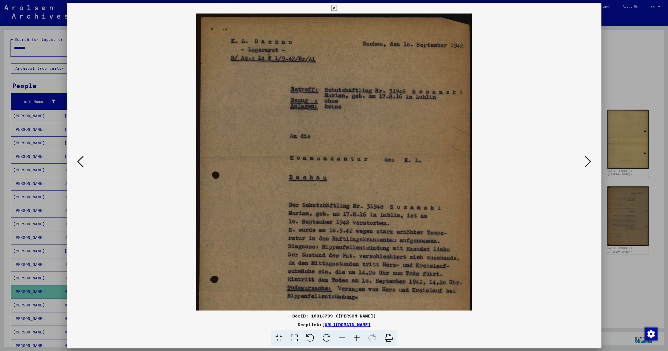
click at [355, 340] on icon at bounding box center [357, 338] width 15 height 16
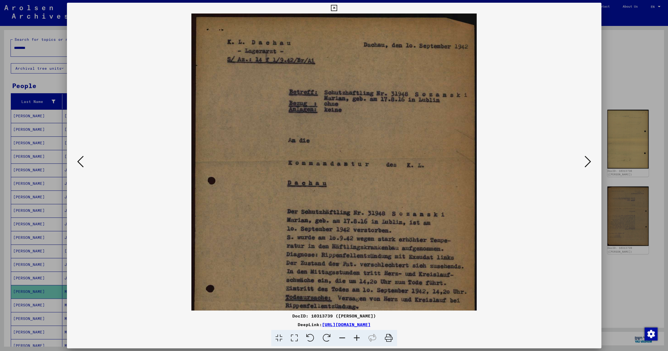
click at [355, 340] on icon at bounding box center [357, 338] width 15 height 16
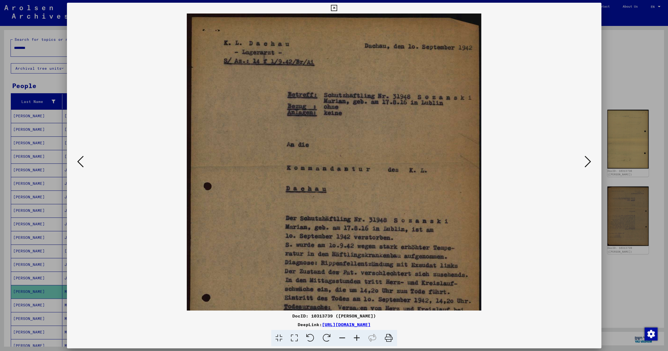
click at [355, 340] on icon at bounding box center [357, 338] width 15 height 16
click at [355, 338] on icon at bounding box center [357, 338] width 15 height 16
click at [590, 162] on icon at bounding box center [588, 161] width 6 height 13
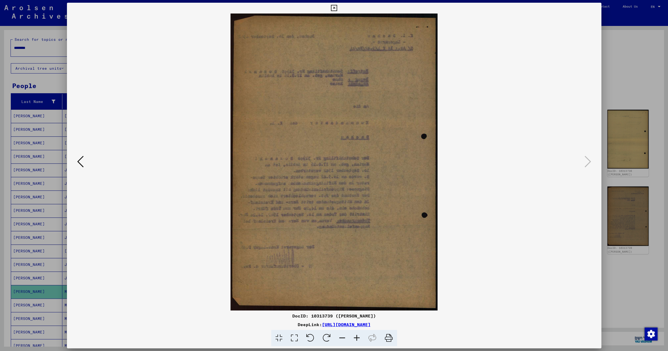
click at [337, 10] on icon at bounding box center [334, 8] width 6 height 6
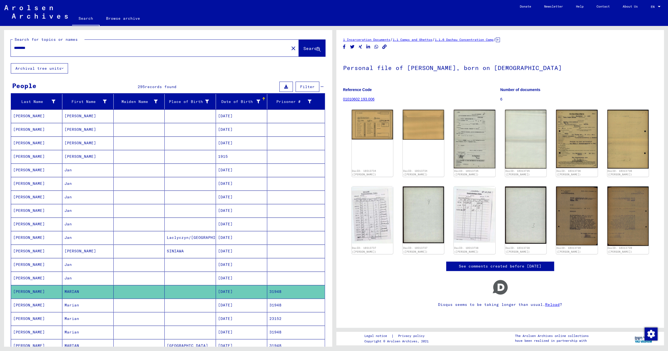
click at [229, 309] on mat-cell "[DATE]" at bounding box center [241, 304] width 51 height 13
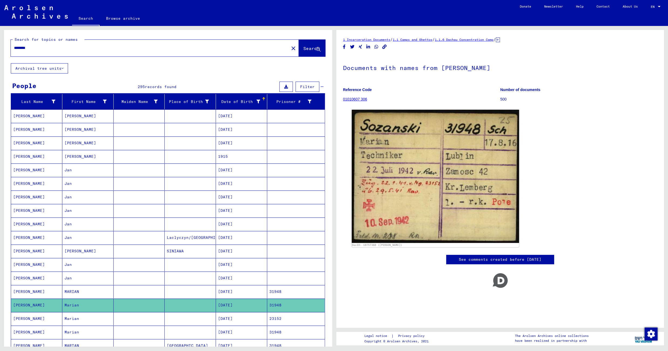
click at [185, 320] on mat-cell at bounding box center [190, 318] width 51 height 13
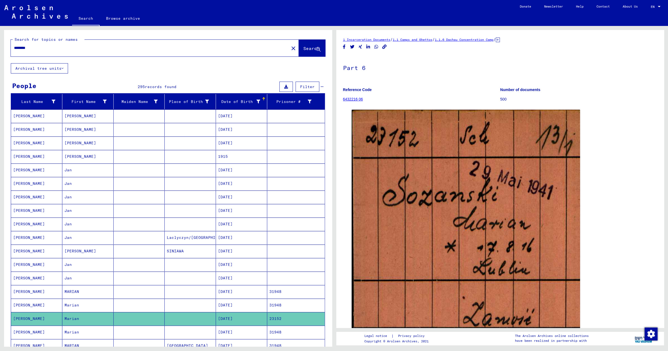
click at [228, 330] on mat-cell "[DATE]" at bounding box center [241, 331] width 51 height 13
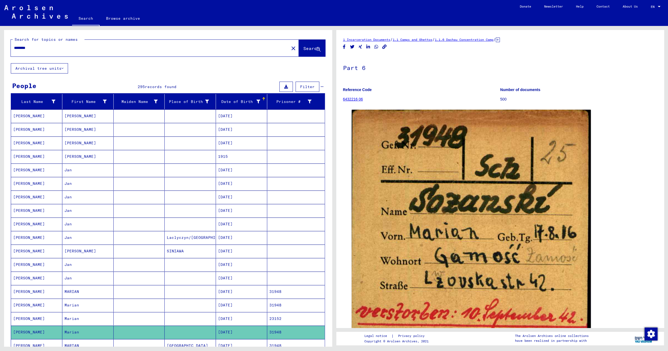
scroll to position [310, 0]
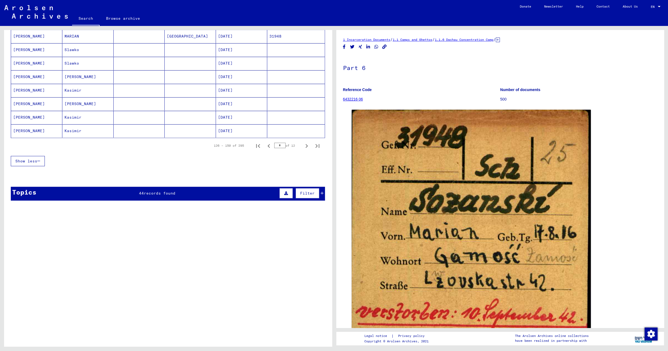
click at [191, 39] on mat-cell "[GEOGRAPHIC_DATA]" at bounding box center [190, 36] width 51 height 13
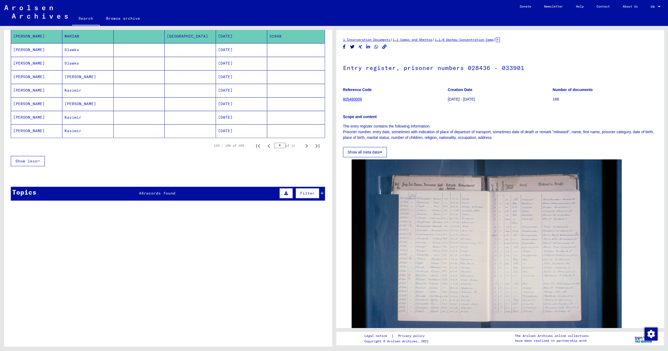
click at [183, 56] on mat-cell at bounding box center [190, 49] width 51 height 13
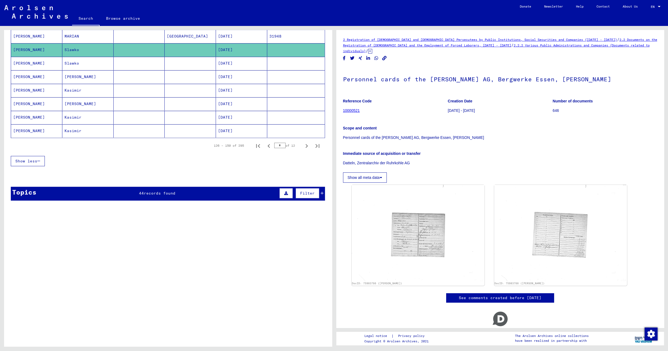
click at [219, 65] on mat-cell "[DATE]" at bounding box center [241, 63] width 51 height 13
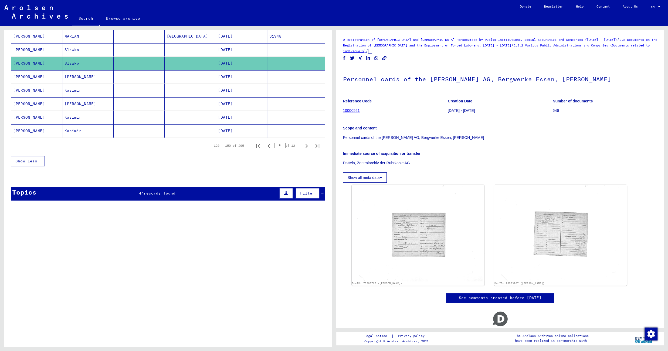
click at [188, 80] on mat-cell at bounding box center [190, 76] width 51 height 13
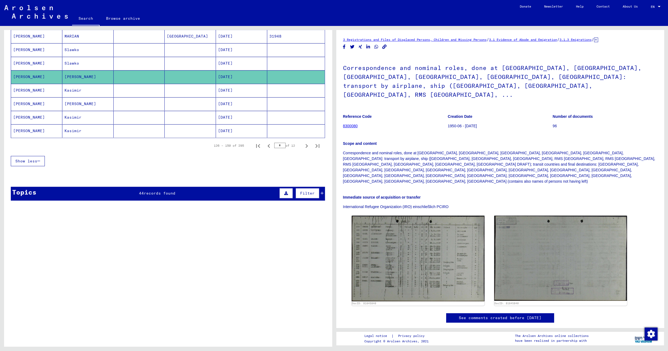
click at [176, 97] on mat-cell at bounding box center [190, 90] width 51 height 13
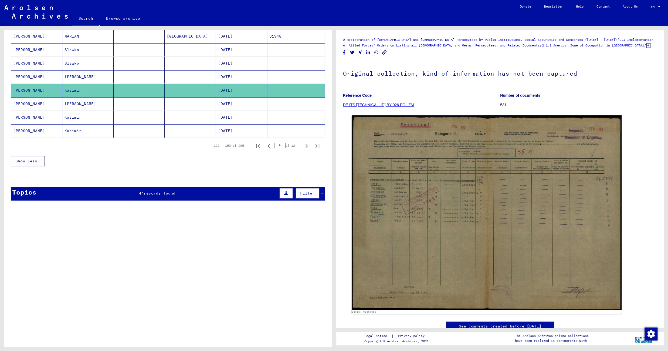
click at [176, 107] on mat-cell at bounding box center [190, 103] width 51 height 13
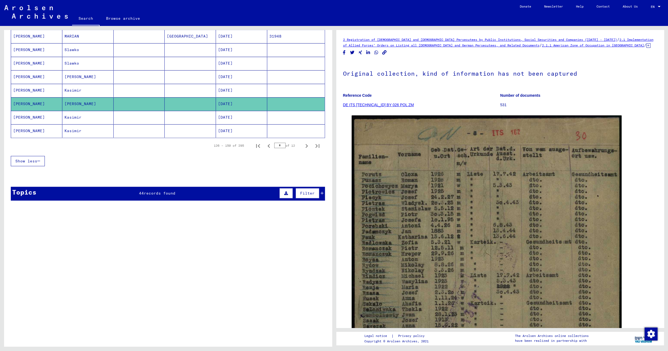
click at [169, 121] on mat-cell at bounding box center [190, 117] width 51 height 13
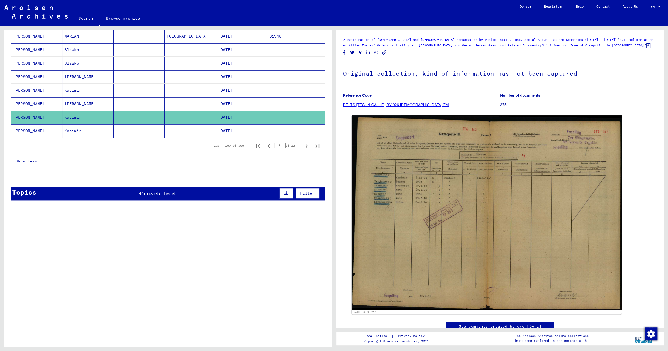
click at [171, 136] on mat-cell at bounding box center [190, 130] width 51 height 13
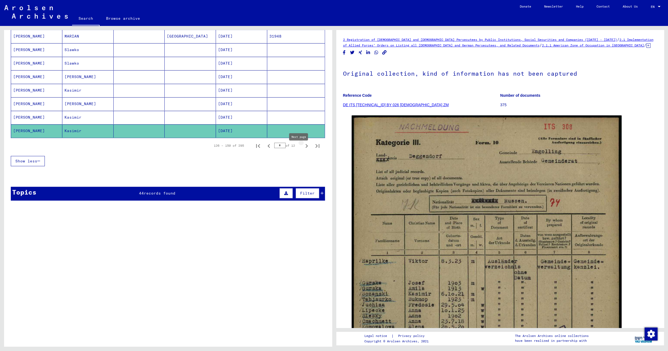
click at [303, 147] on icon "Next page" at bounding box center [307, 146] width 8 height 8
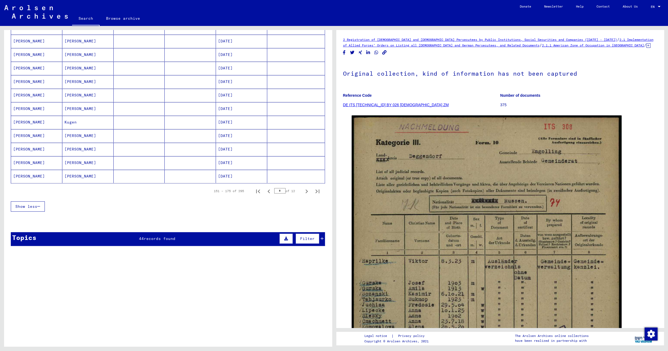
scroll to position [310, 0]
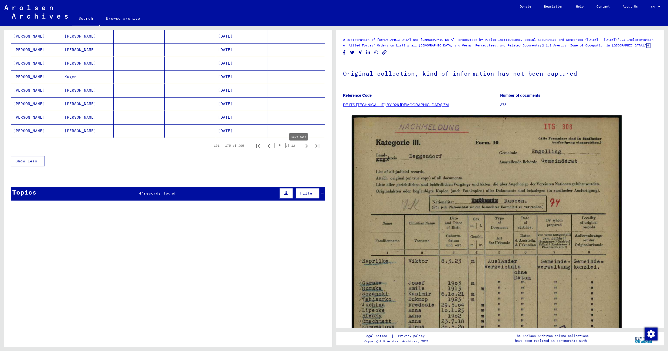
click at [306, 148] on icon "Next page" at bounding box center [307, 146] width 2 height 4
type input "*"
click at [153, 122] on mat-cell at bounding box center [139, 117] width 51 height 13
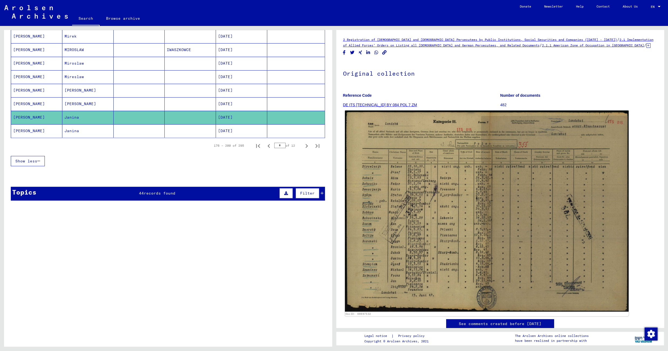
click at [398, 146] on img at bounding box center [487, 210] width 284 height 201
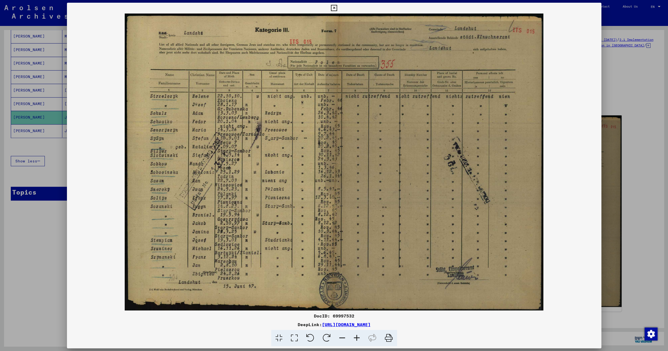
click at [337, 8] on icon at bounding box center [334, 8] width 6 height 6
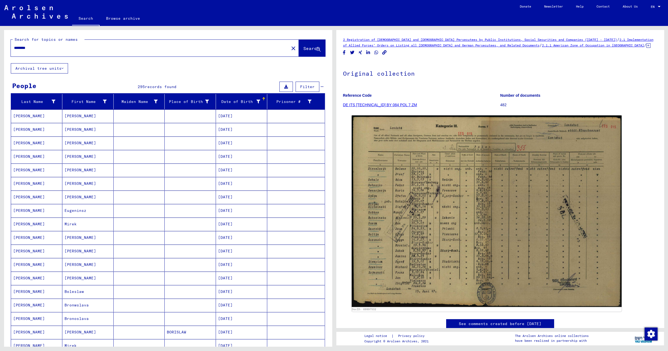
scroll to position [310, 0]
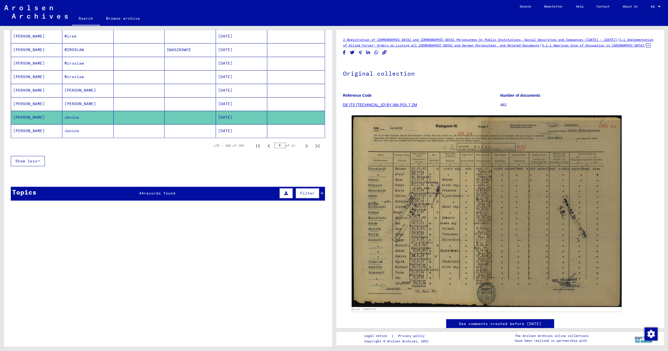
click at [245, 136] on mat-cell "[DATE]" at bounding box center [241, 130] width 51 height 13
